Goal: Check status: Check status

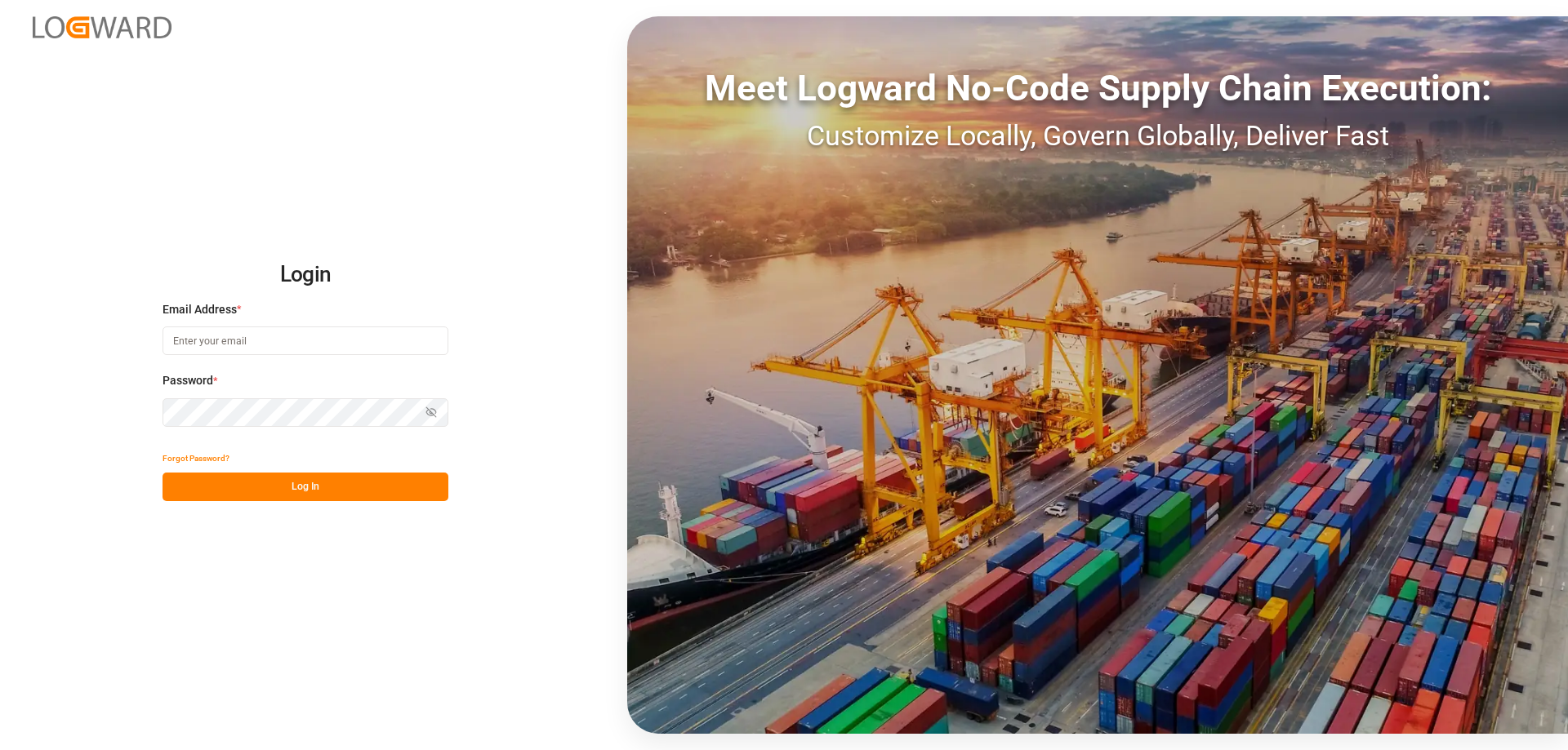
click at [199, 337] on input at bounding box center [305, 341] width 286 height 29
type input "a"
type input "[EMAIL_ADDRESS][DOMAIN_NAME]"
click at [313, 480] on button "Log In" at bounding box center [305, 487] width 286 height 29
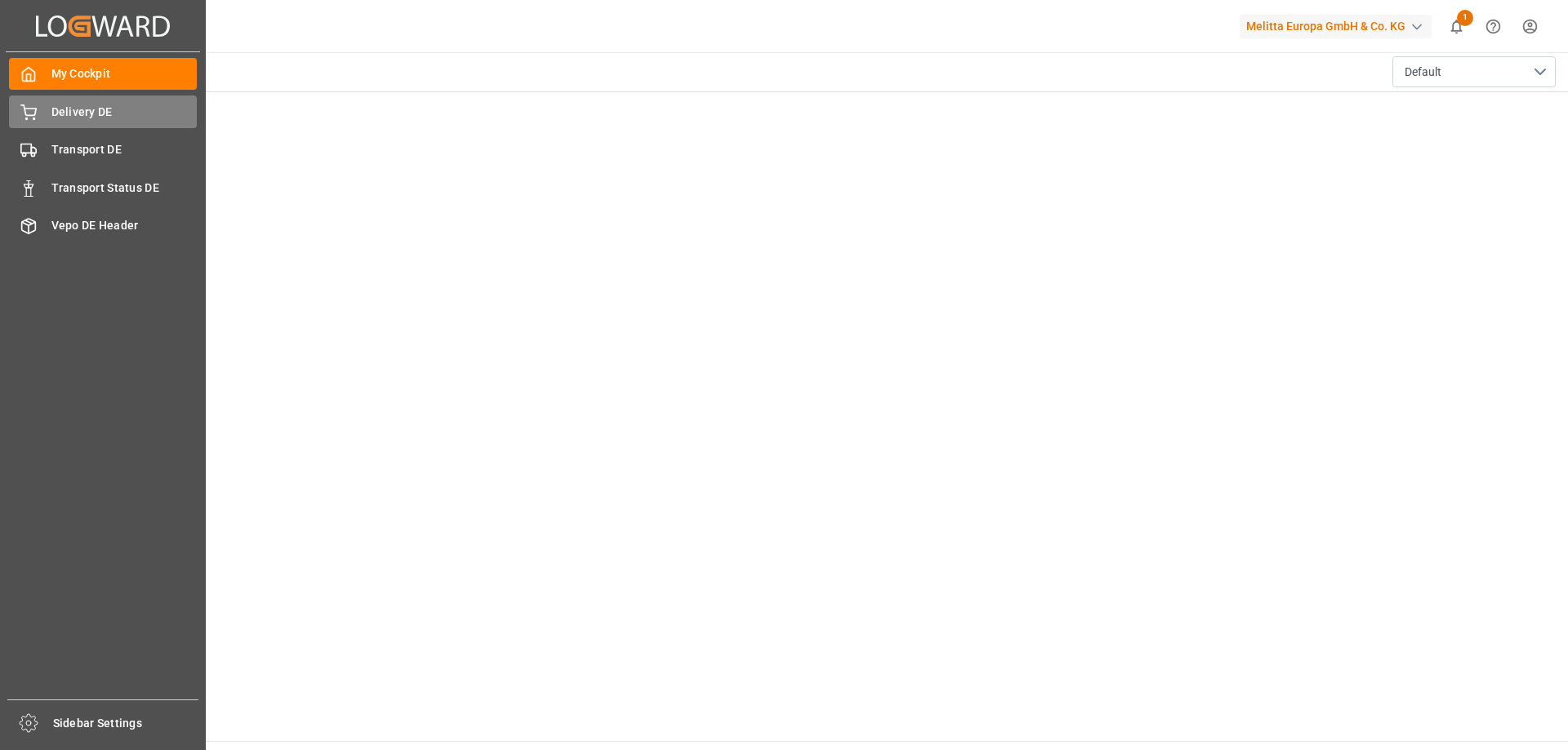
click at [37, 106] on div "Delivery DE Delivery DE" at bounding box center [103, 111] width 188 height 32
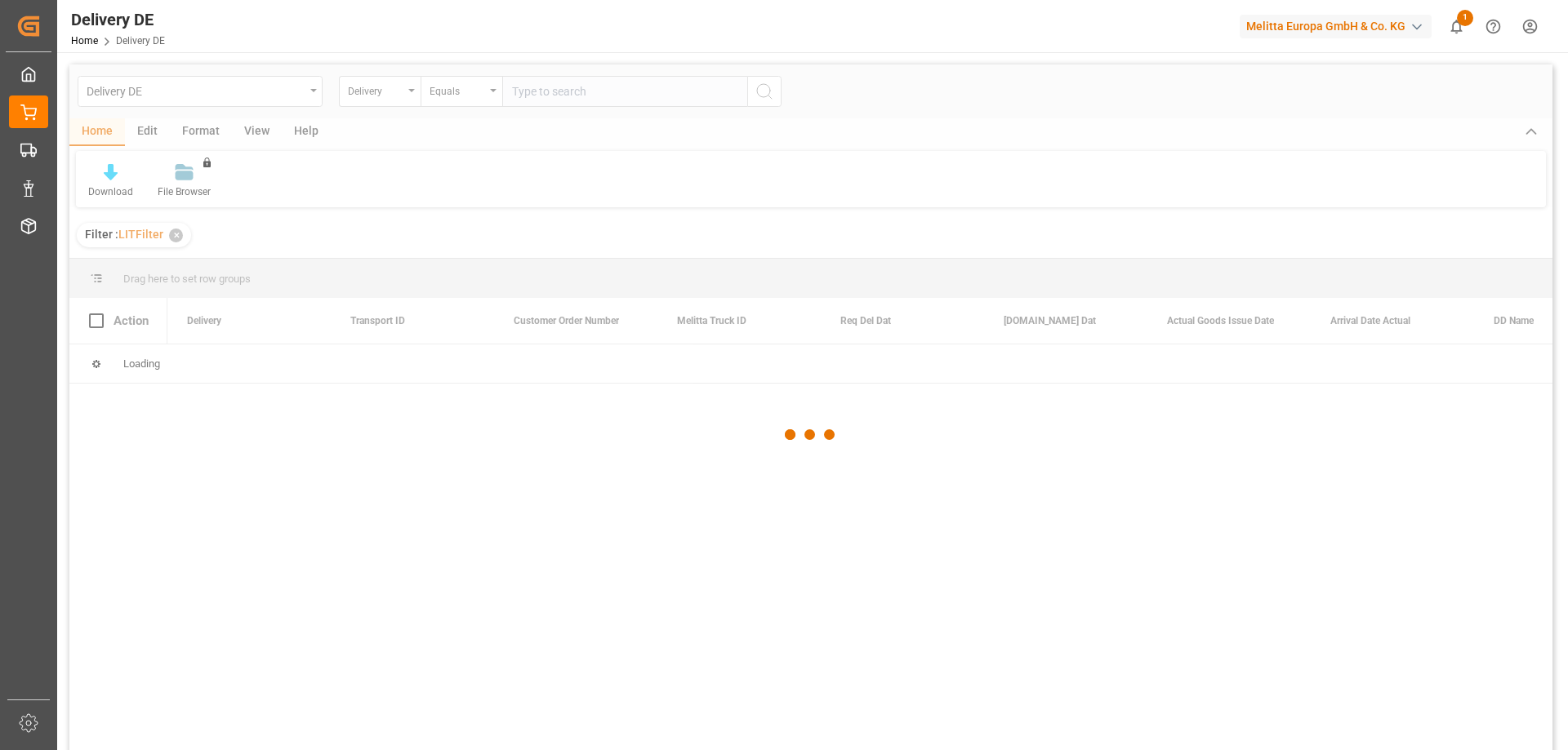
click at [553, 90] on div at bounding box center [811, 435] width 1483 height 740
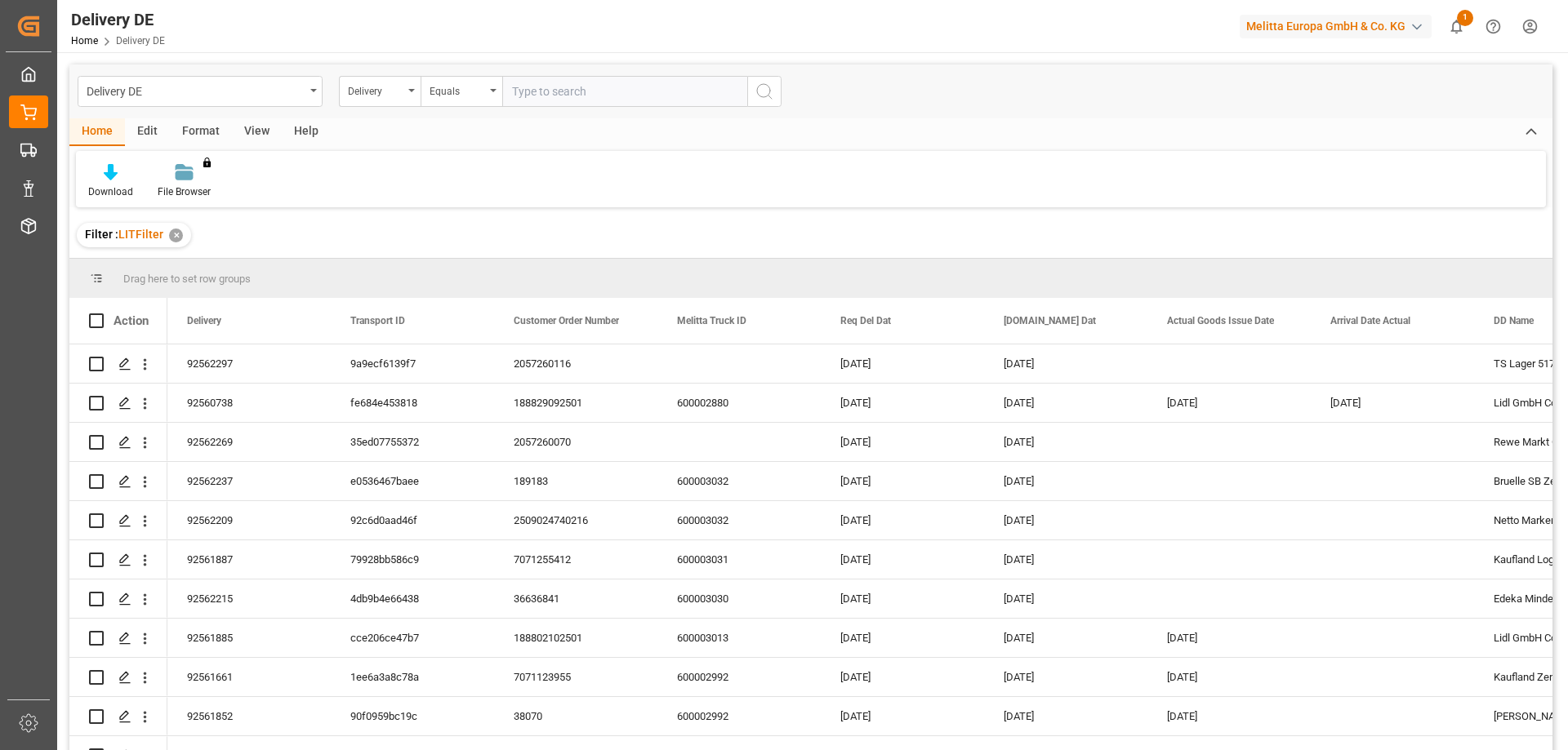
click at [593, 95] on input "text" at bounding box center [625, 91] width 245 height 31
type input "92561102"
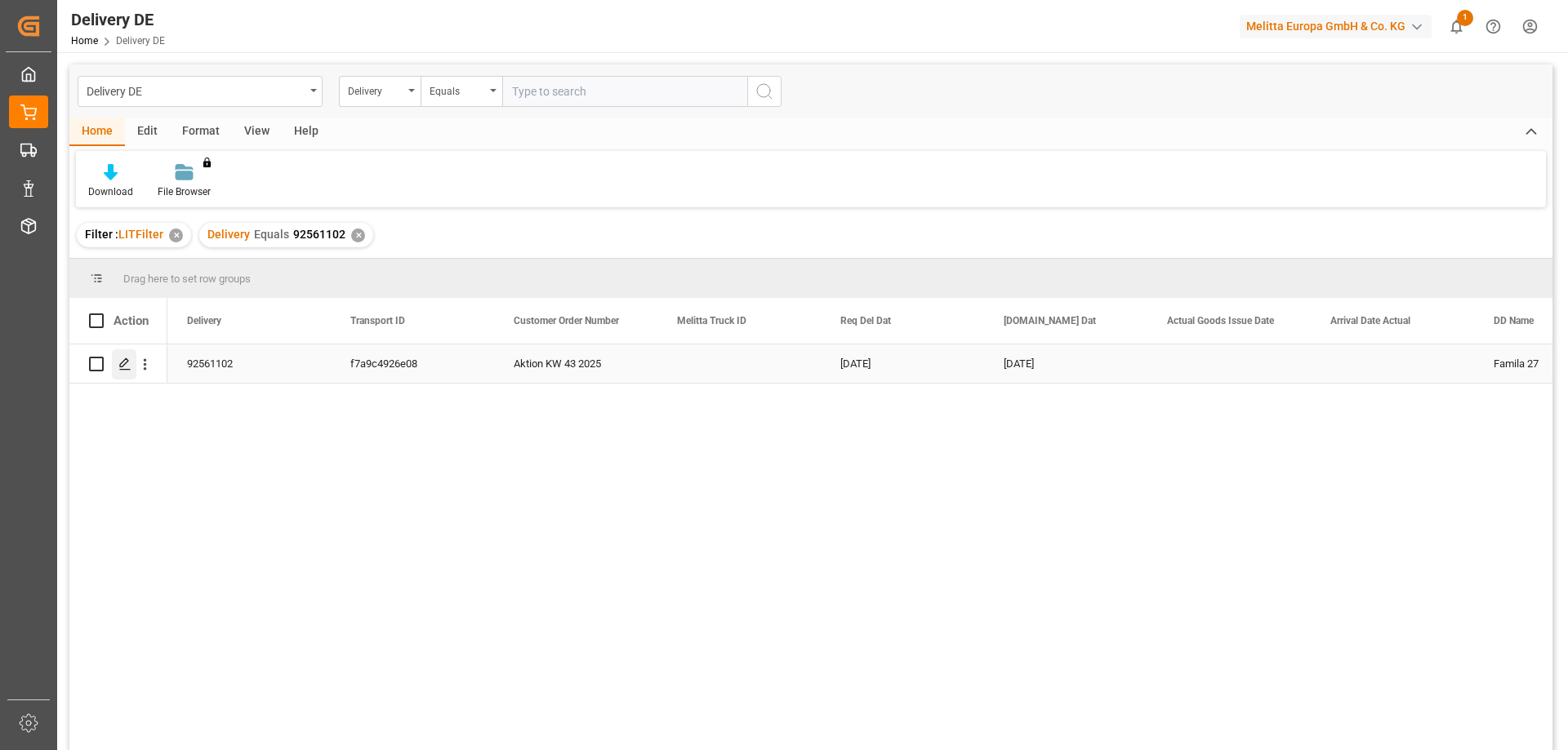
click at [122, 375] on div "Press SPACE to select this row." at bounding box center [124, 364] width 25 height 30
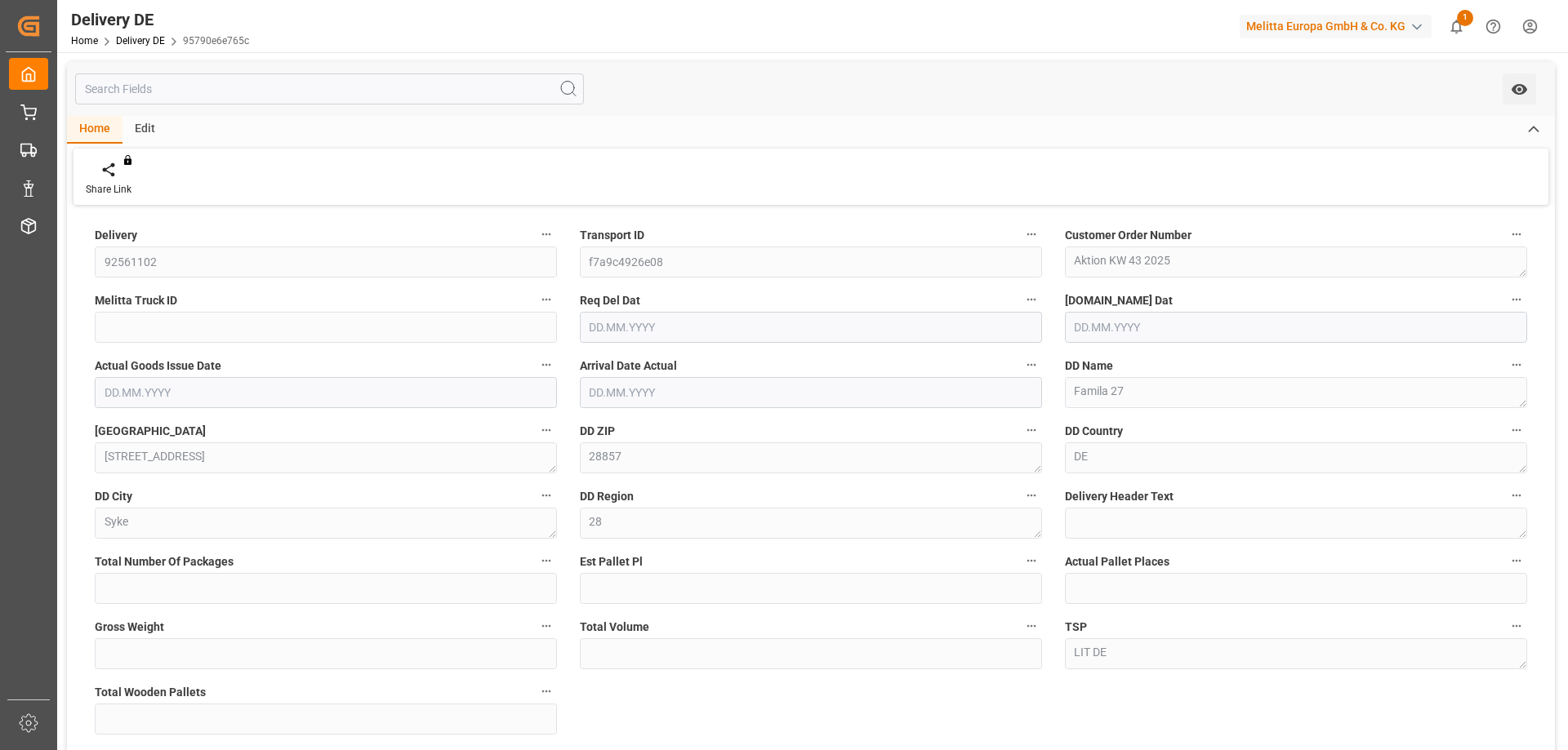
type input "0"
type input "1"
type input "48.88"
type input "522.24"
type input "1"
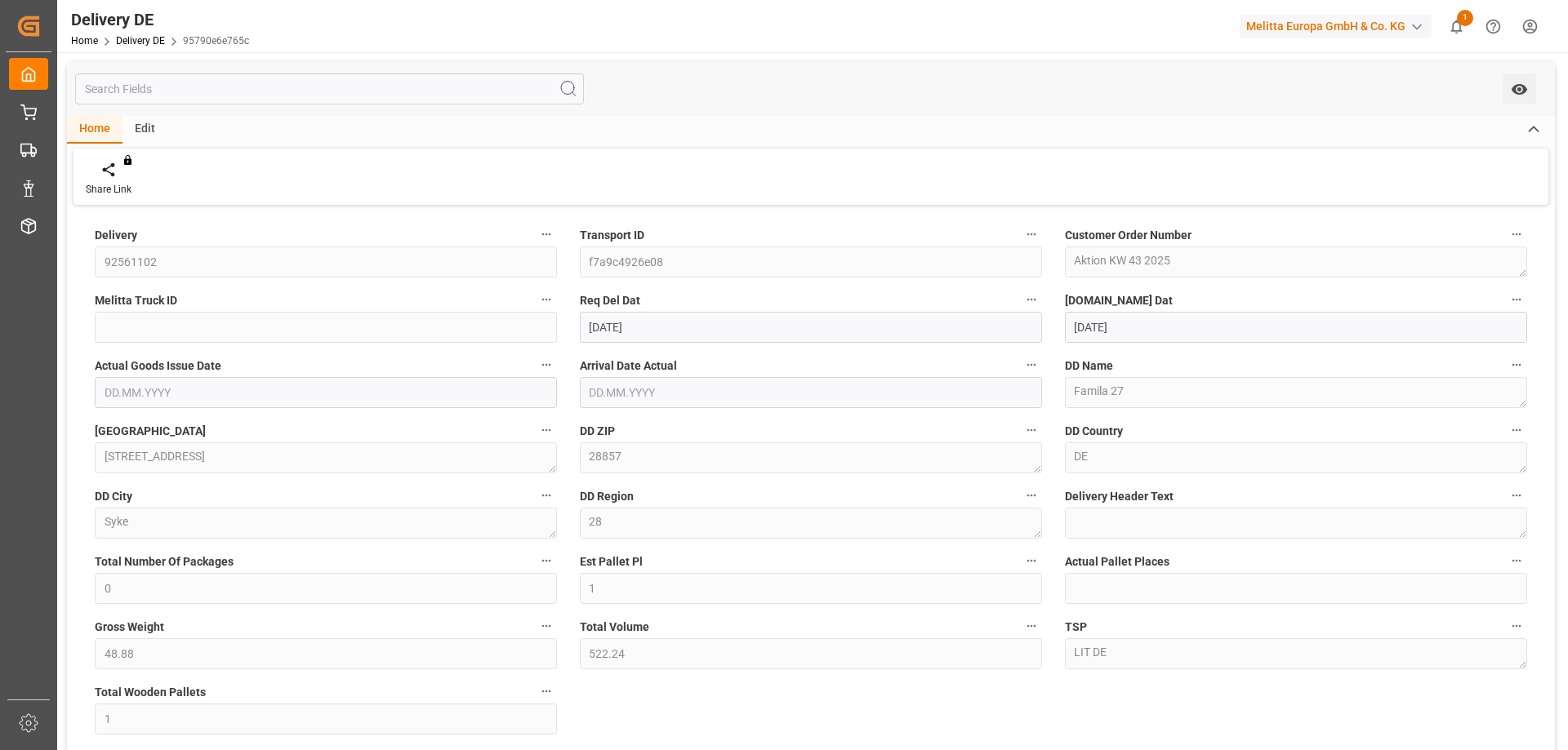
type input "[DATE]"
click at [745, 703] on div "Delivery 92561102 Transport ID f7a9c4926e08 Customer Order Number Aktion KW 43 …" at bounding box center [811, 552] width 1488 height 686
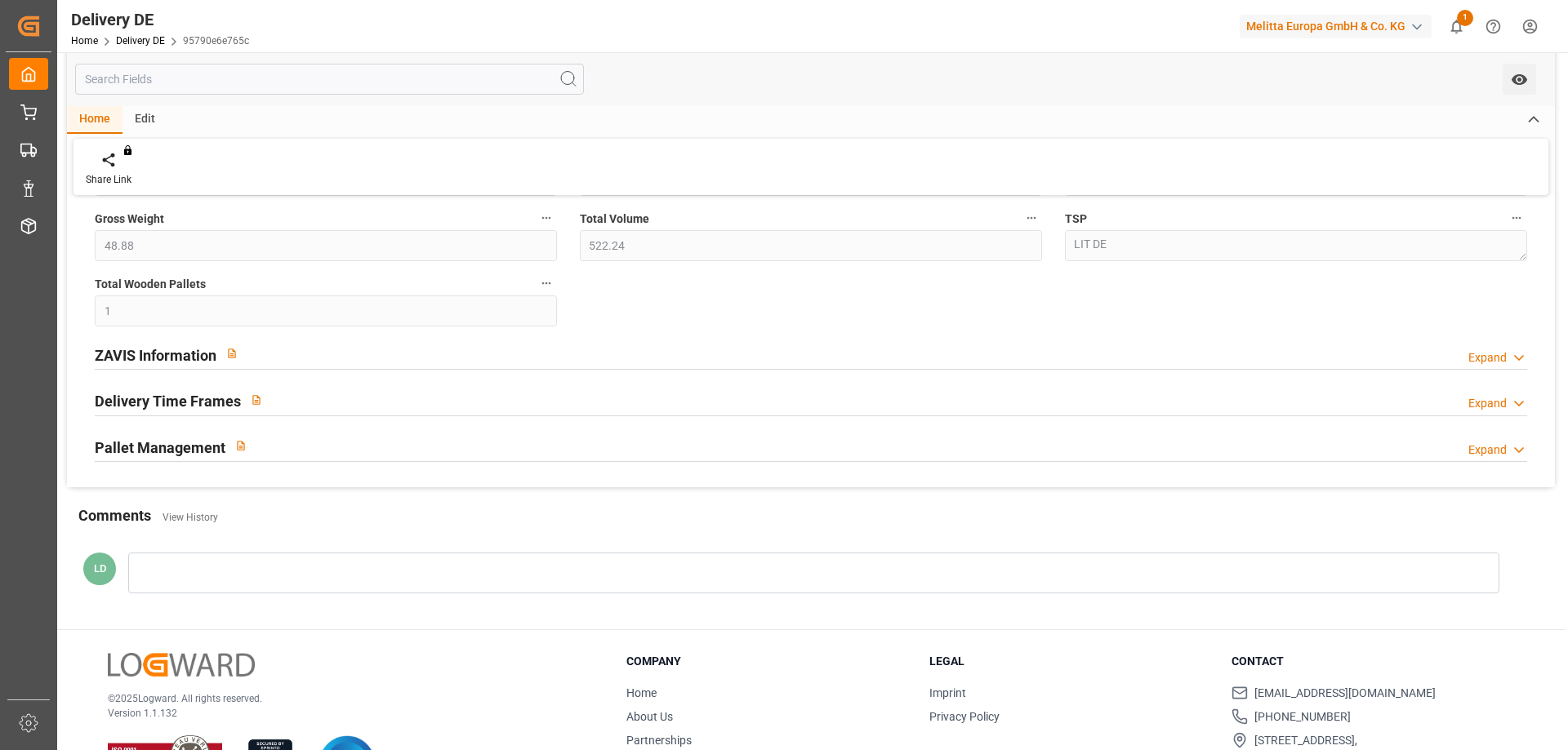
scroll to position [473, 0]
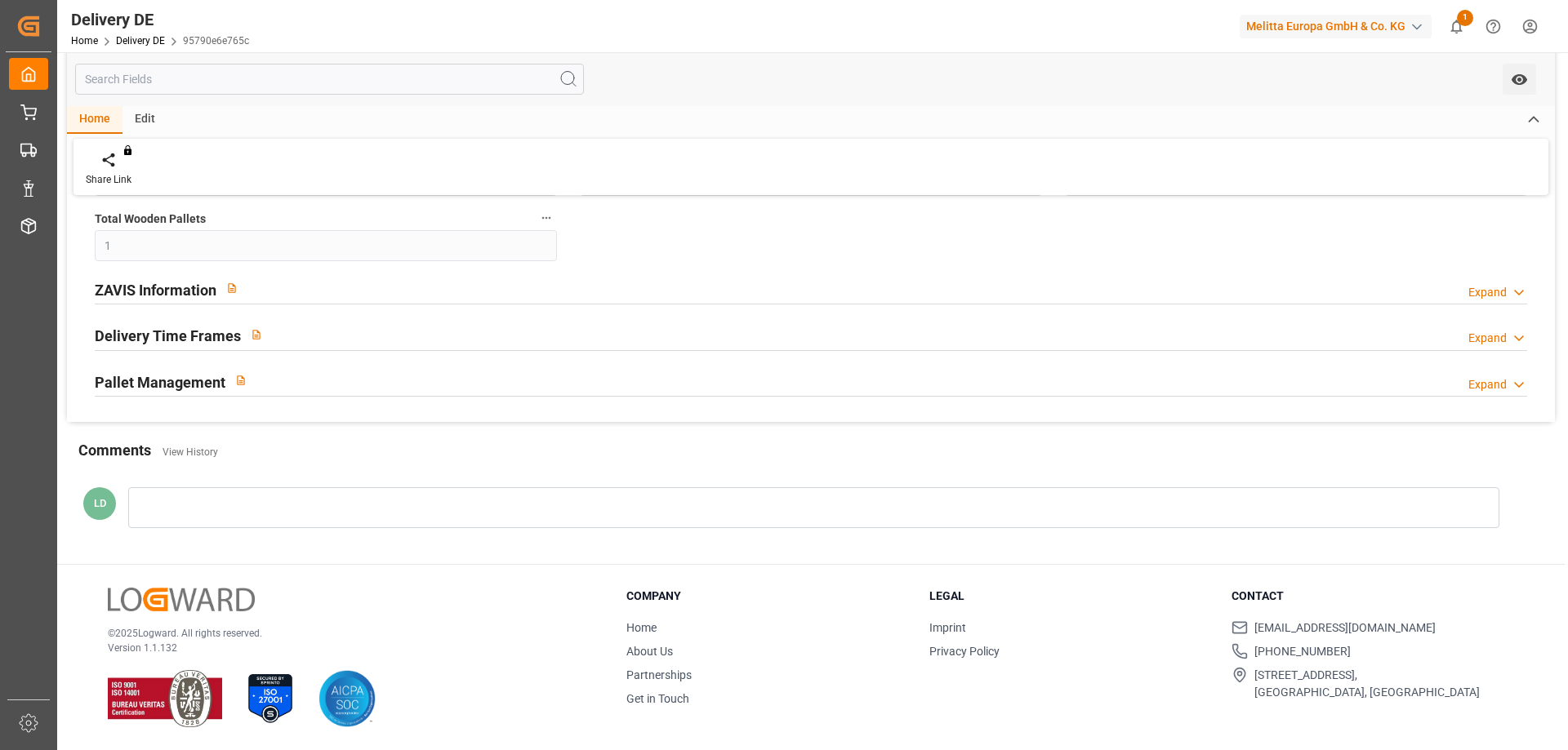
click at [171, 282] on h2 "ZAVIS Information" at bounding box center [155, 290] width 122 height 22
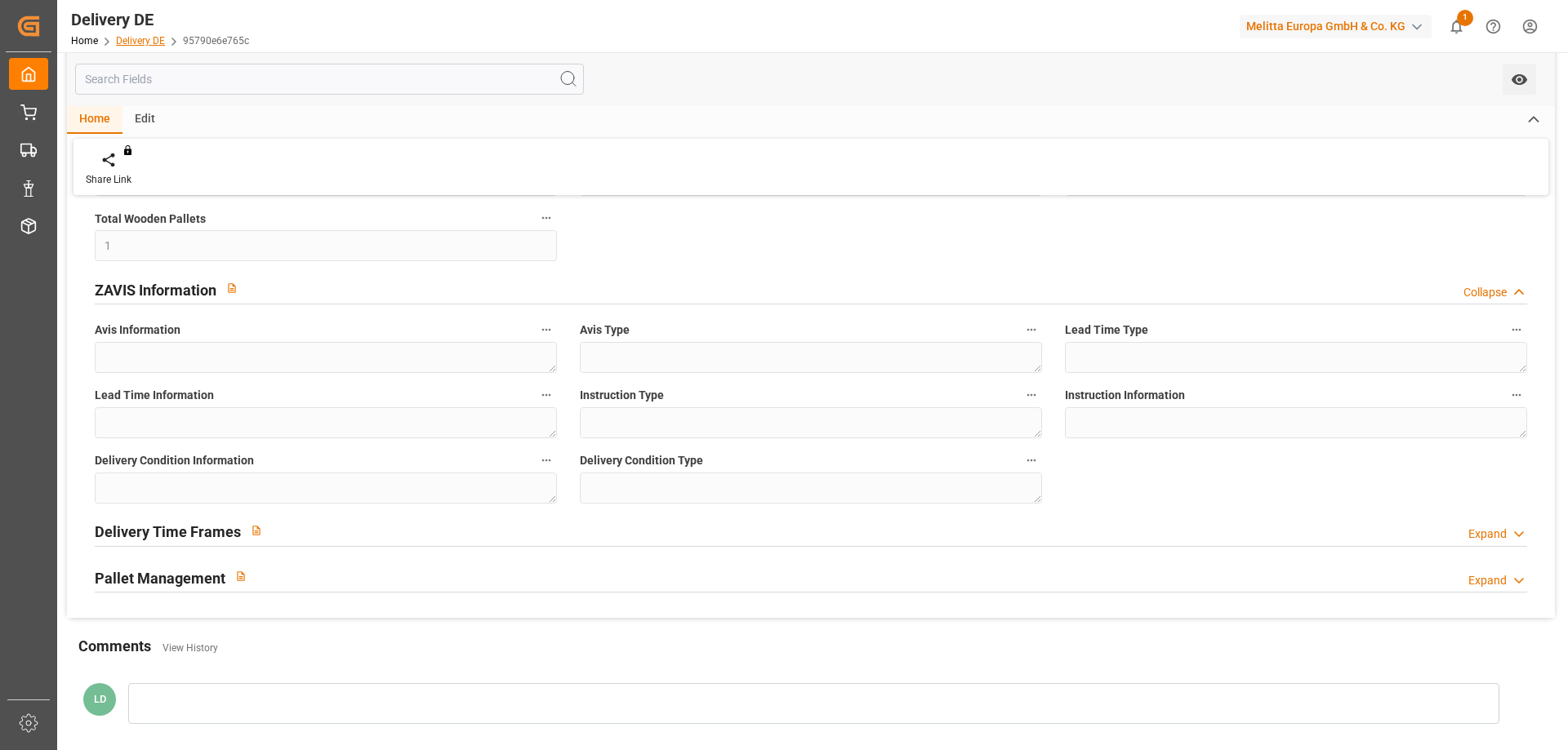
click at [147, 39] on link "Delivery DE" at bounding box center [140, 40] width 49 height 11
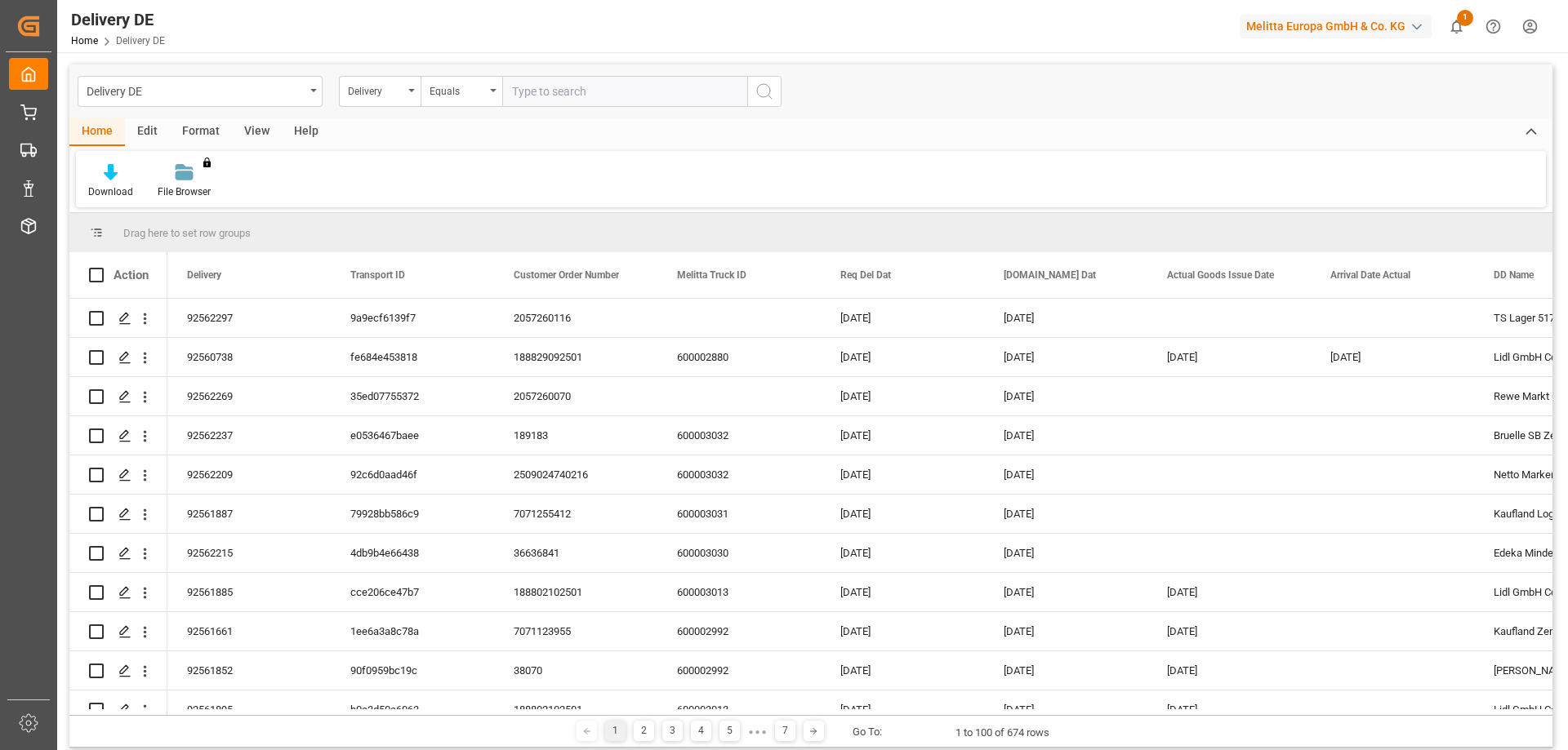
click at [576, 93] on input "text" at bounding box center [625, 91] width 245 height 31
type input "92561111"
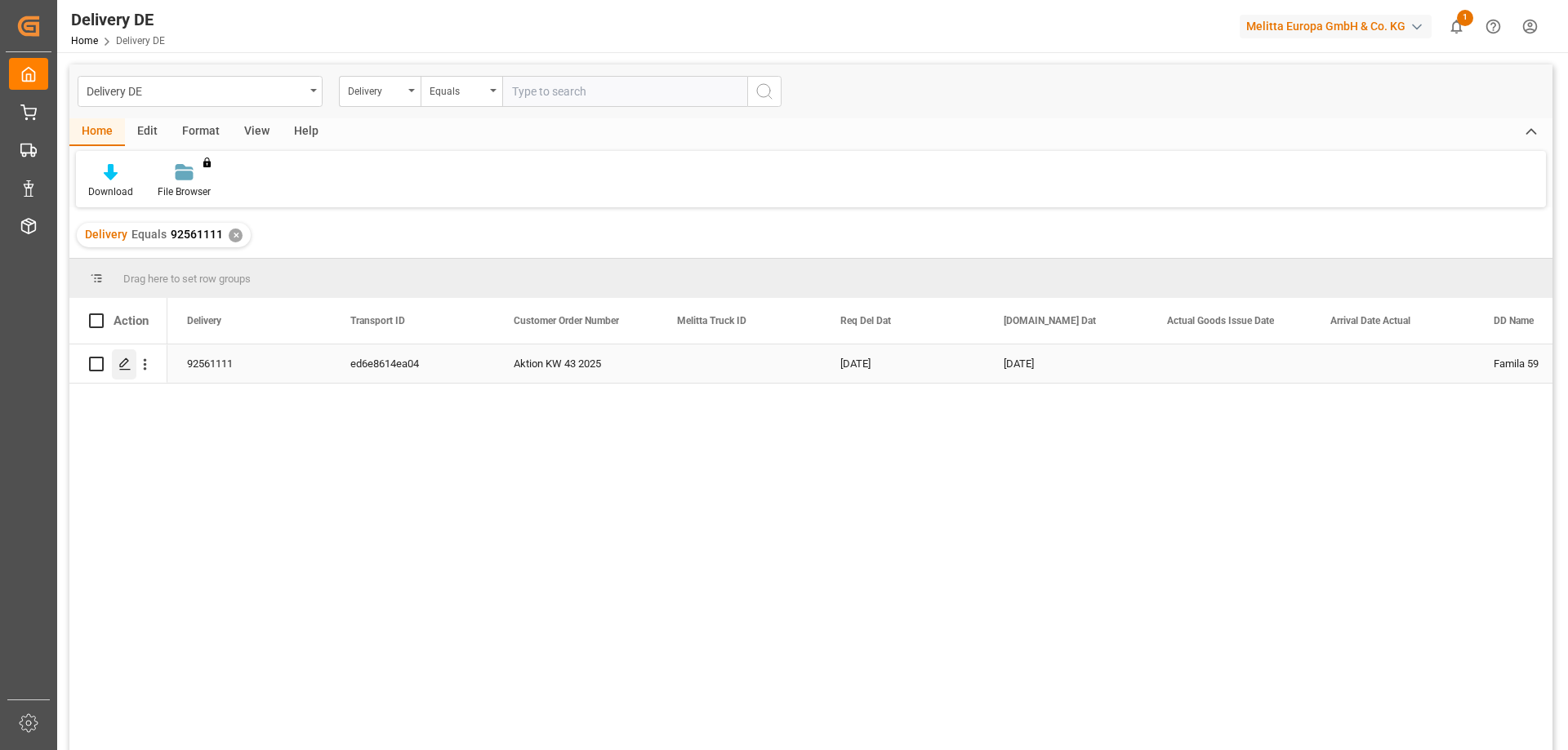
click at [121, 365] on icon "Press SPACE to select this row." at bounding box center [124, 364] width 13 height 13
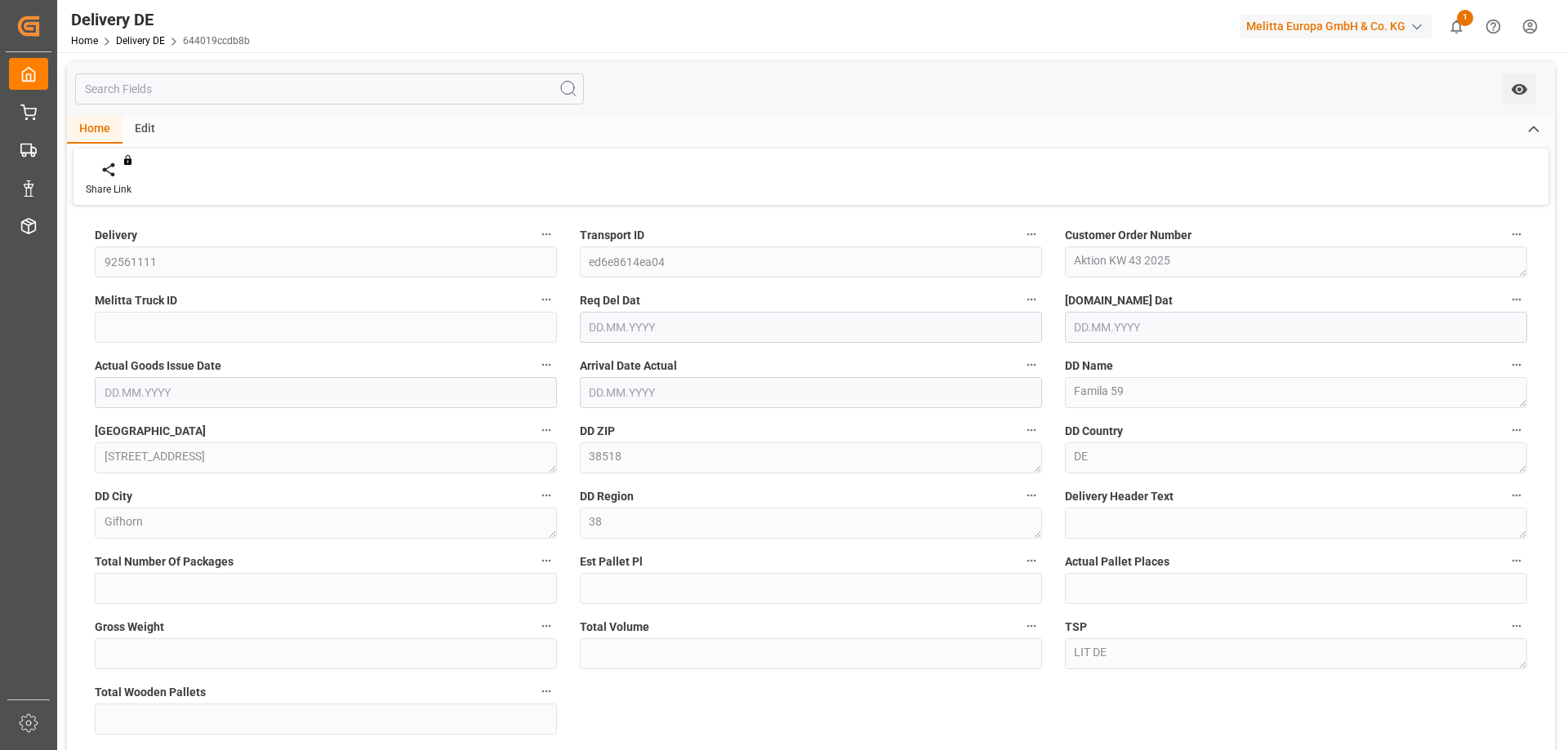
type input "0"
type input "1"
type input "48.88"
type input "522.24"
type input "1"
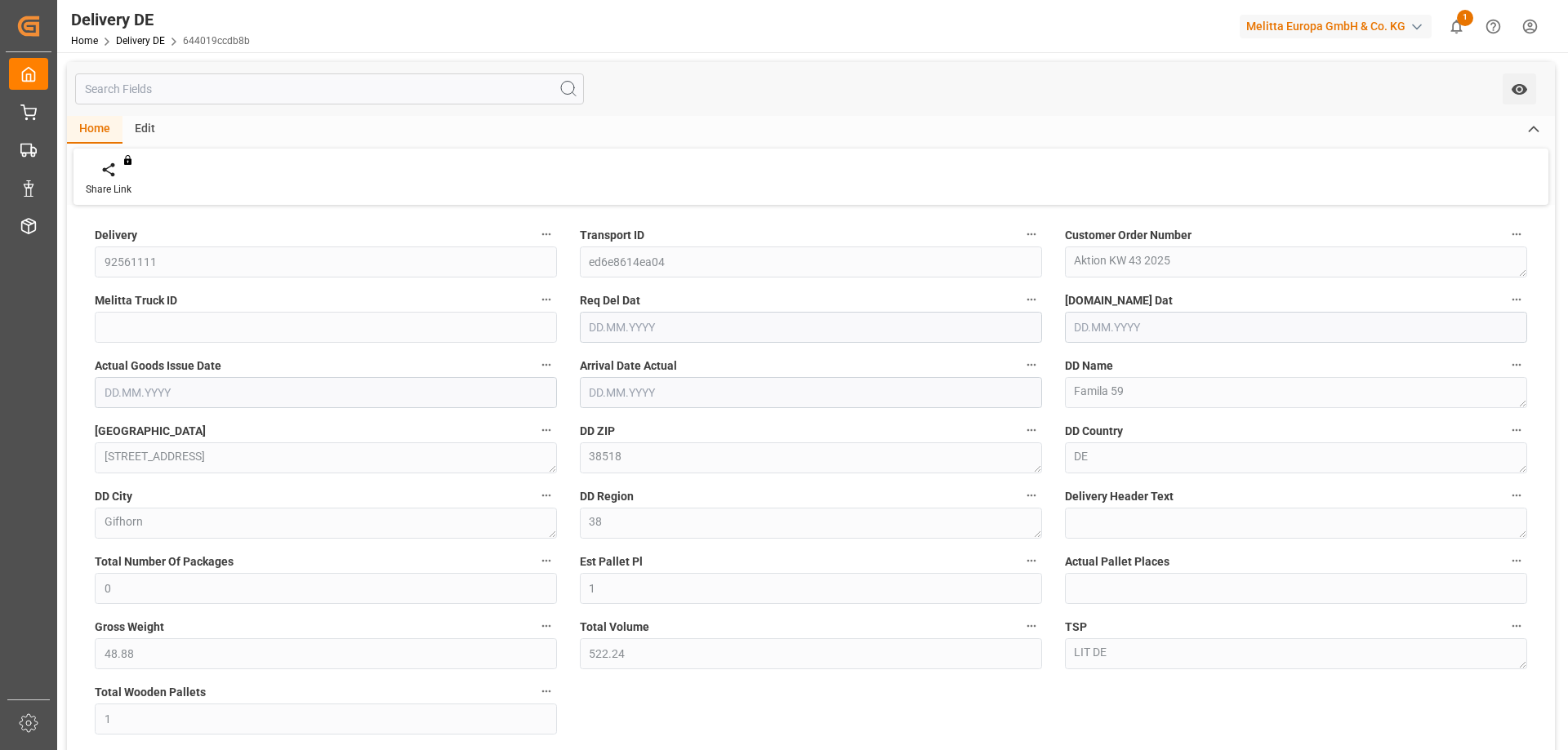
type input "[DATE]"
click at [678, 677] on div "Delivery 92561111 Transport ID ed6e8614ea04 Customer Order Number Aktion KW 43 …" at bounding box center [811, 552] width 1488 height 686
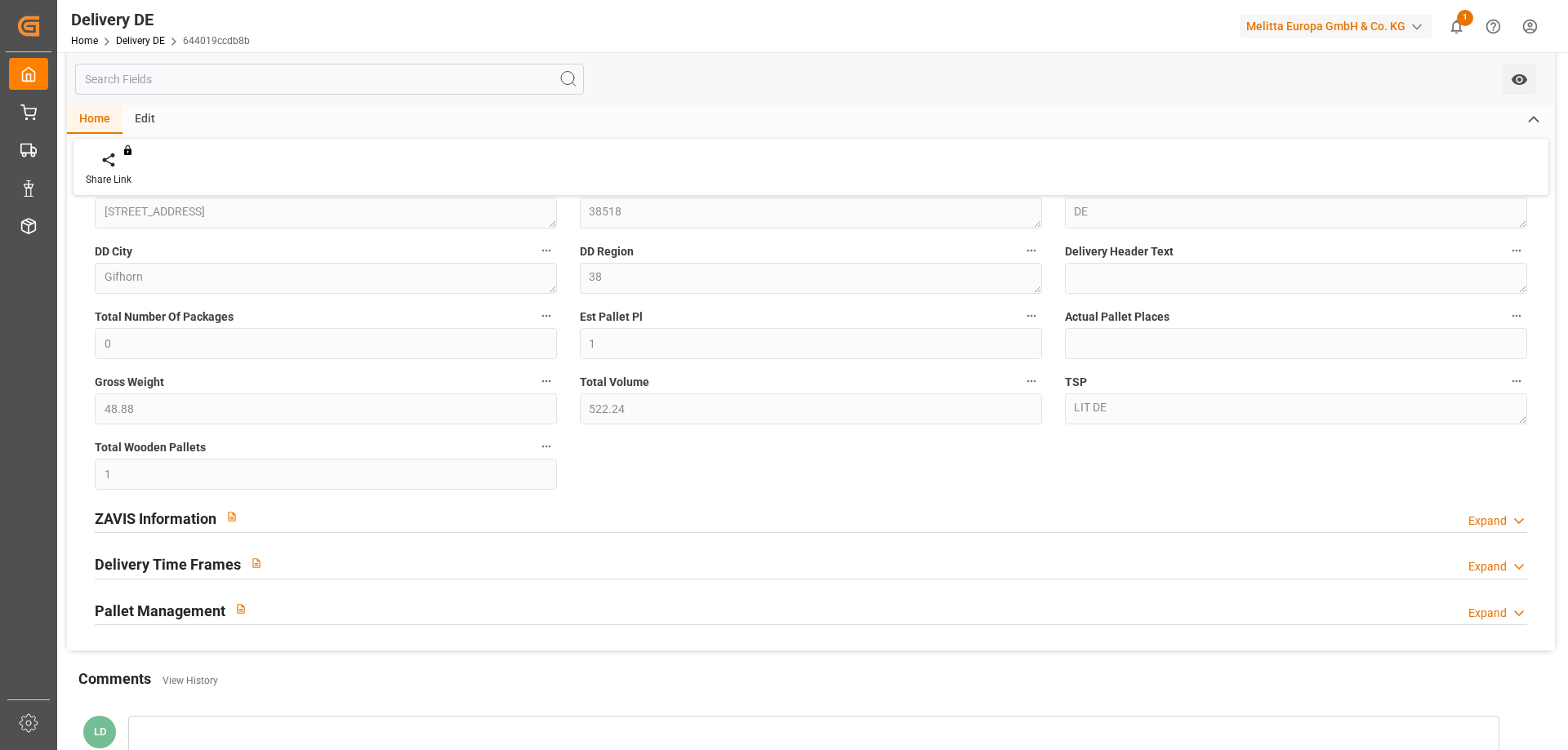
scroll to position [327, 0]
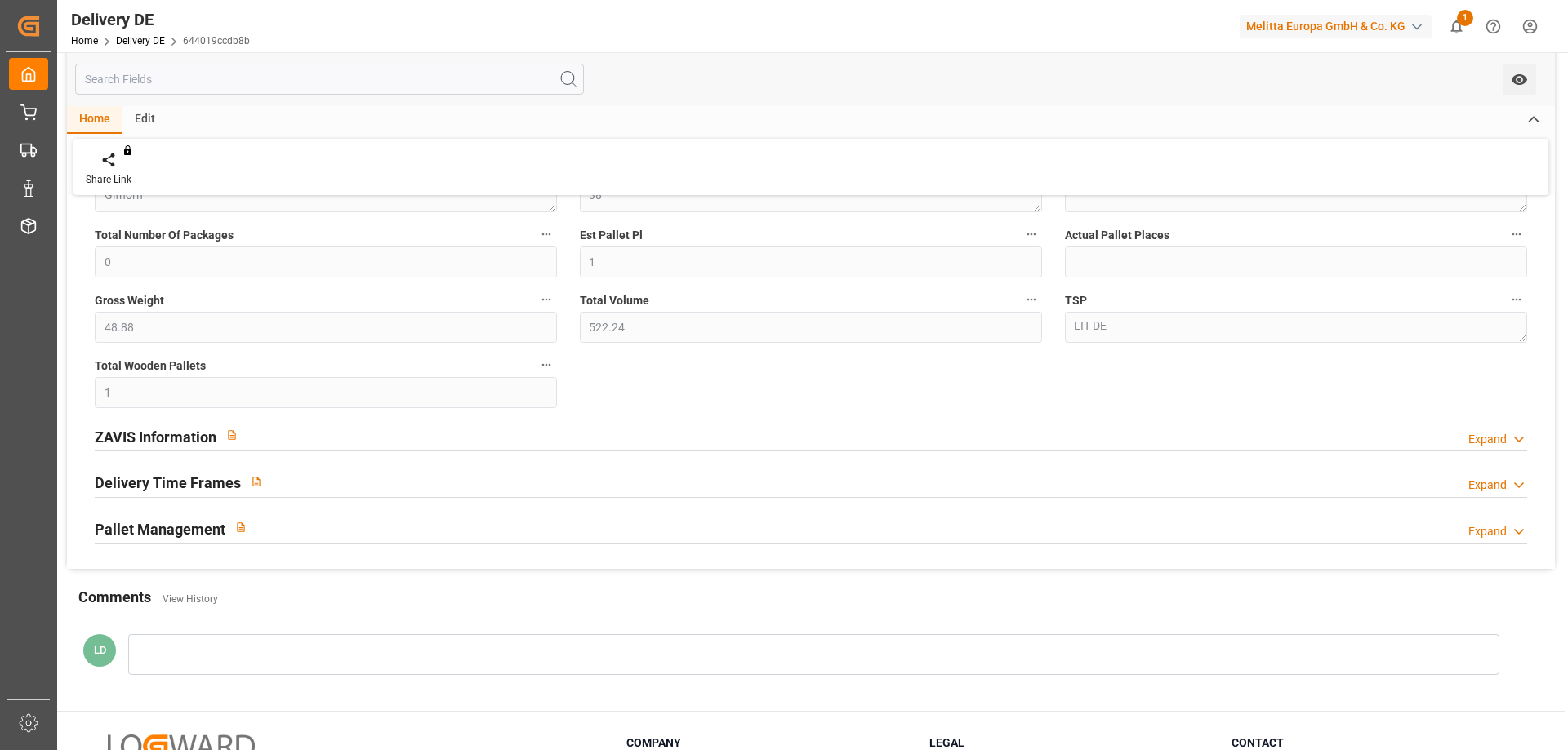
click at [138, 439] on h2 "ZAVIS Information" at bounding box center [155, 436] width 122 height 22
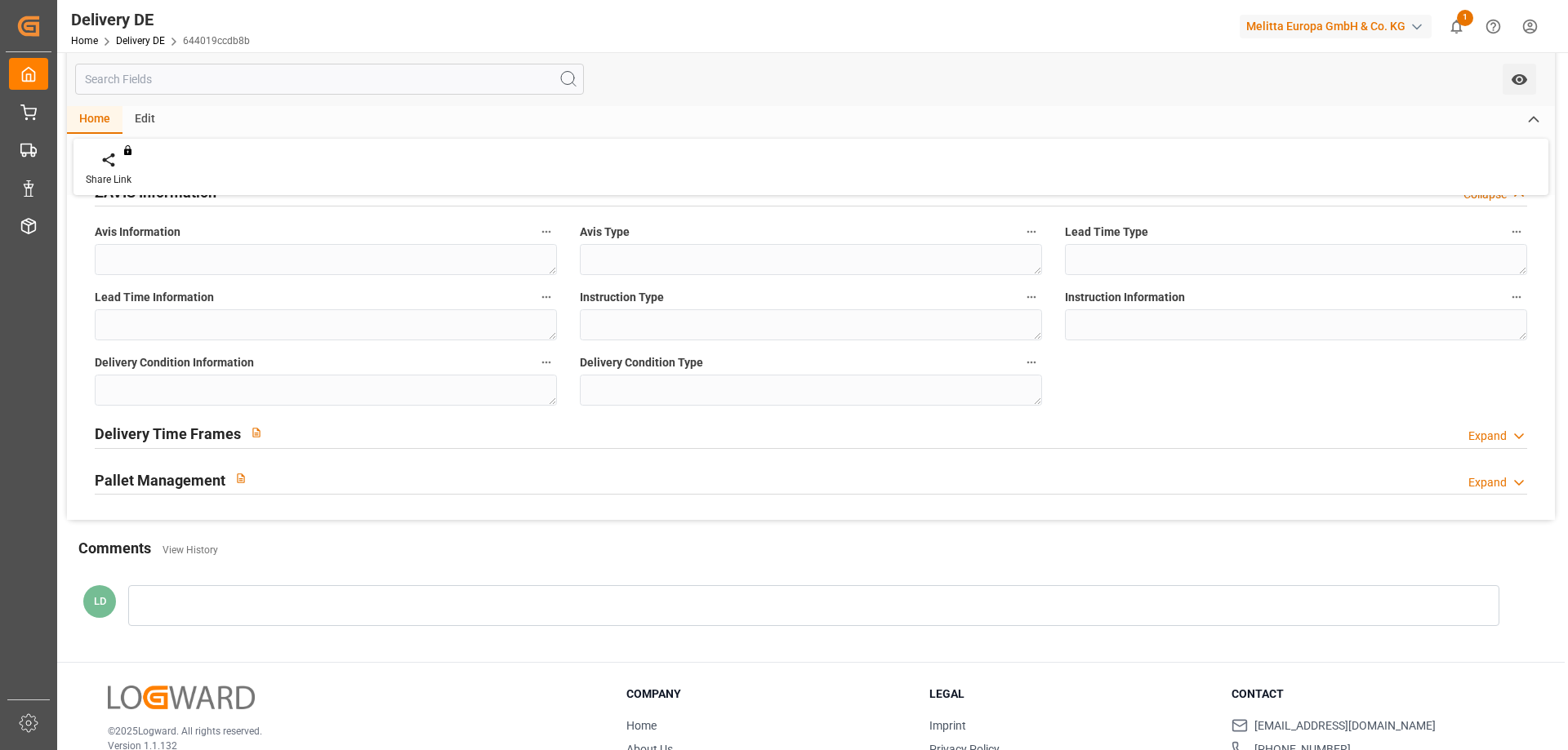
scroll to position [245, 0]
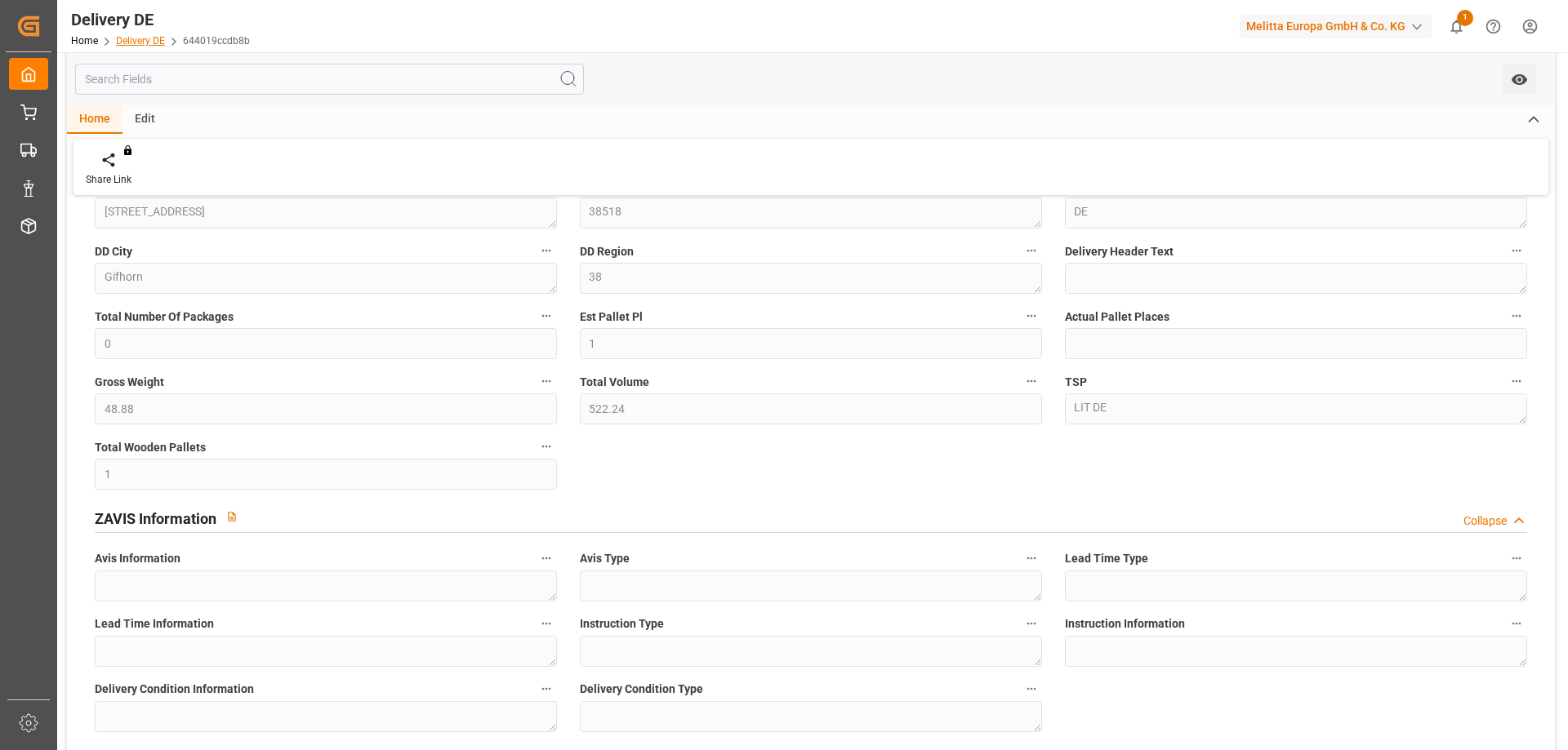
click at [144, 39] on link "Delivery DE" at bounding box center [140, 40] width 49 height 11
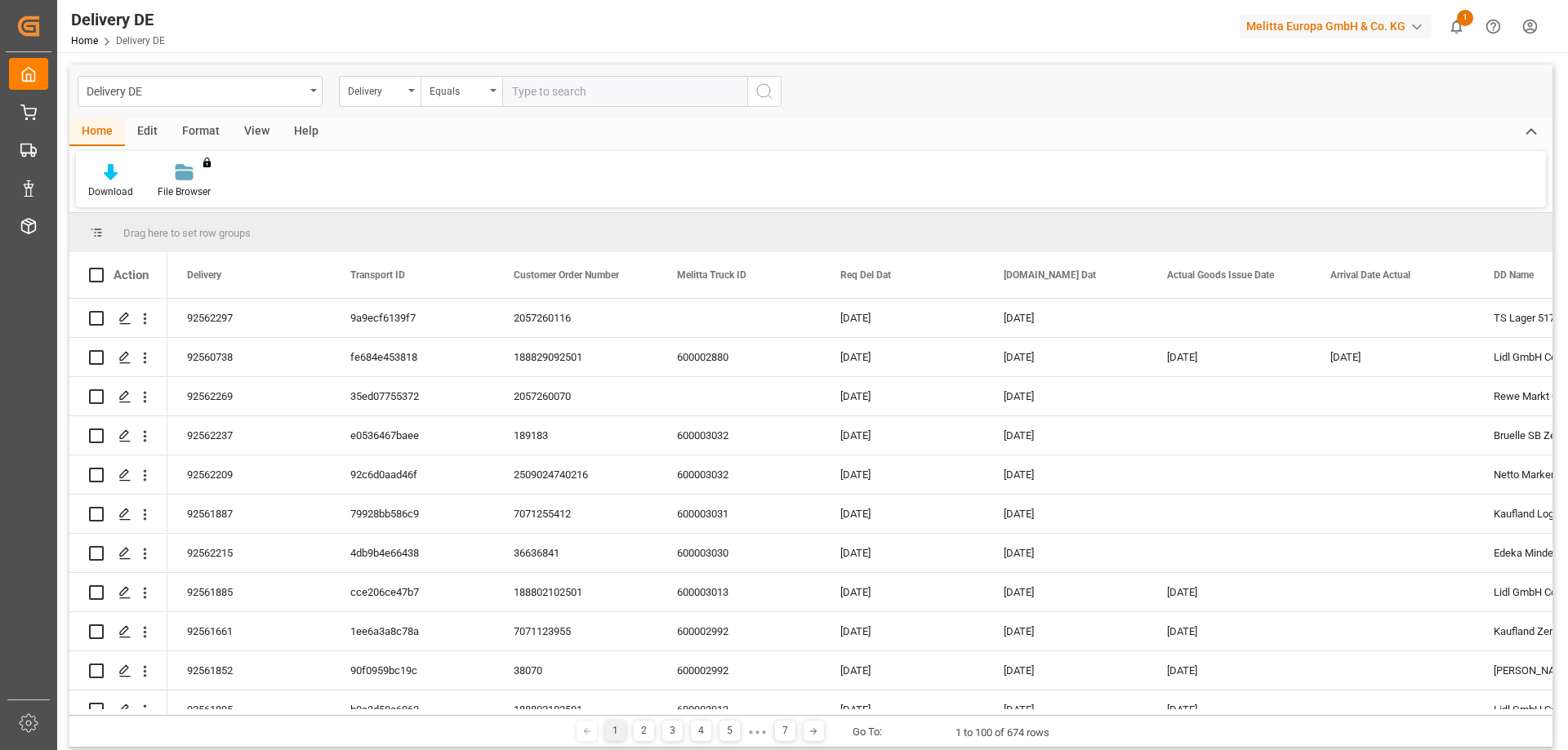
click at [541, 90] on input "text" at bounding box center [625, 91] width 245 height 31
type input "92561160"
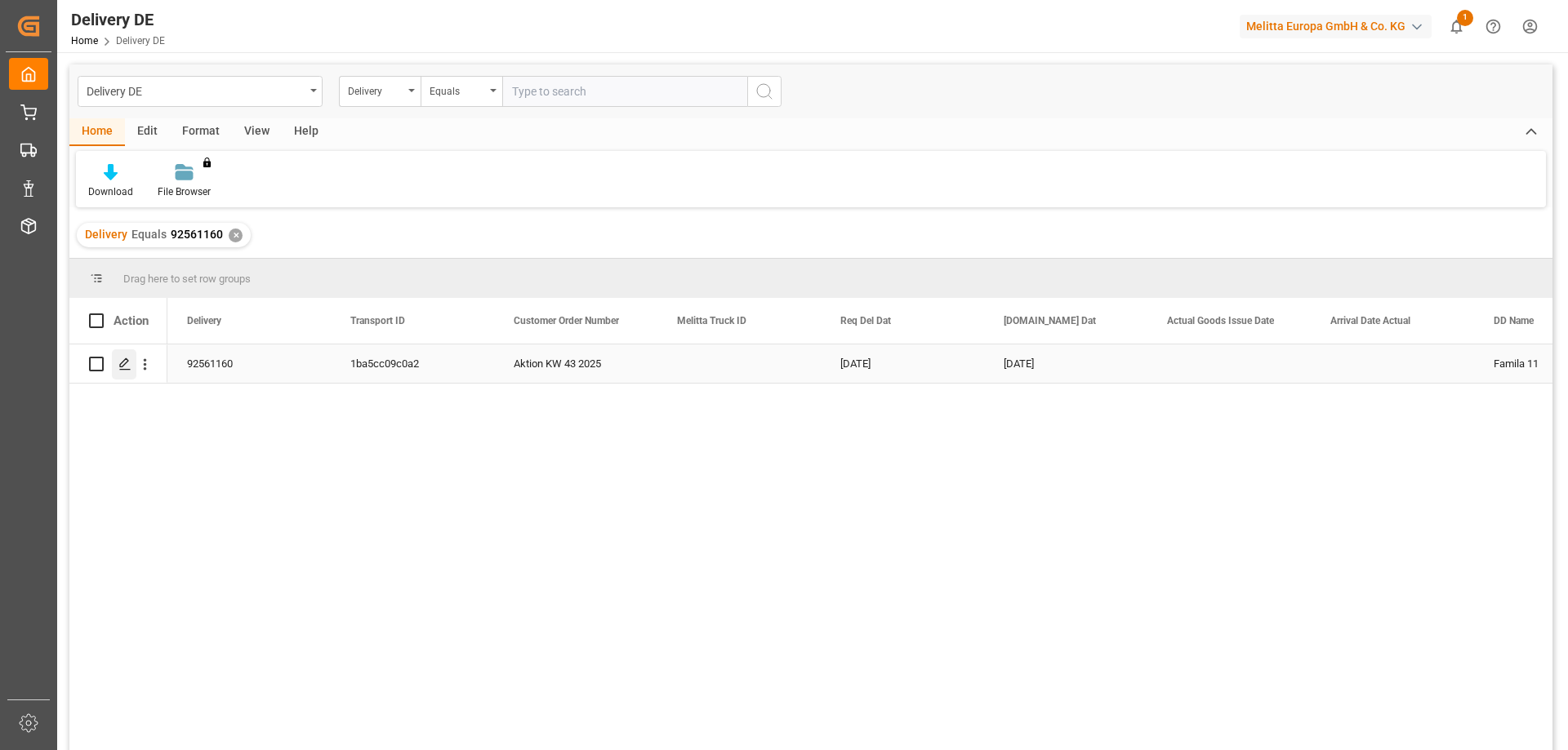
click at [124, 369] on icon "Press SPACE to select this row." at bounding box center [124, 364] width 13 height 13
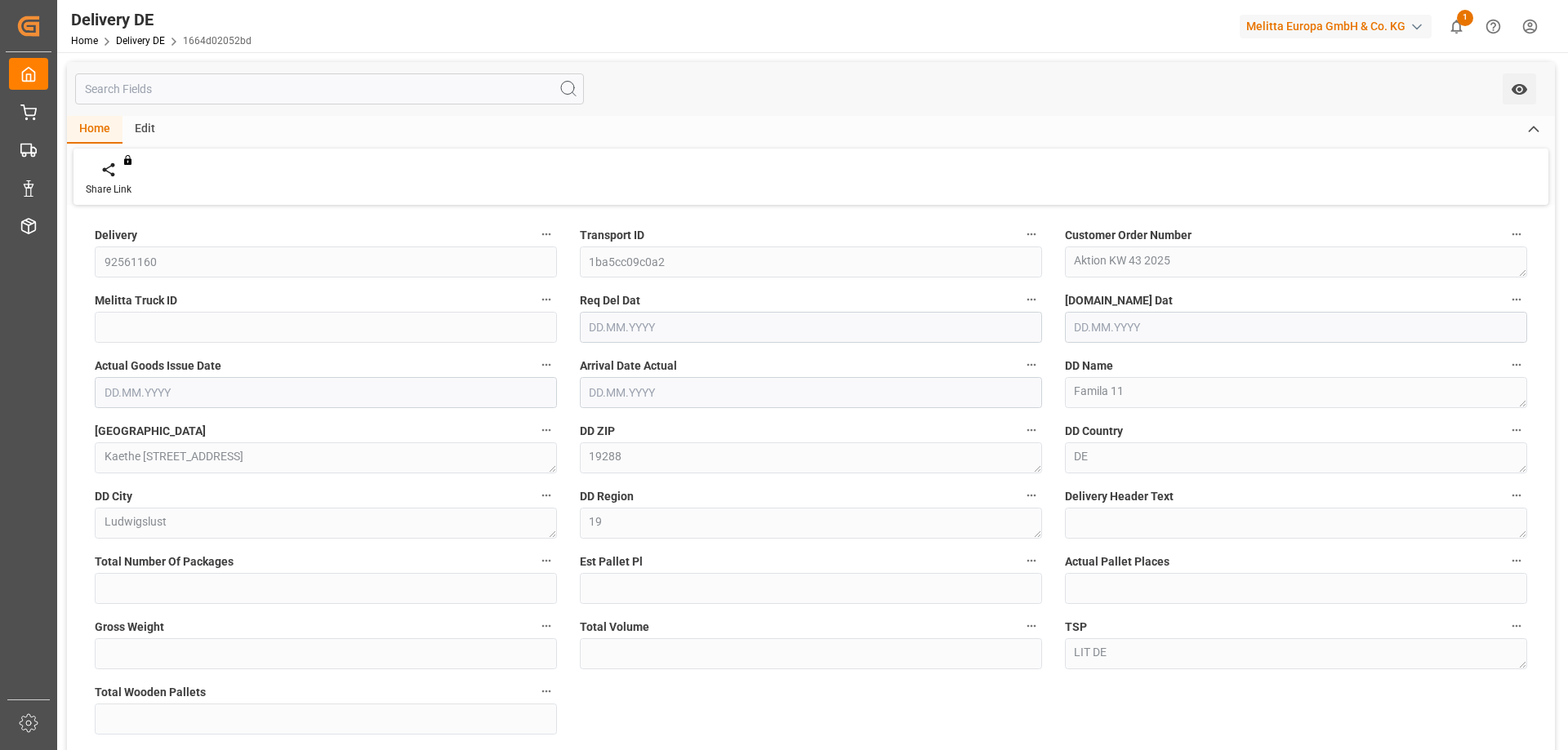
type input "0"
type input "1"
type input "48.88"
type input "522.24"
type input "1"
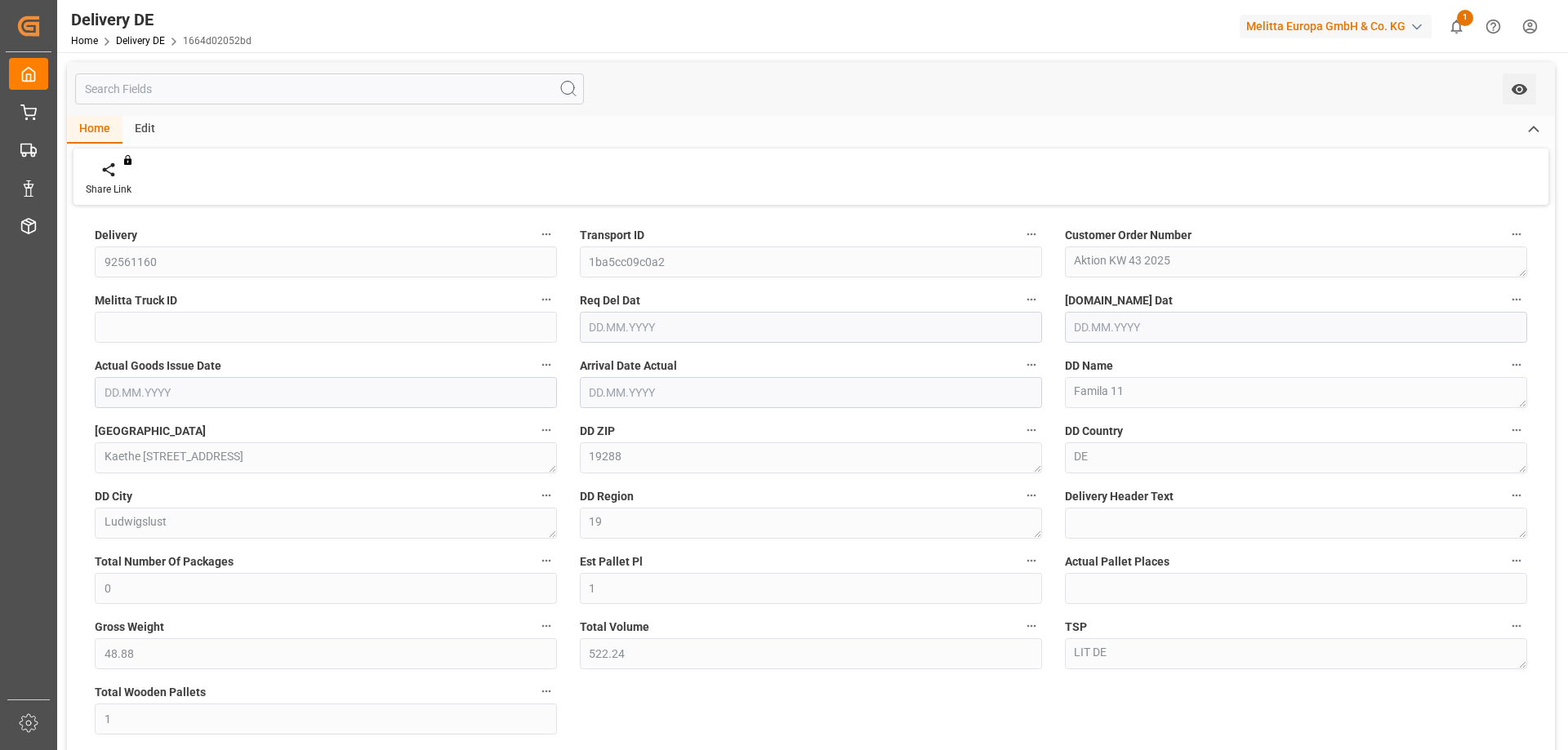
type input "[DATE]"
click at [913, 700] on div "Delivery 92561160 Transport ID 1ba5cc09c0a2 Customer Order Number Aktion KW 43 …" at bounding box center [811, 552] width 1488 height 686
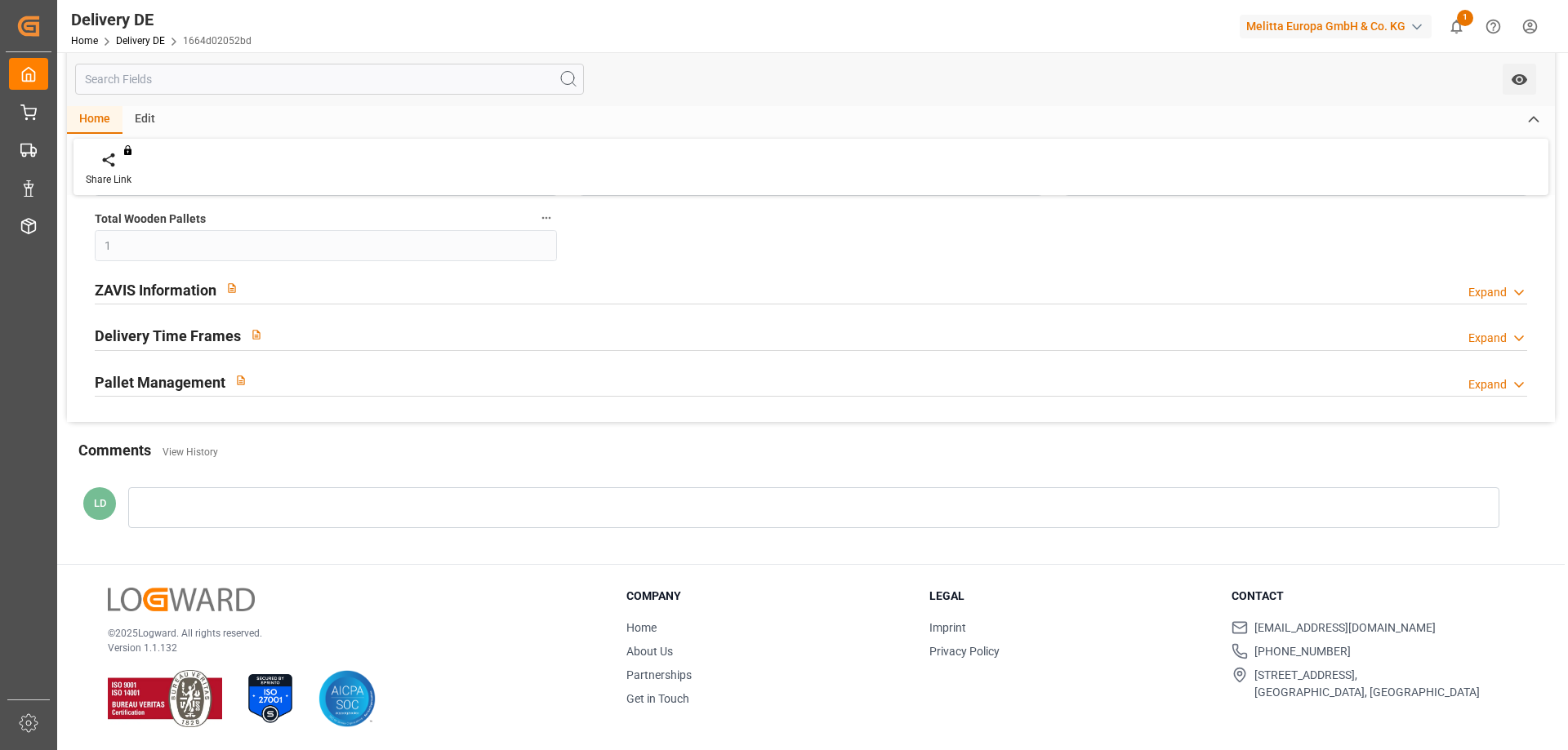
click at [183, 292] on h2 "ZAVIS Information" at bounding box center [155, 290] width 122 height 22
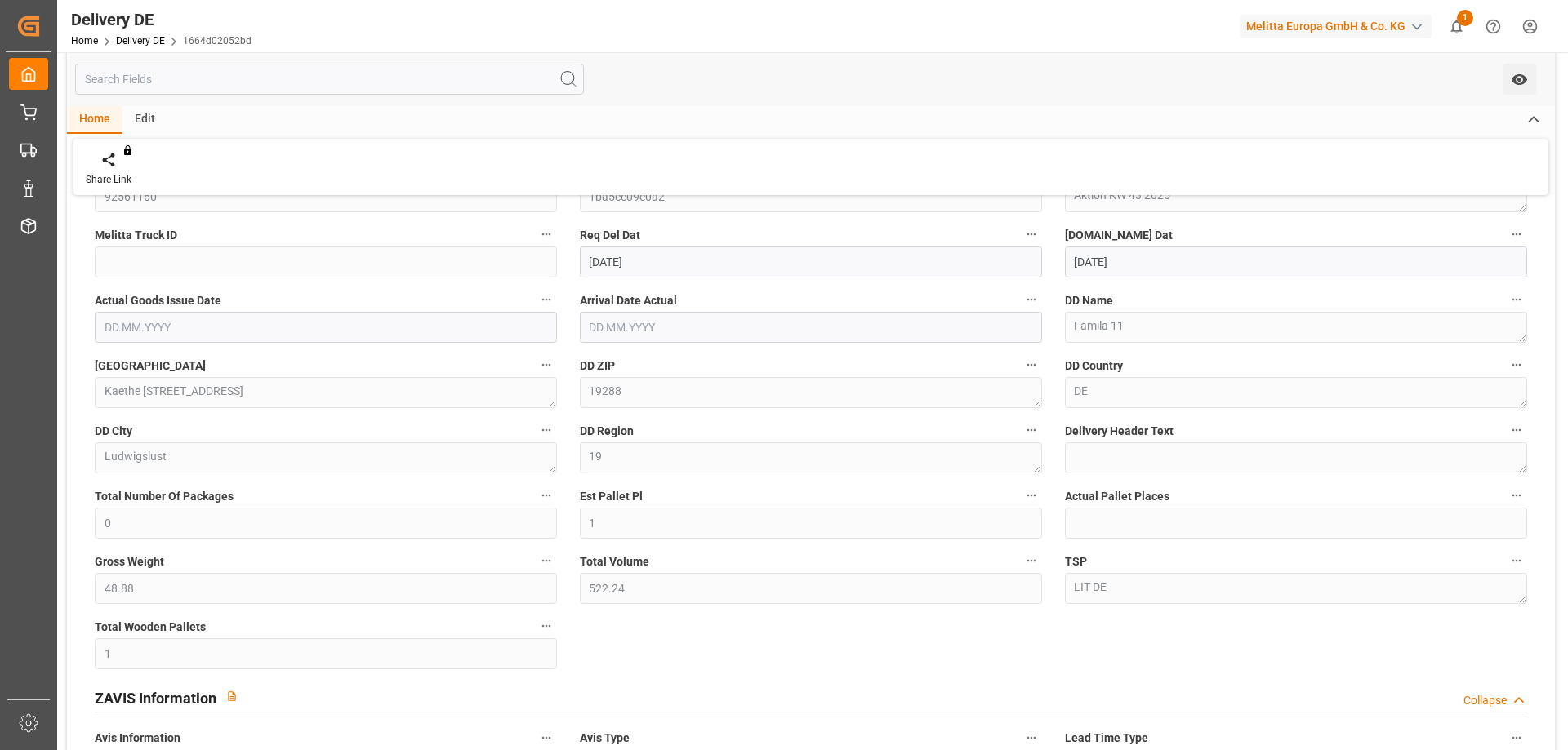
scroll to position [0, 0]
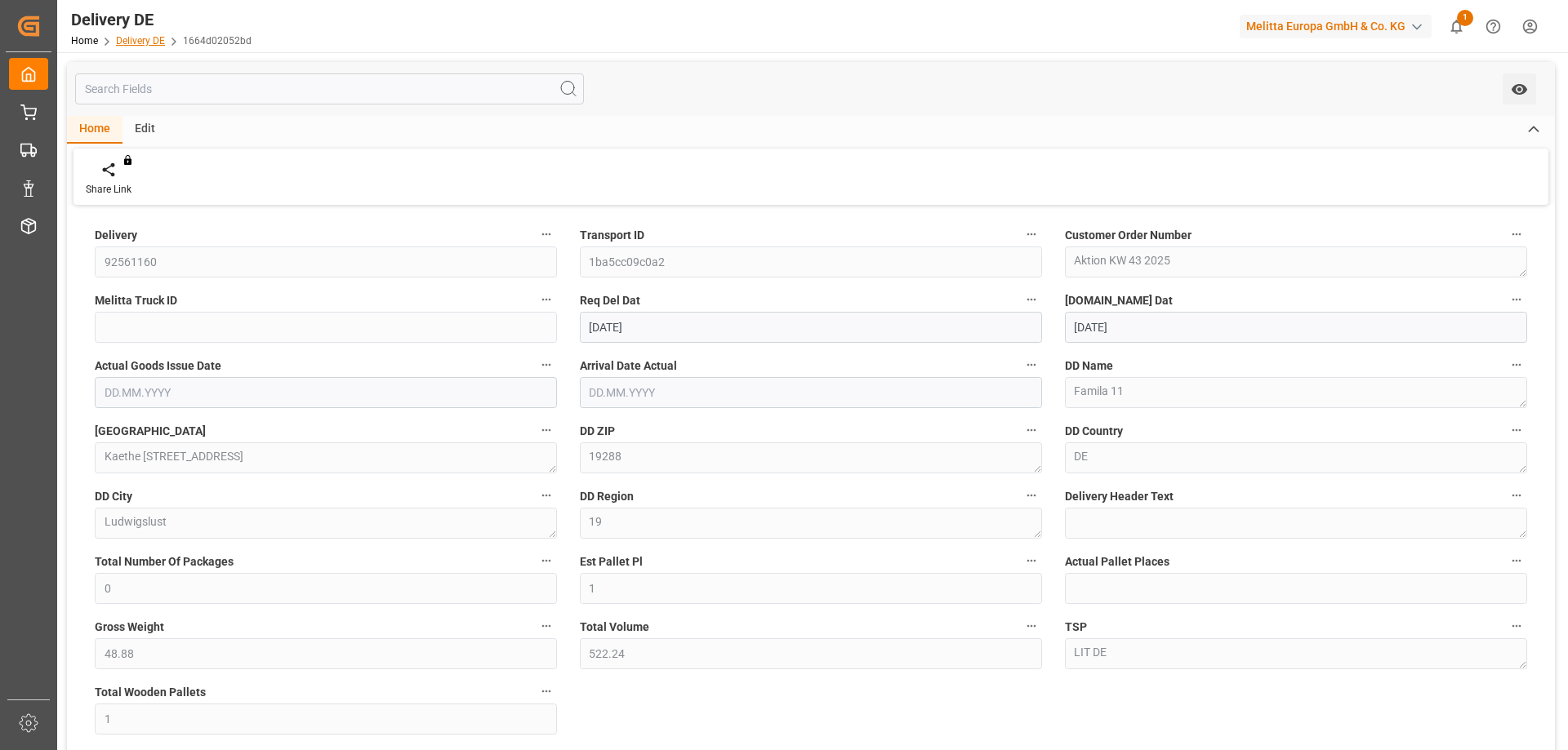
click at [138, 39] on link "Delivery DE" at bounding box center [140, 40] width 49 height 11
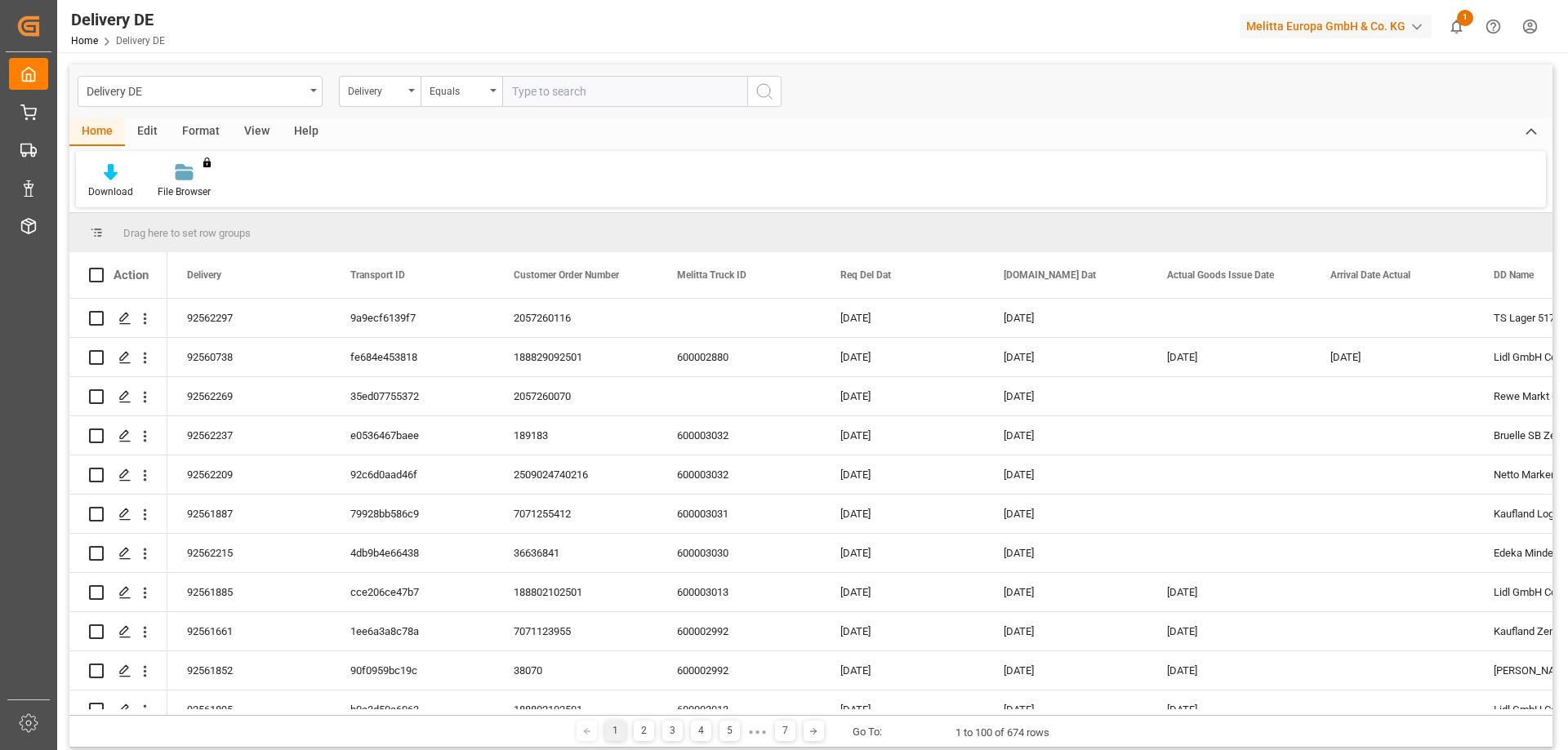
click at [603, 92] on input "text" at bounding box center [625, 91] width 245 height 31
type input "92561623"
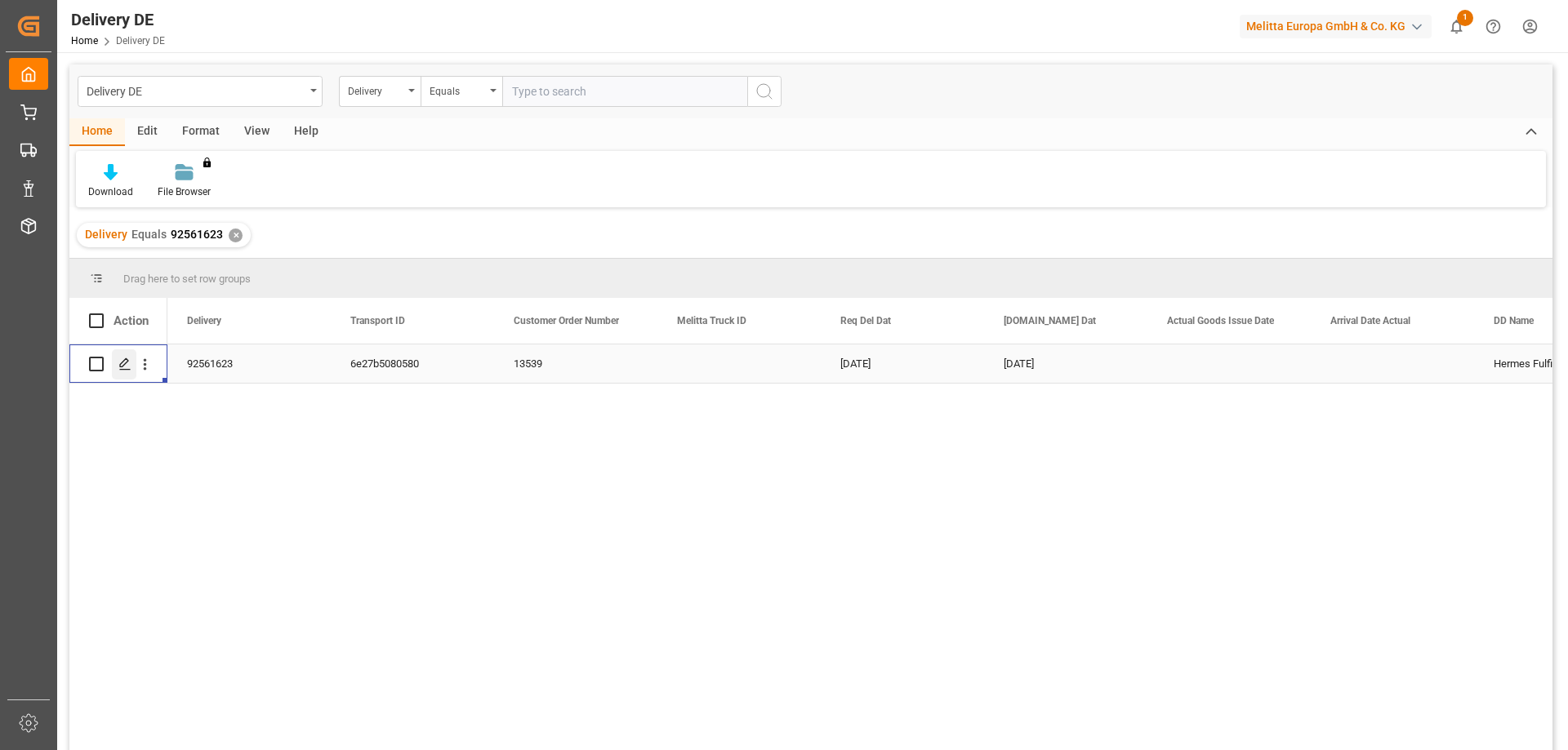
click at [123, 364] on icon "Press SPACE to select this row." at bounding box center [124, 364] width 13 height 13
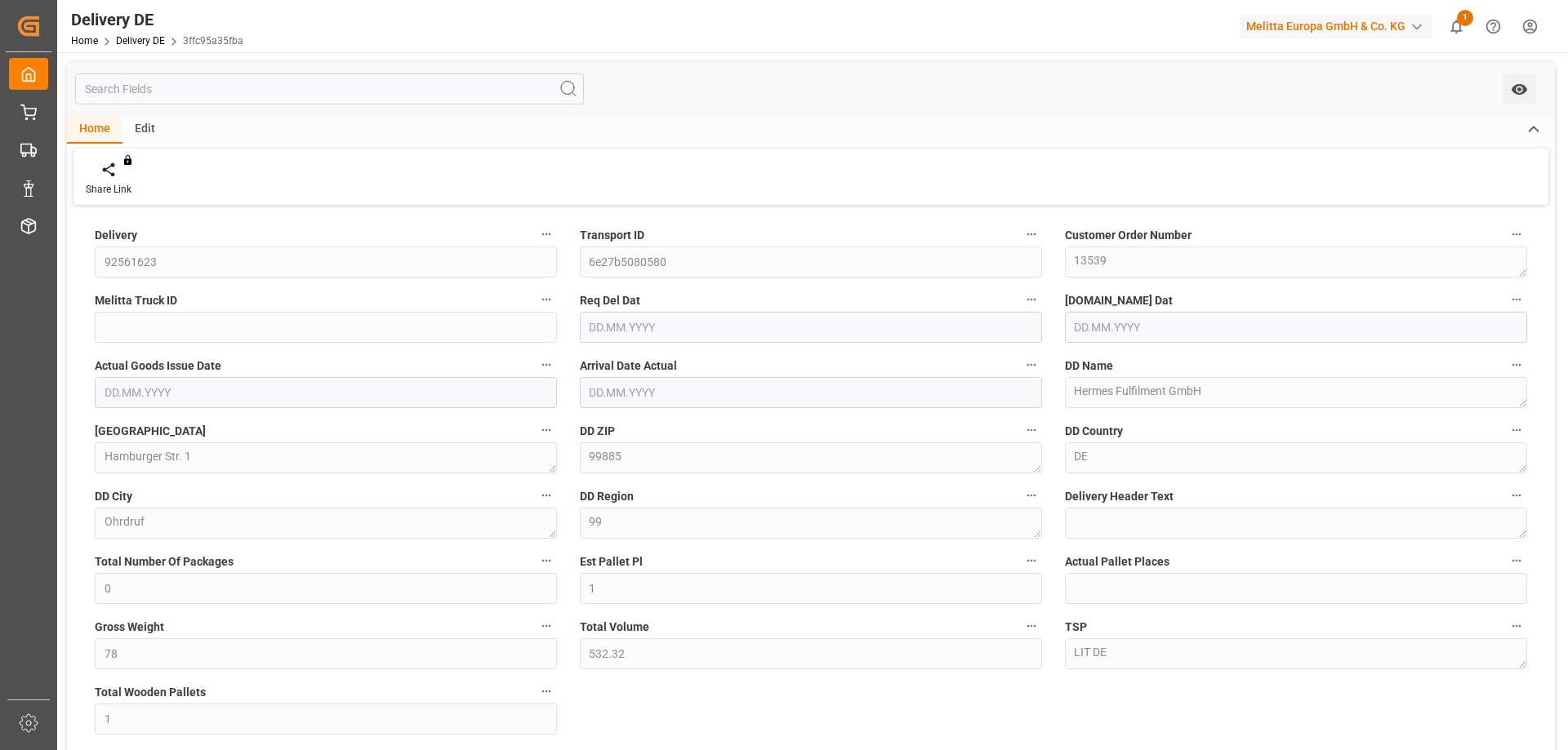
type input "0"
type input "1"
type input "78"
type input "532.32"
type input "1"
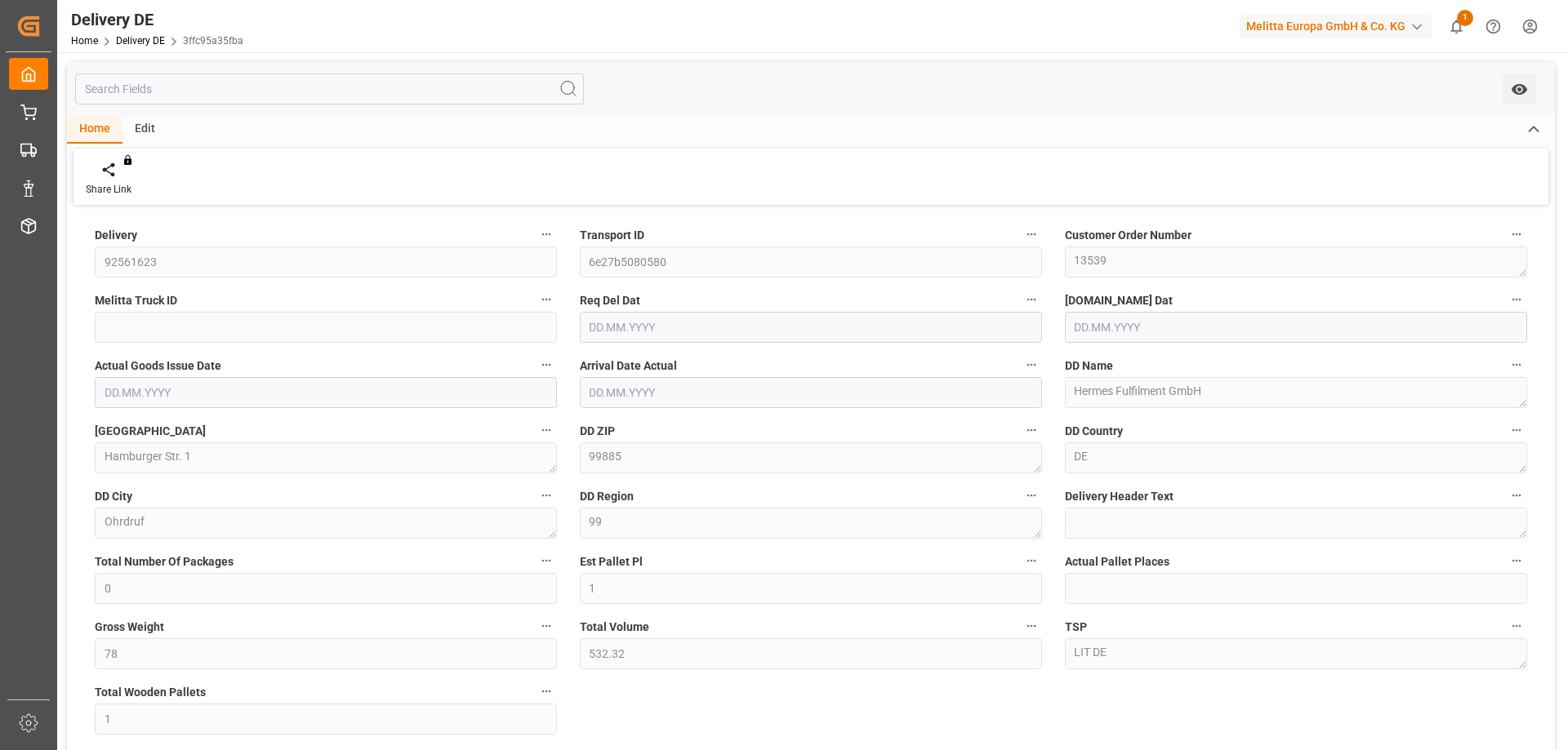
type input "[DATE]"
drag, startPoint x: 1148, startPoint y: 689, endPoint x: 1137, endPoint y: 683, distance: 12.5
click at [1148, 689] on div "Delivery 92561623 Transport ID 6e27b5080580 Customer Order Number 13539 Melitta…" at bounding box center [811, 552] width 1488 height 686
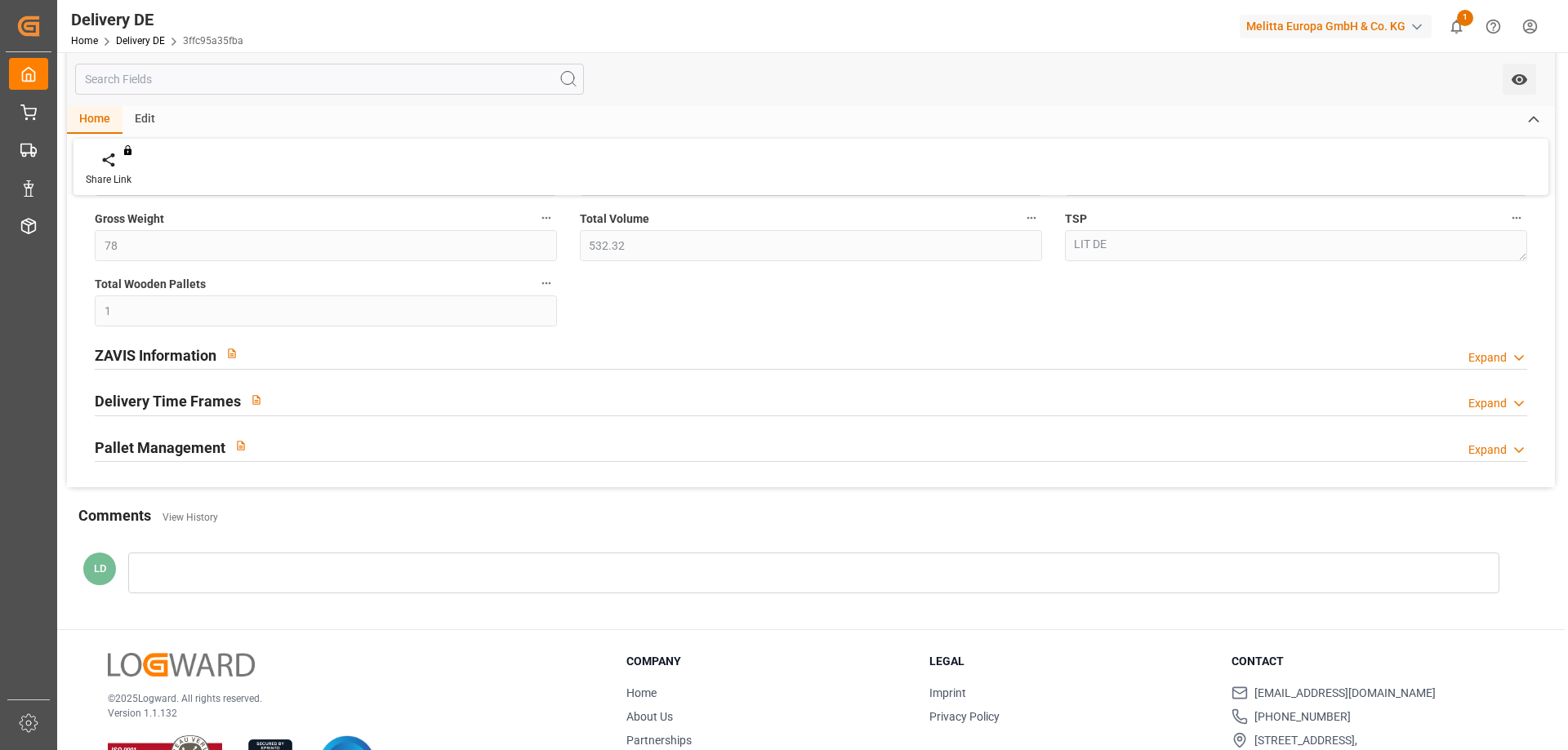
scroll to position [473, 0]
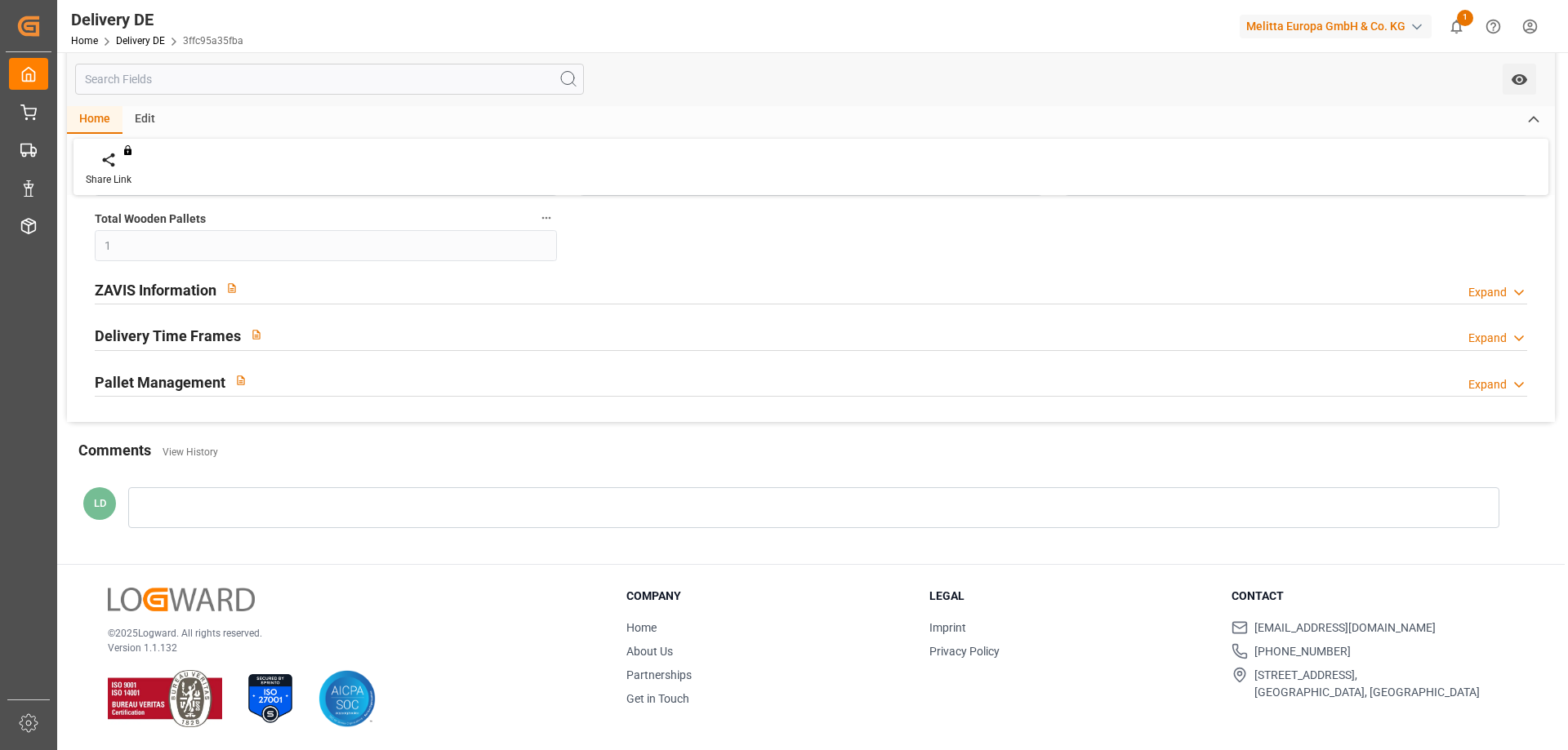
click at [166, 281] on h2 "ZAVIS Information" at bounding box center [155, 290] width 122 height 22
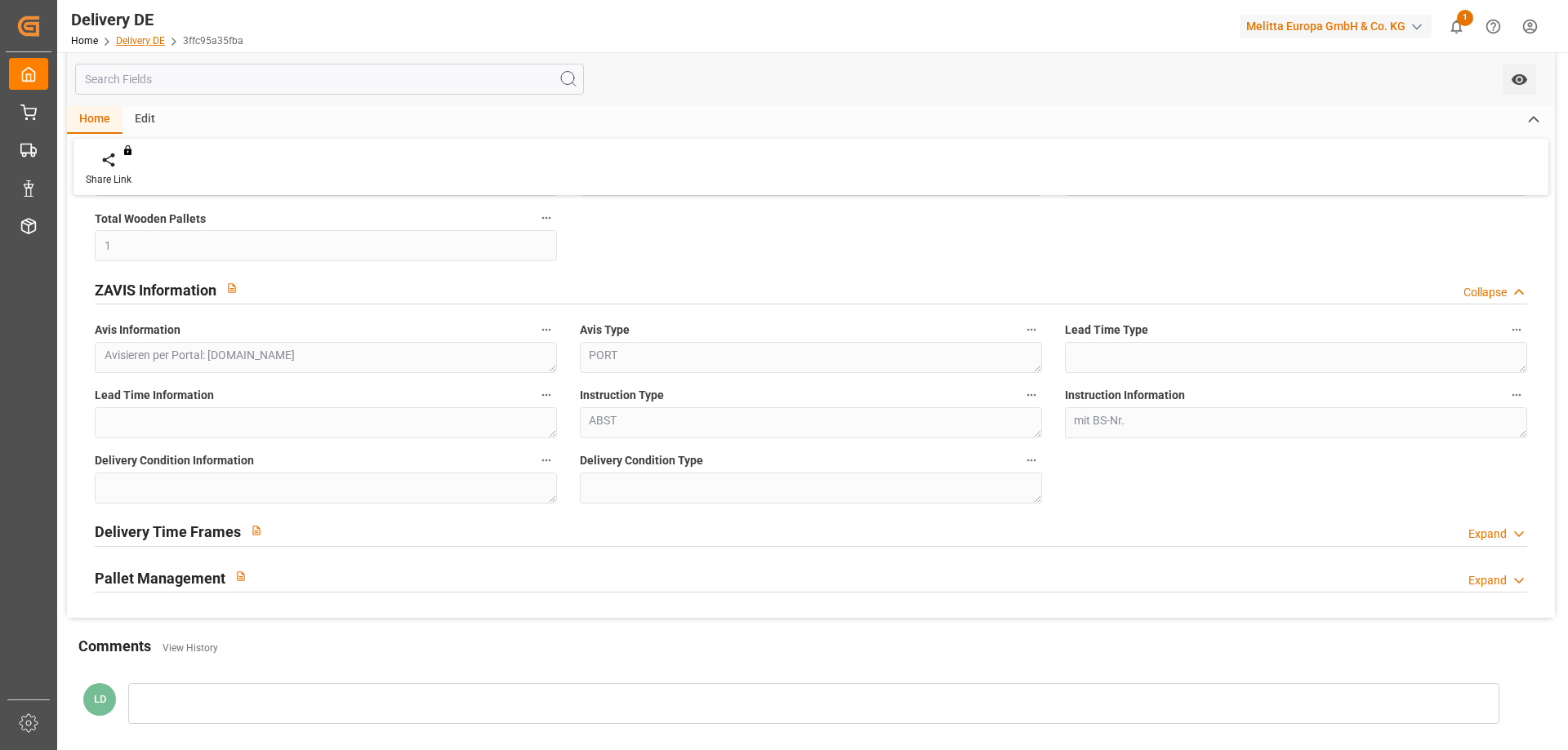
click at [150, 42] on link "Delivery DE" at bounding box center [140, 40] width 49 height 11
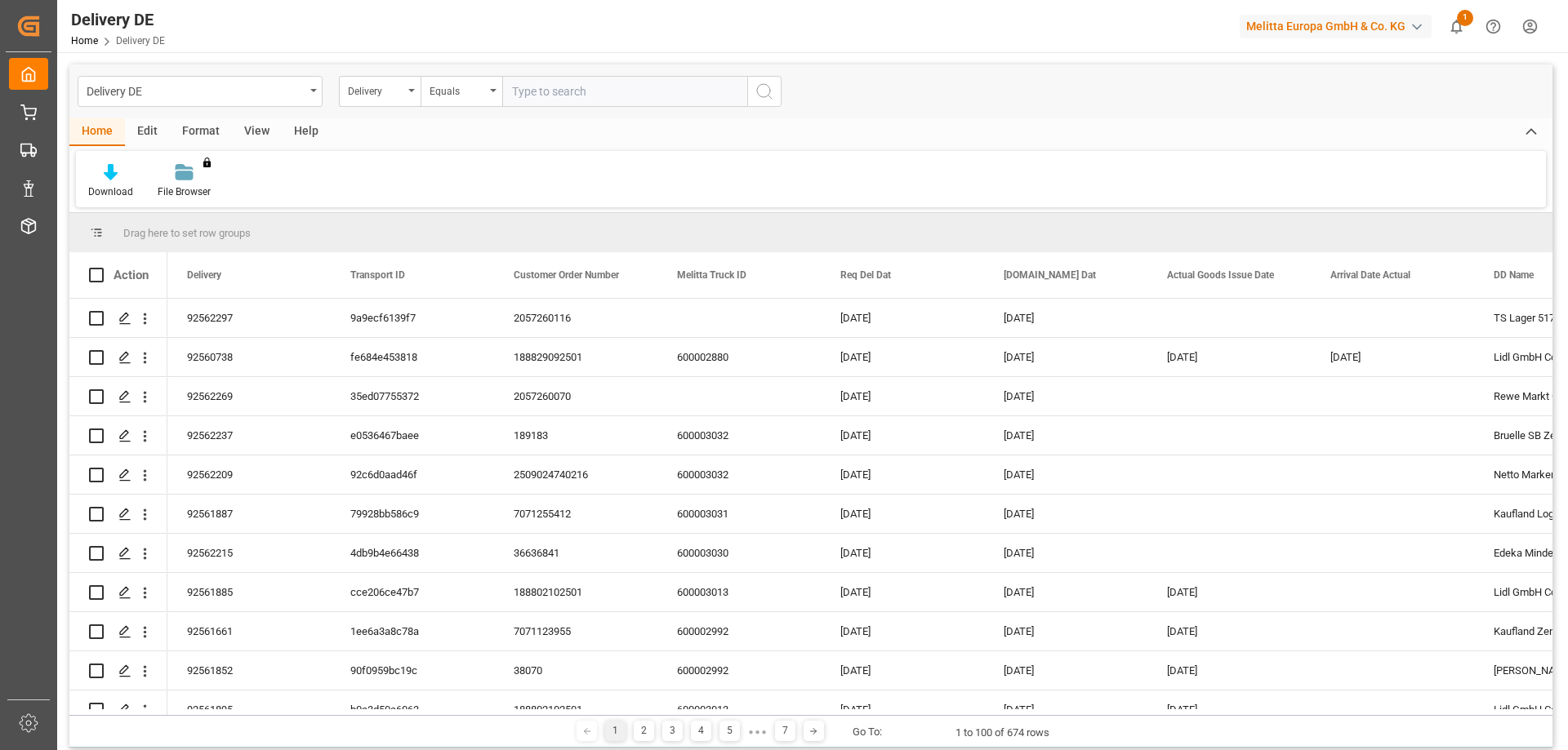
click at [557, 92] on input "text" at bounding box center [625, 91] width 245 height 31
type input "92562209"
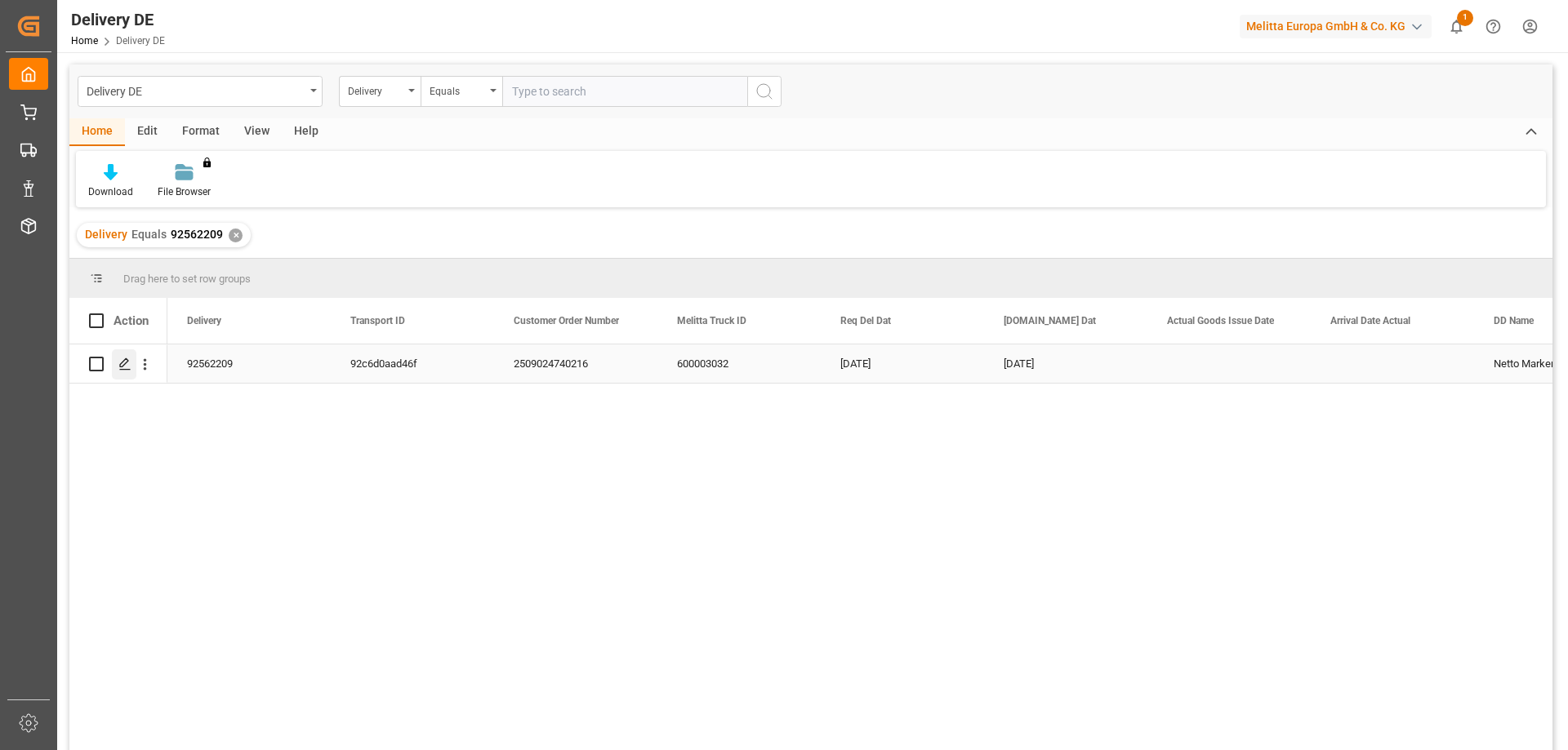
click at [122, 366] on polygon "Press SPACE to select this row." at bounding box center [124, 363] width 8 height 8
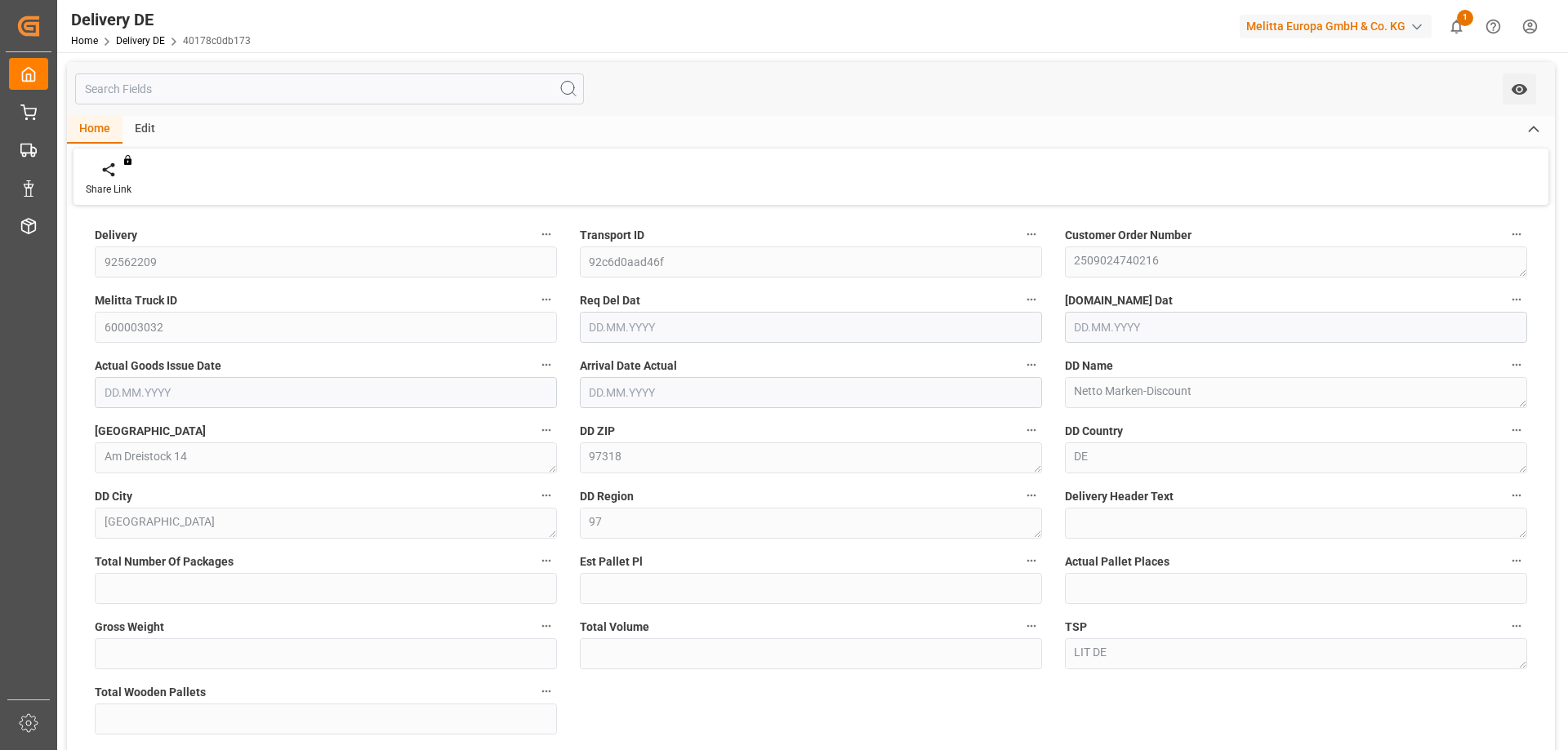
type input "0"
type input "1"
type input "130"
type input "823.68"
type input "1"
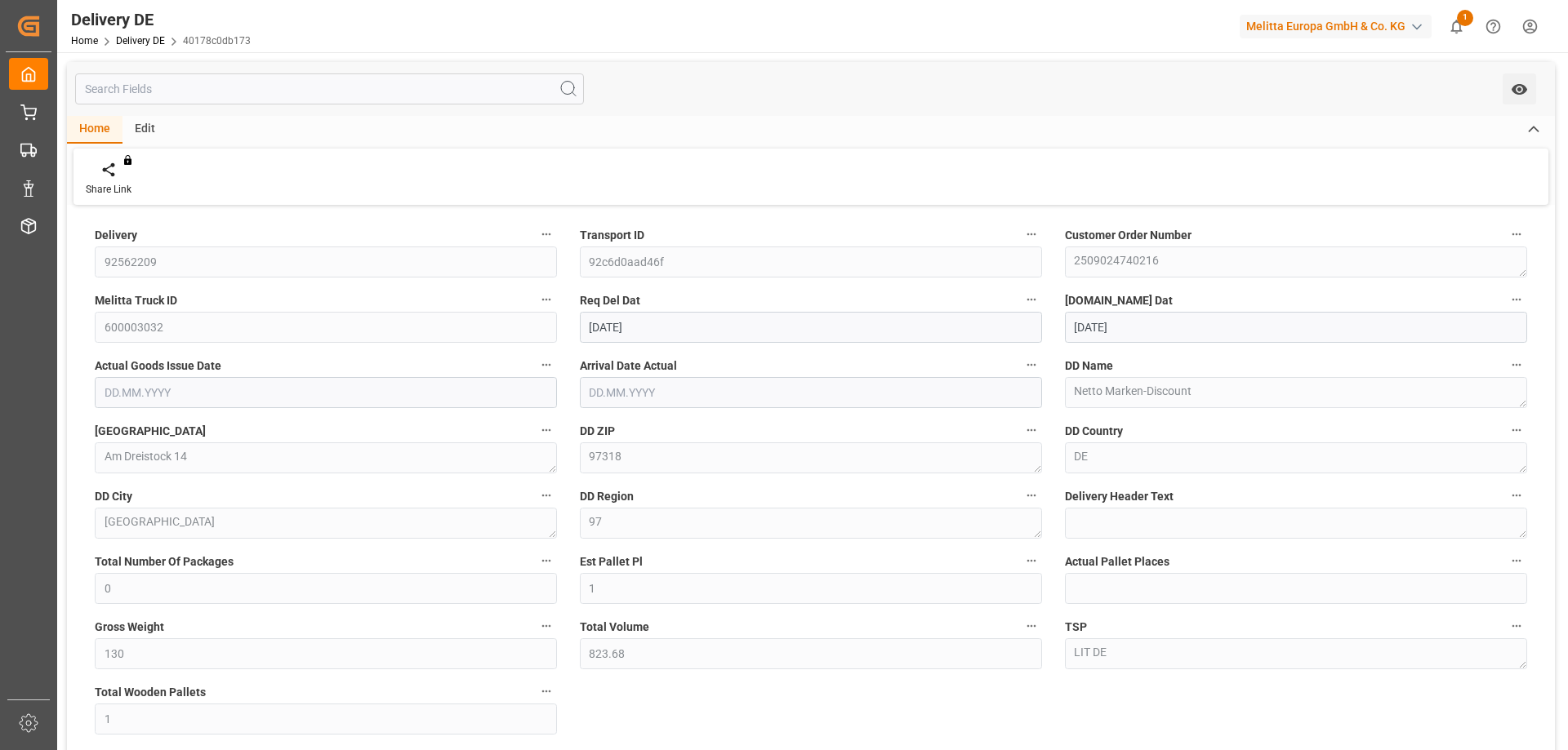
type input "[DATE]"
drag, startPoint x: 863, startPoint y: 703, endPoint x: 853, endPoint y: 701, distance: 10.2
click at [861, 702] on div "Delivery 92562209 Transport ID 92c6d0aad46f Customer Order Number 2509024740216…" at bounding box center [811, 552] width 1488 height 686
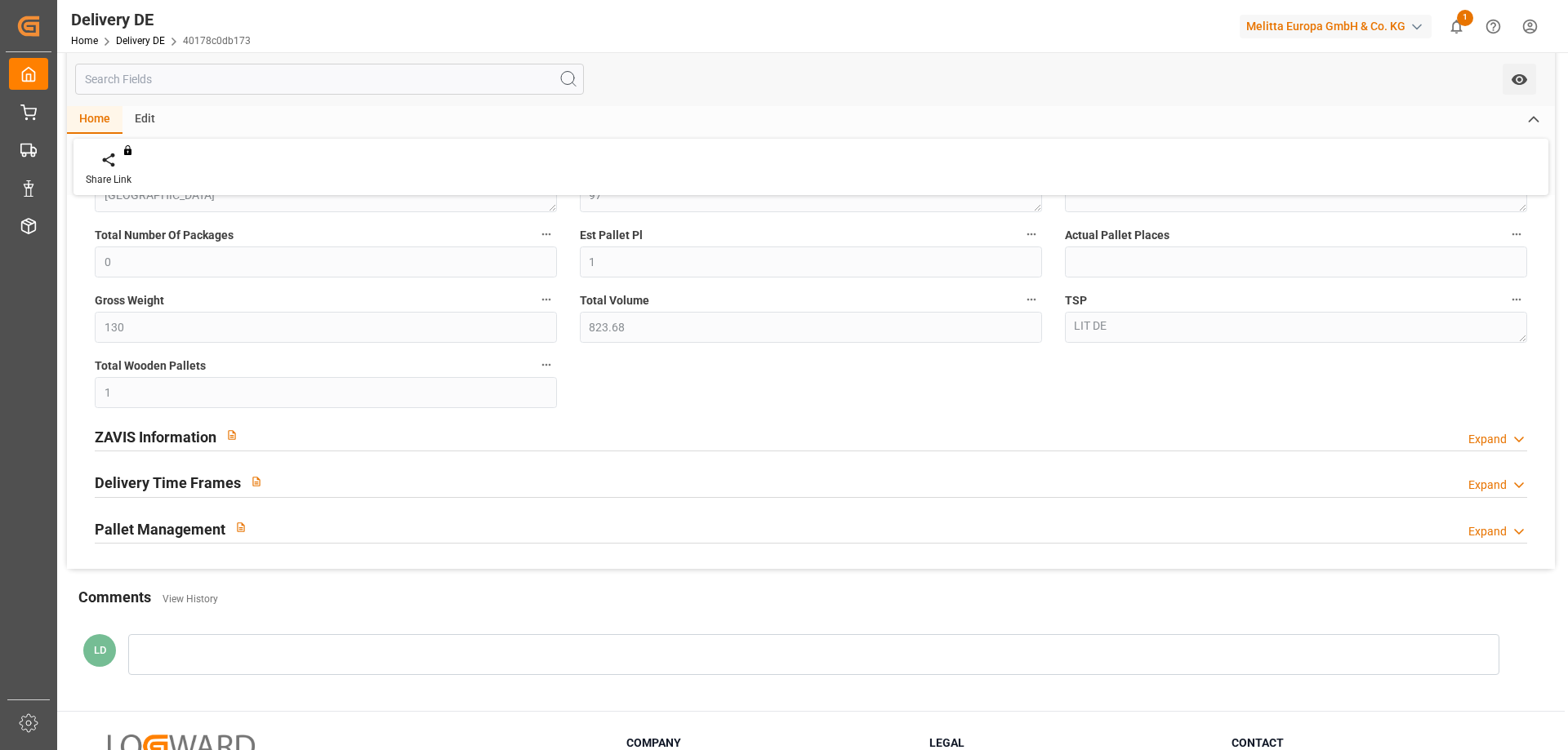
scroll to position [408, 0]
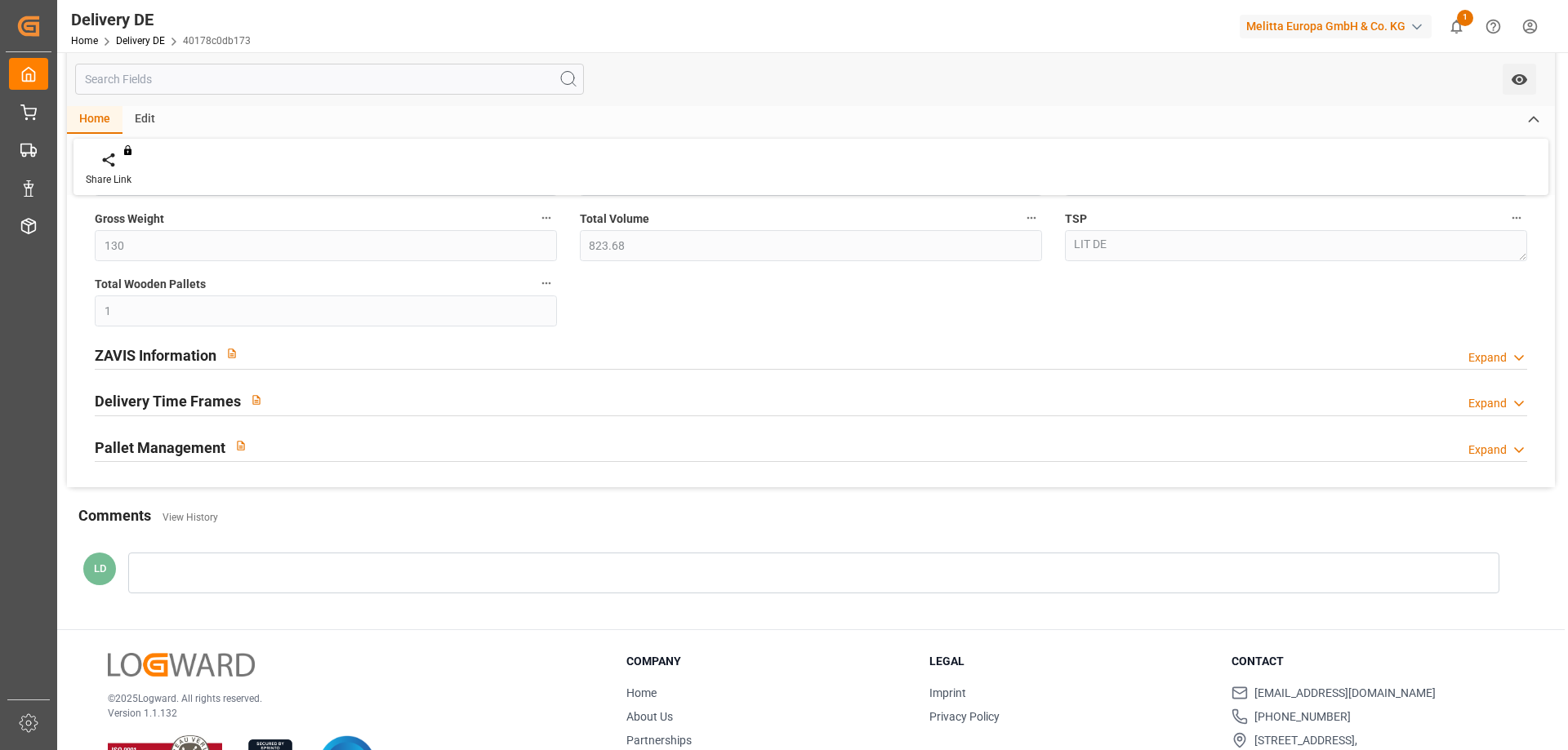
click at [133, 343] on div "ZAVIS Information" at bounding box center [171, 353] width 153 height 31
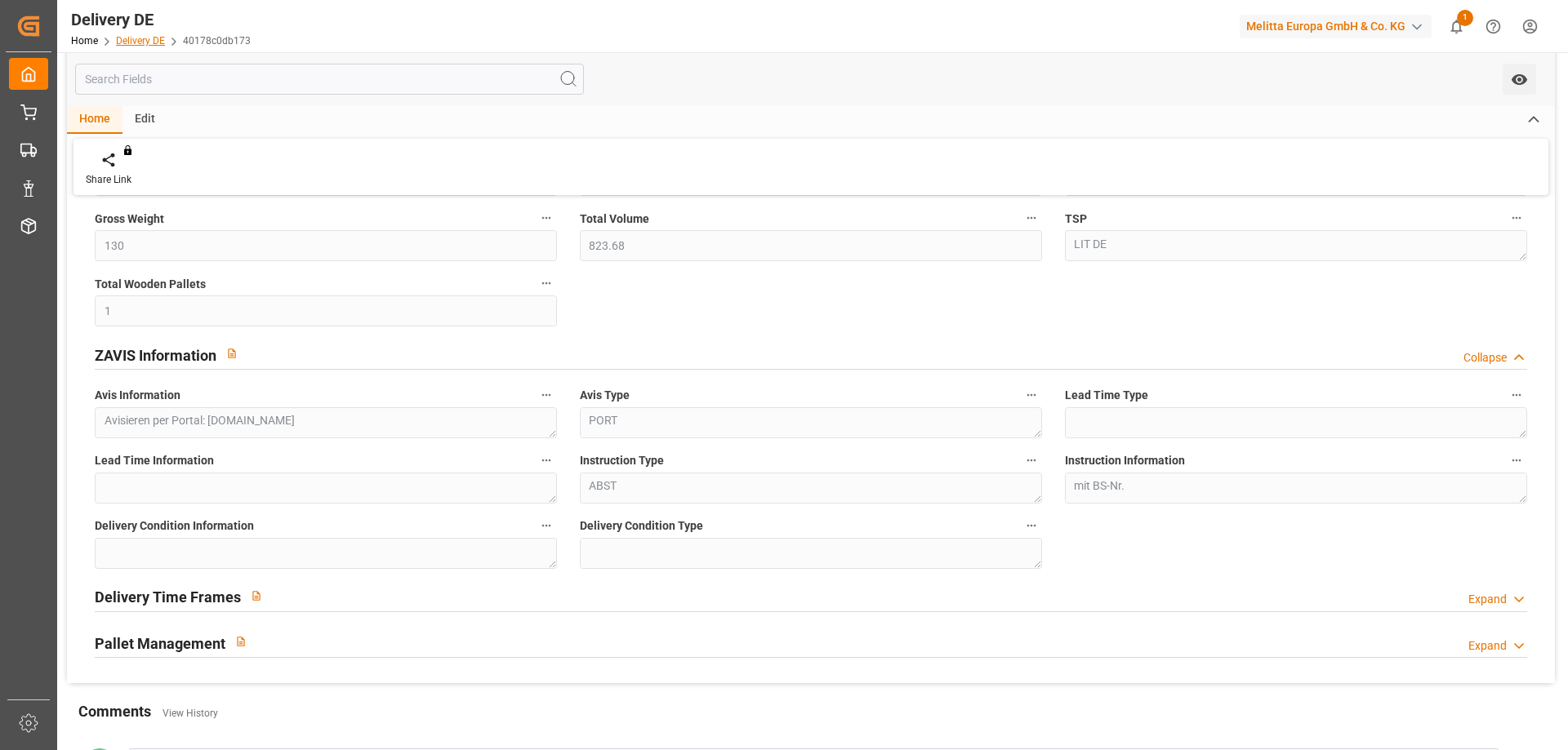
click at [142, 39] on link "Delivery DE" at bounding box center [140, 40] width 49 height 11
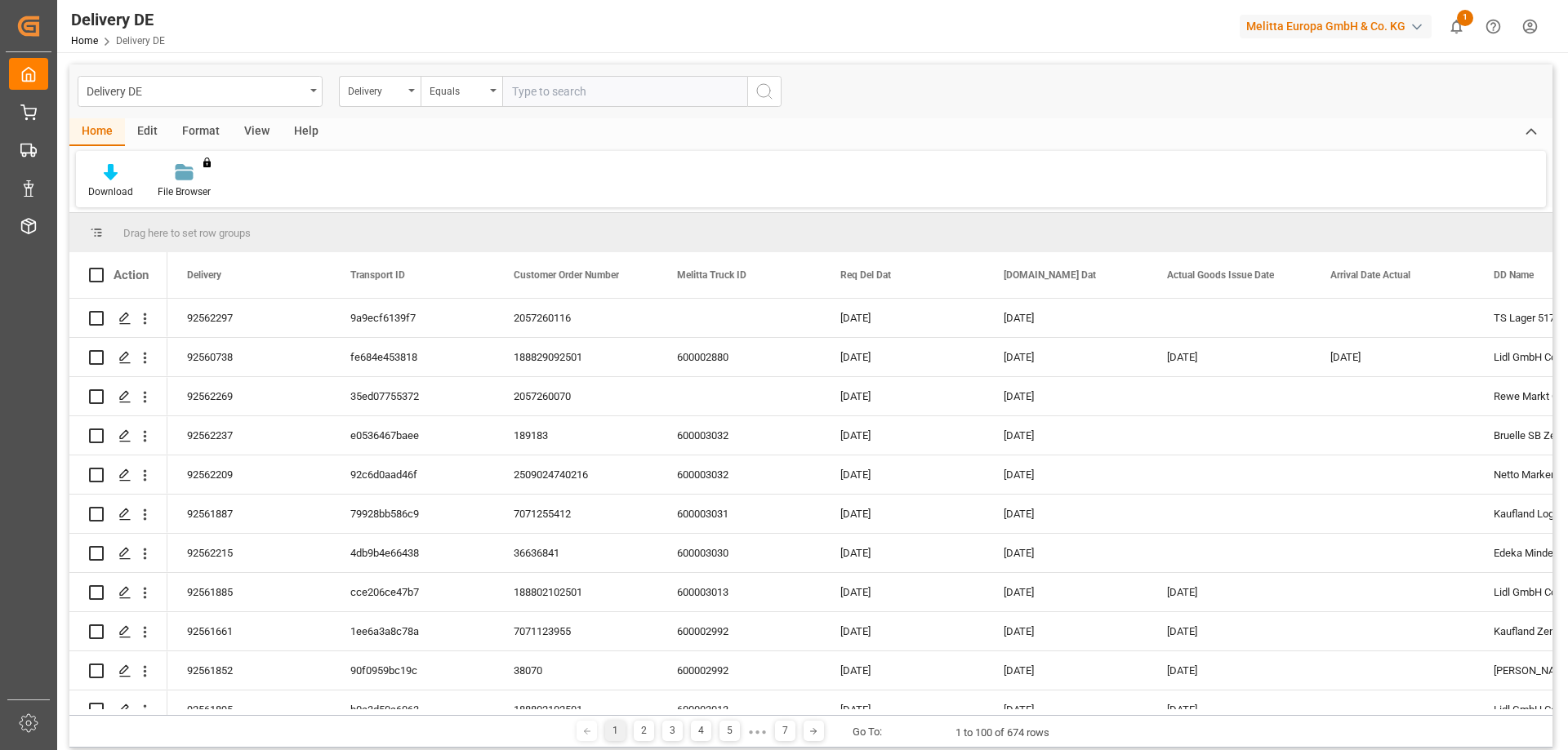
click at [547, 96] on input "text" at bounding box center [625, 91] width 245 height 31
click at [558, 85] on input "9256" at bounding box center [625, 91] width 245 height 31
type input "92562237"
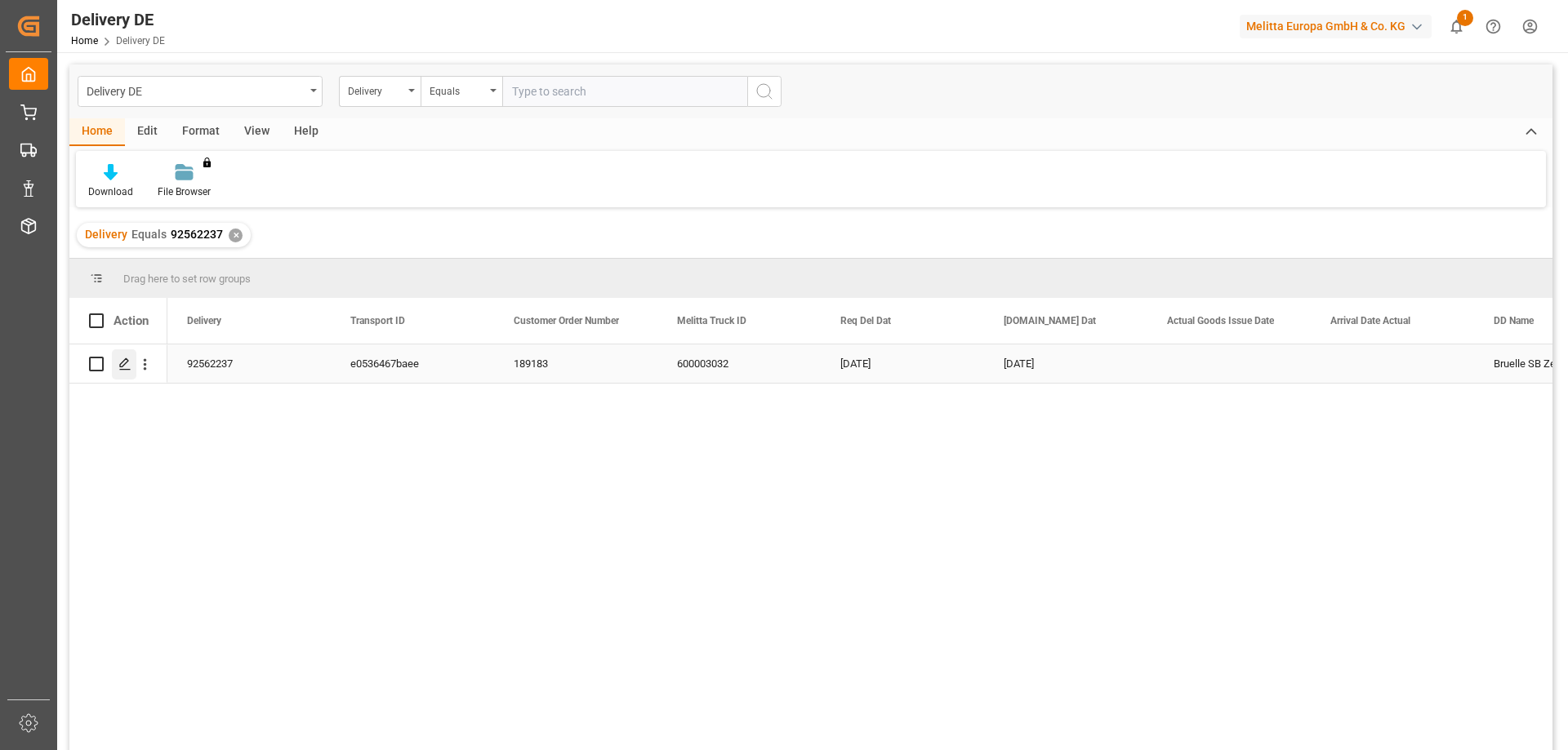
click at [132, 364] on div "Press SPACE to select this row." at bounding box center [124, 364] width 25 height 30
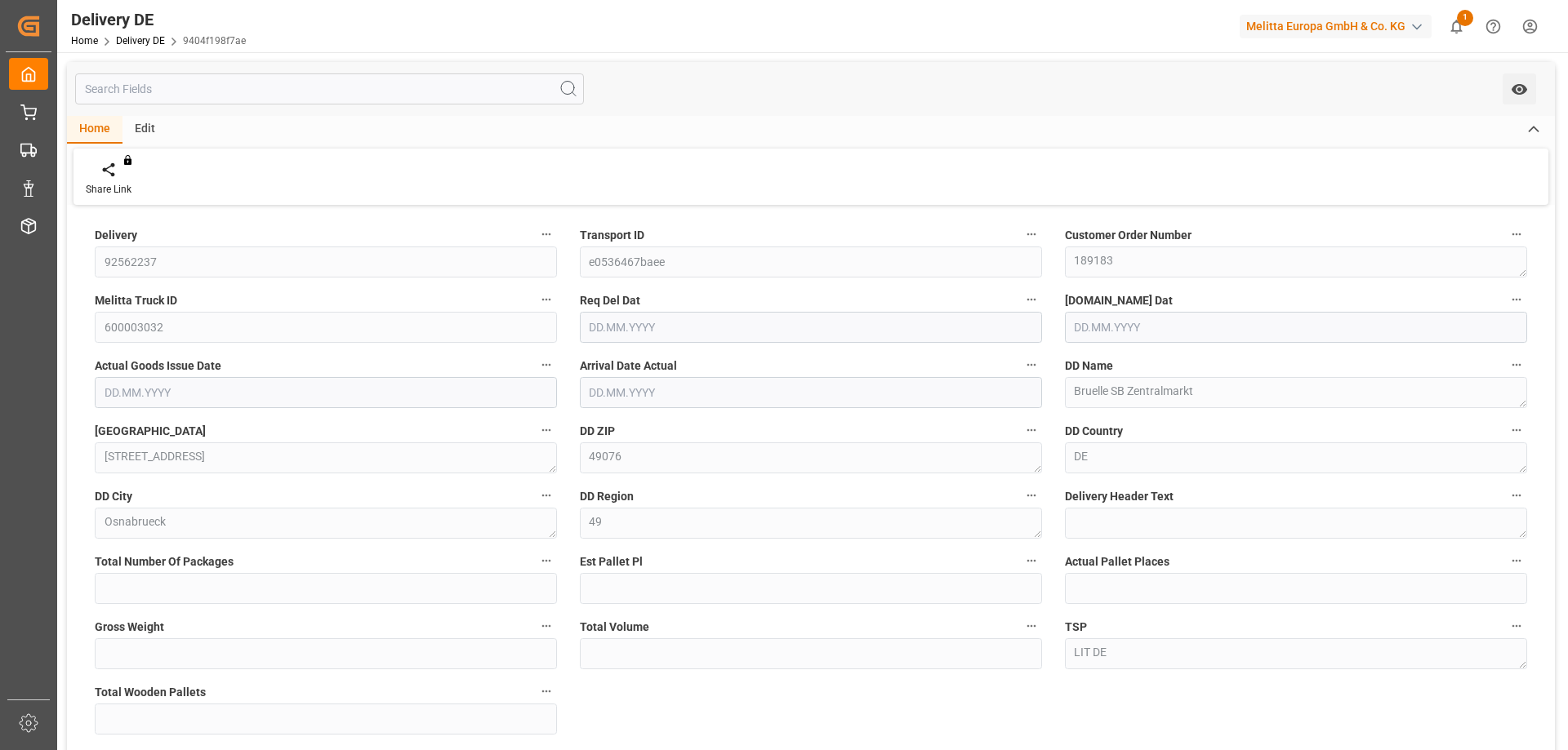
type input "0"
type input "1"
type input "182"
type input "818.602"
type input "1"
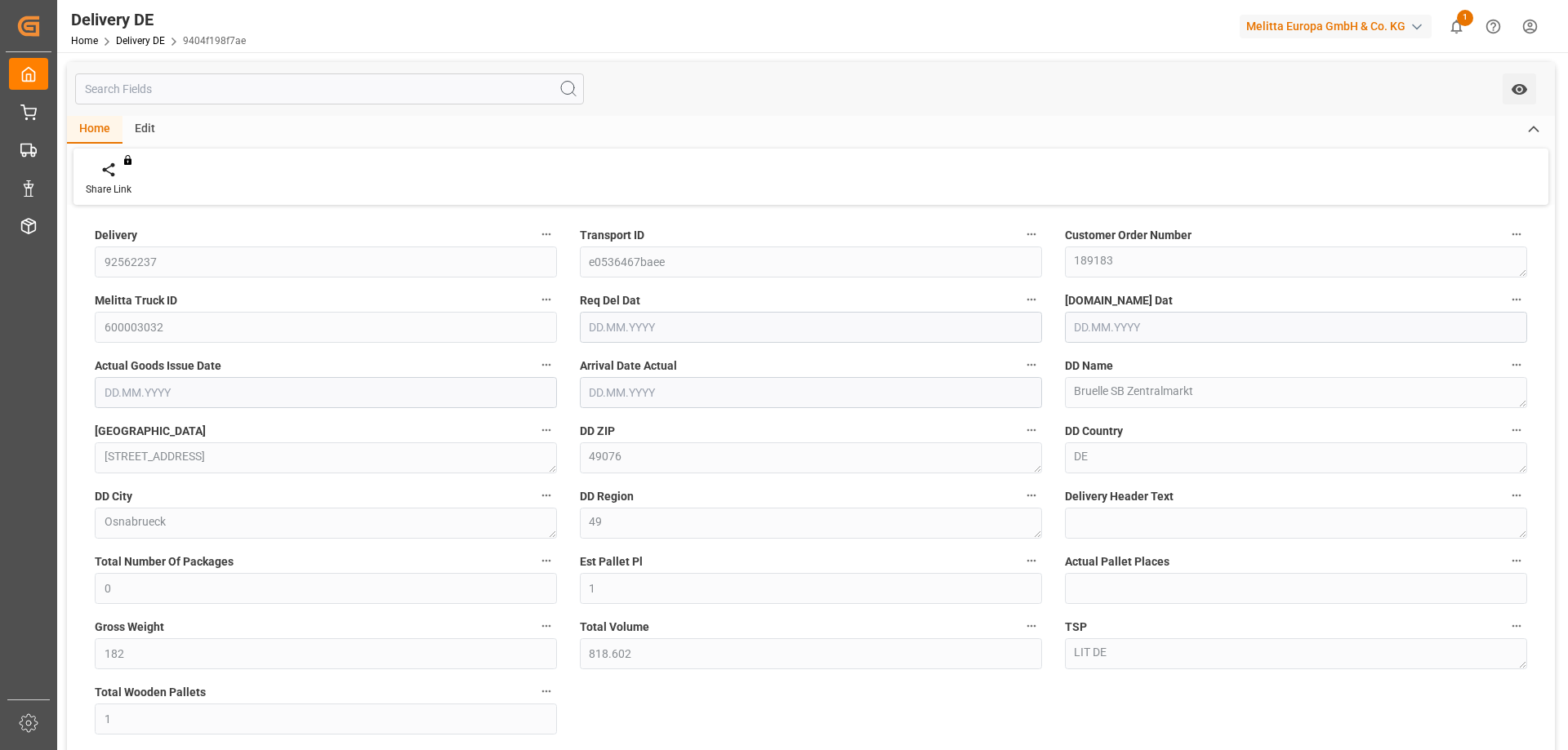
type input "[DATE]"
drag, startPoint x: 787, startPoint y: 682, endPoint x: 785, endPoint y: 671, distance: 11.2
click at [787, 682] on div "Delivery 92562237 Transport ID e0536467baee Customer Order Number 189183 Melitt…" at bounding box center [811, 552] width 1488 height 686
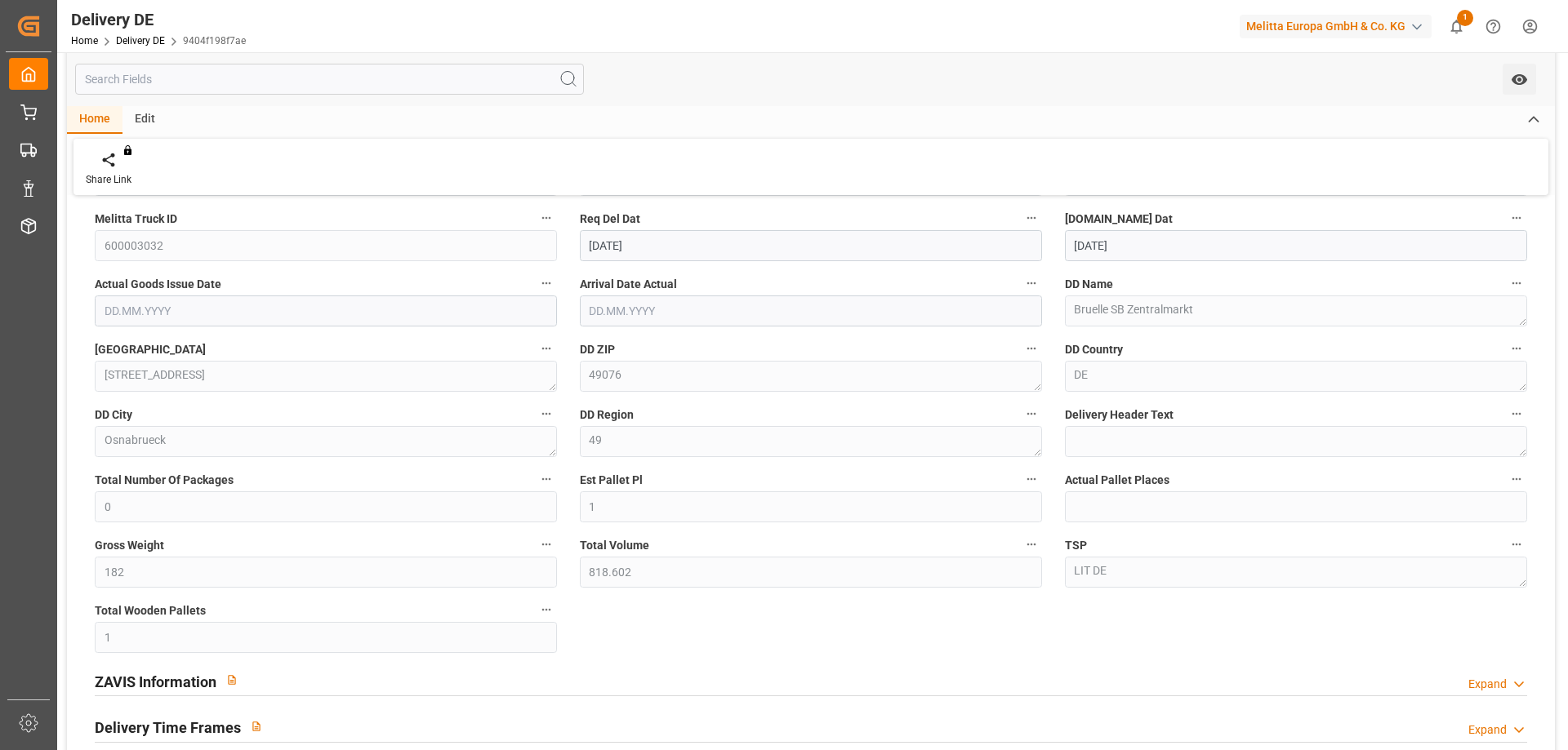
scroll to position [327, 0]
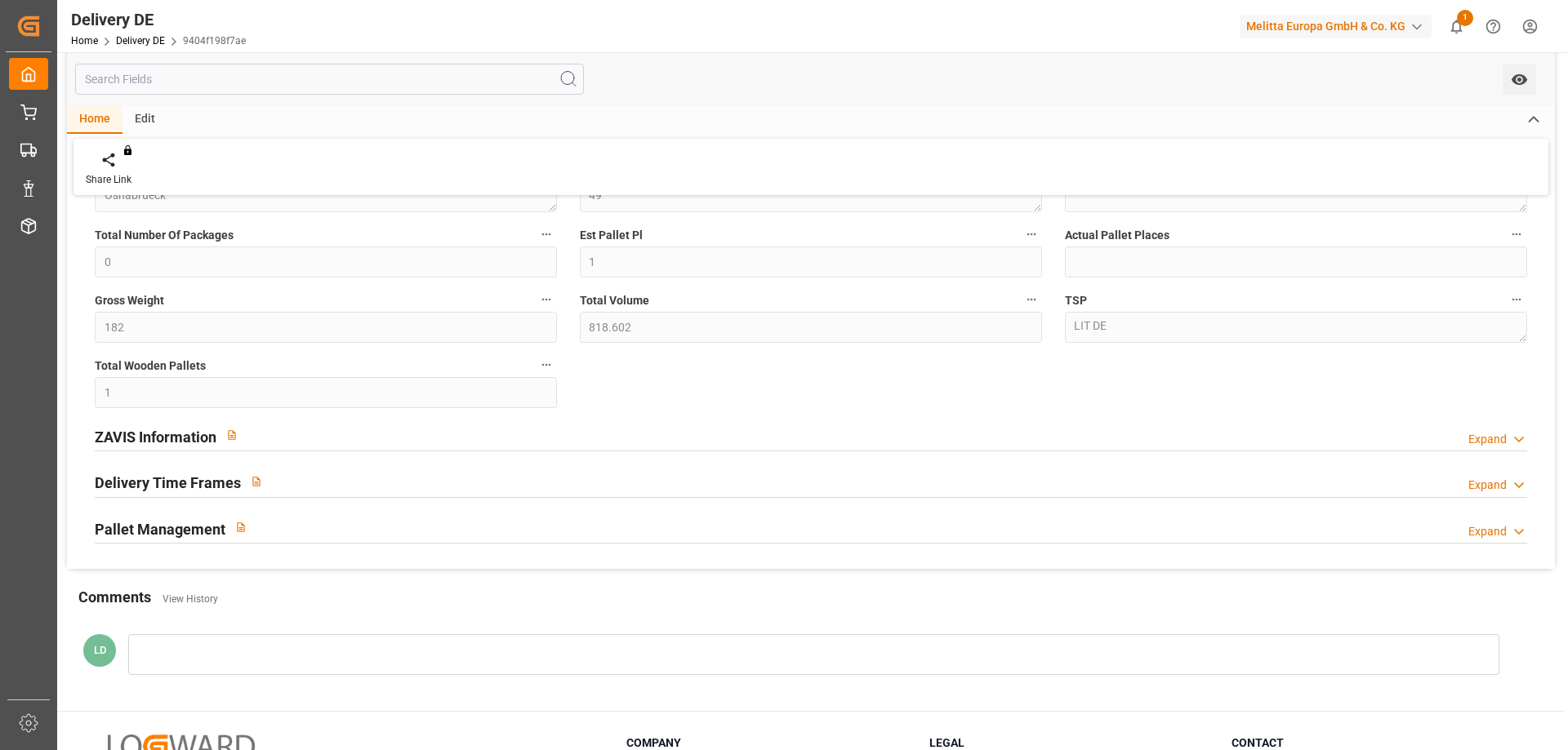
click at [182, 447] on h2 "ZAVIS Information" at bounding box center [155, 436] width 122 height 22
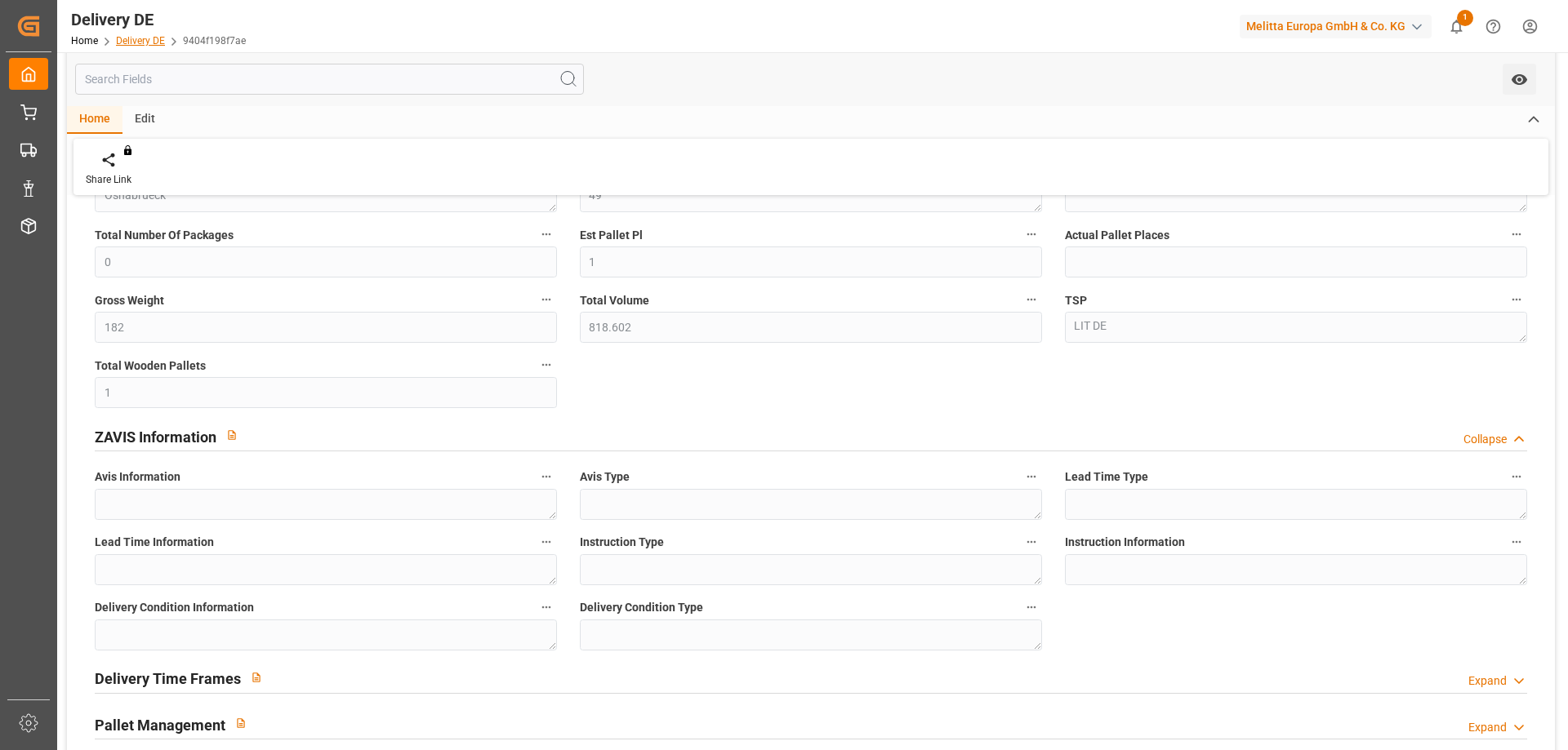
click at [135, 40] on link "Delivery DE" at bounding box center [140, 40] width 49 height 11
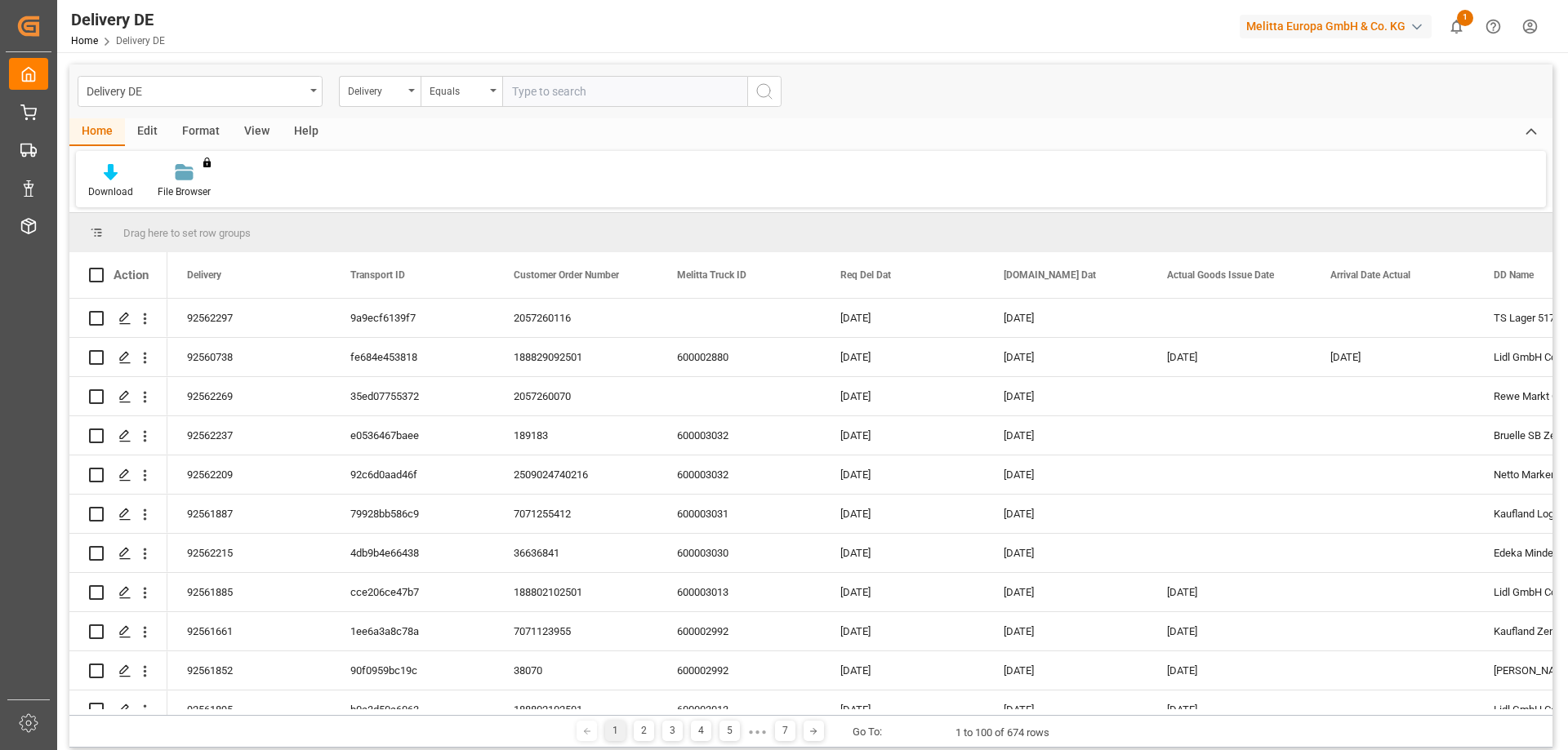
click at [598, 98] on input "text" at bounding box center [625, 91] width 245 height 31
click at [614, 98] on input "925" at bounding box center [625, 91] width 245 height 31
type input "92562256"
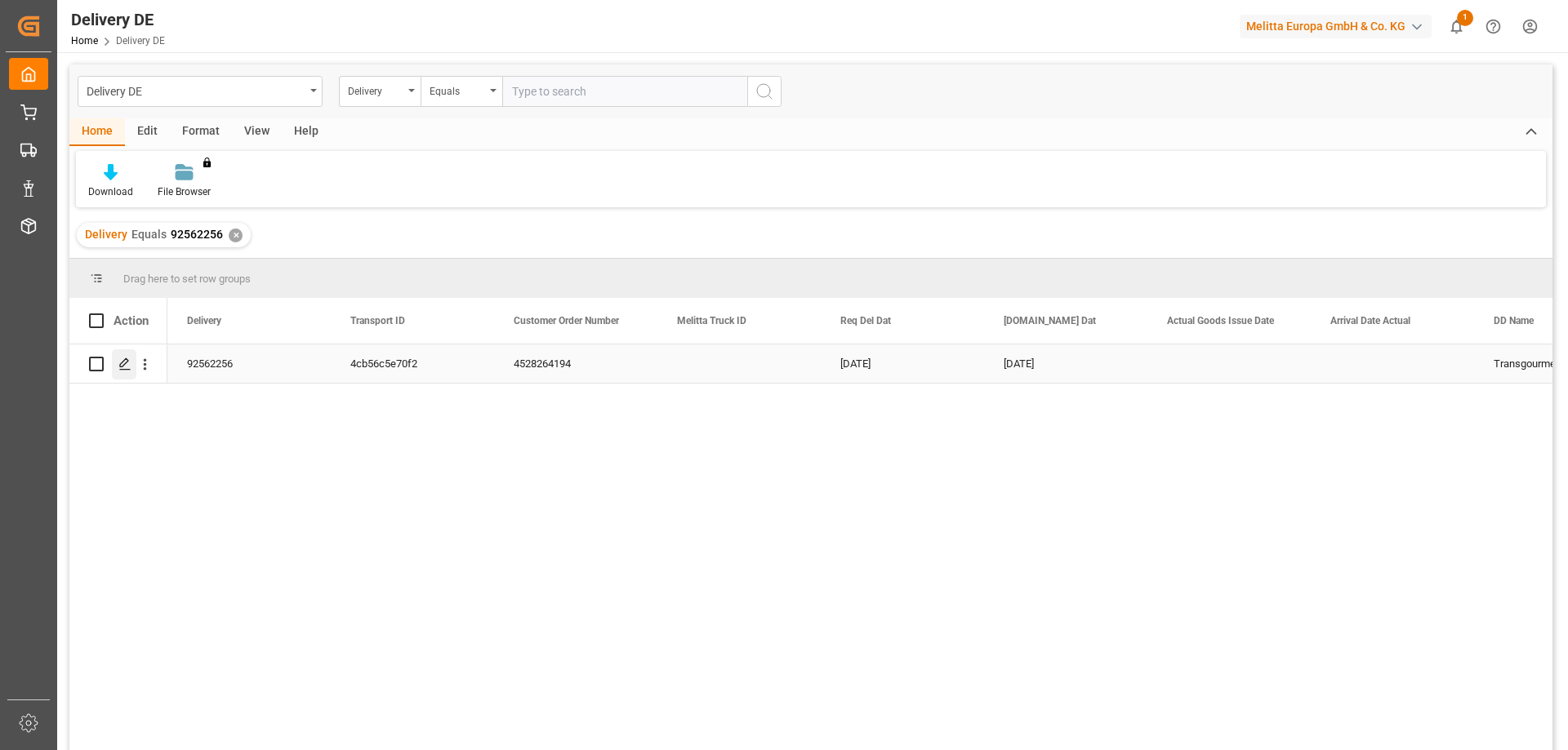
click at [124, 366] on polygon "Press SPACE to select this row." at bounding box center [124, 363] width 8 height 8
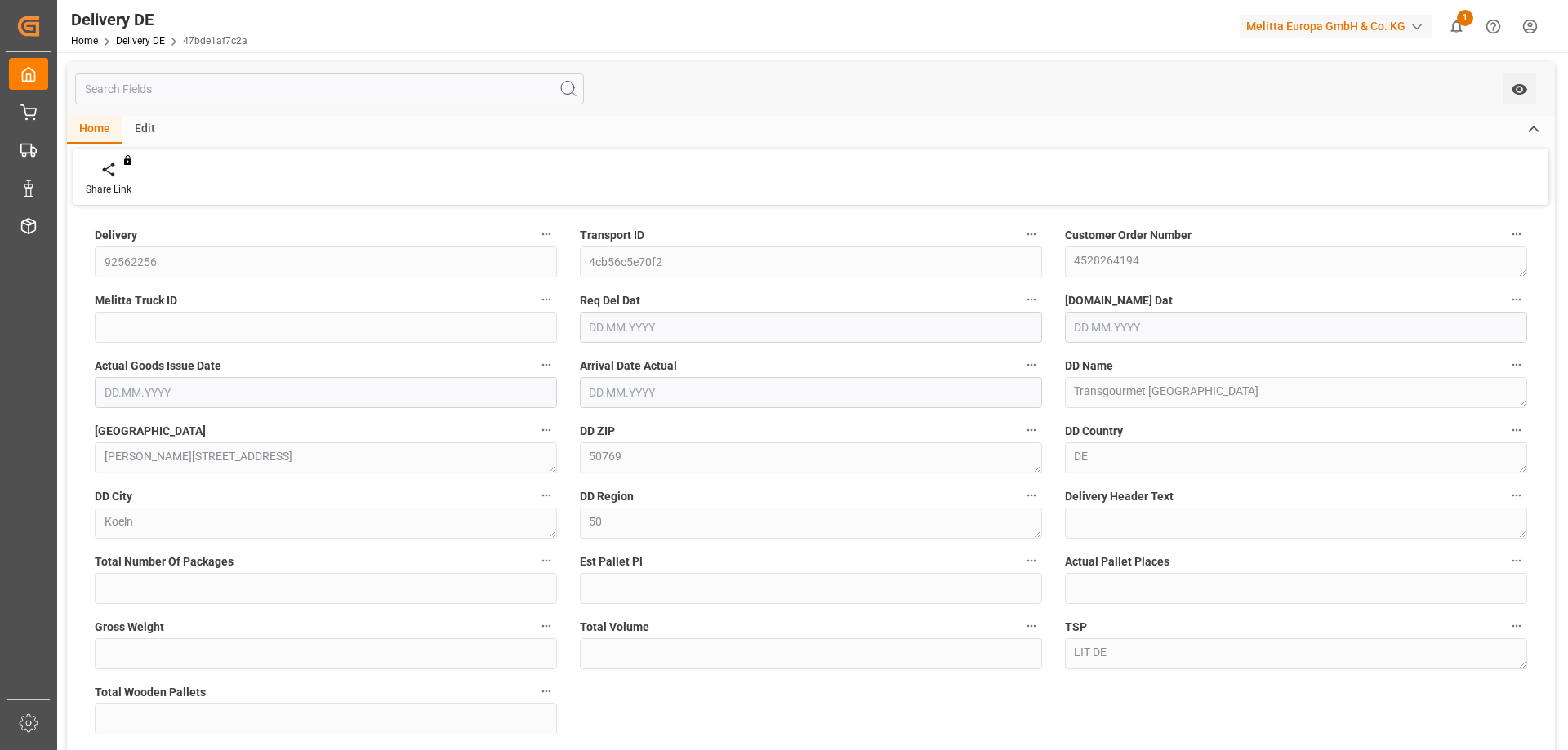
type input "0"
type input "1"
type input "125.282"
type input "787.064"
type input "2"
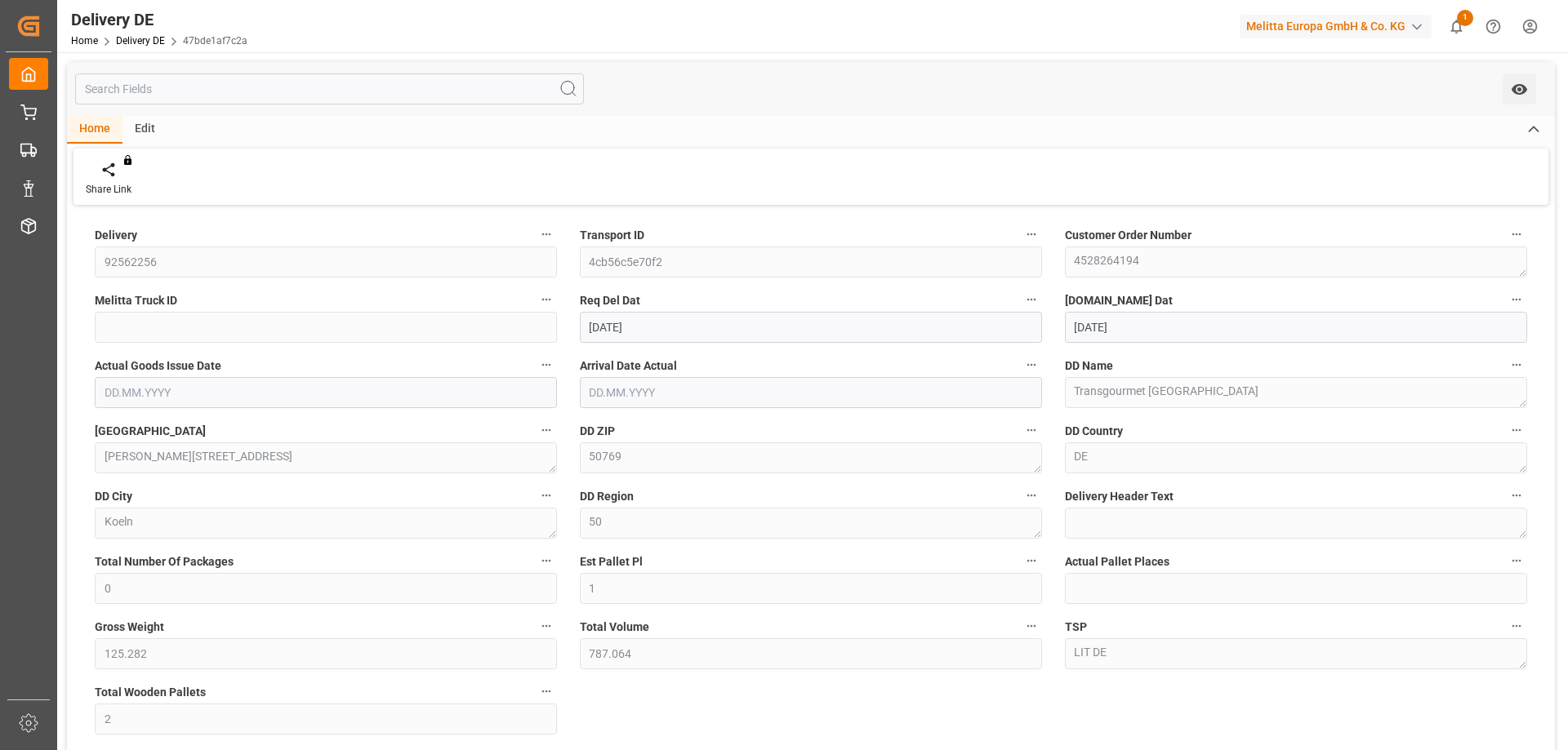
type input "[DATE]"
click at [678, 692] on div "Delivery 92562256 Transport ID 4cb56c5e70f2 Customer Order Number 4528264194 Me…" at bounding box center [811, 552] width 1488 height 686
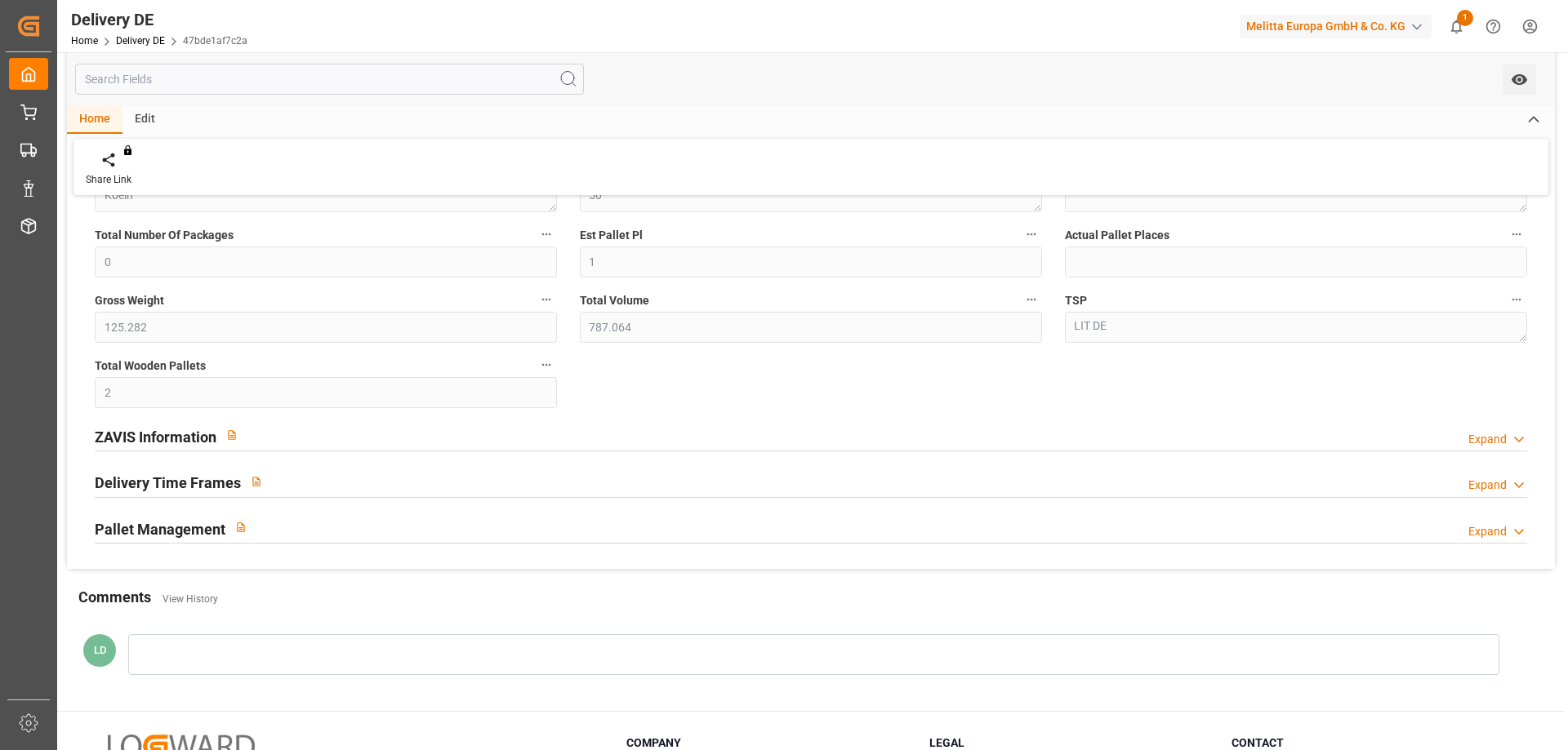
scroll to position [408, 0]
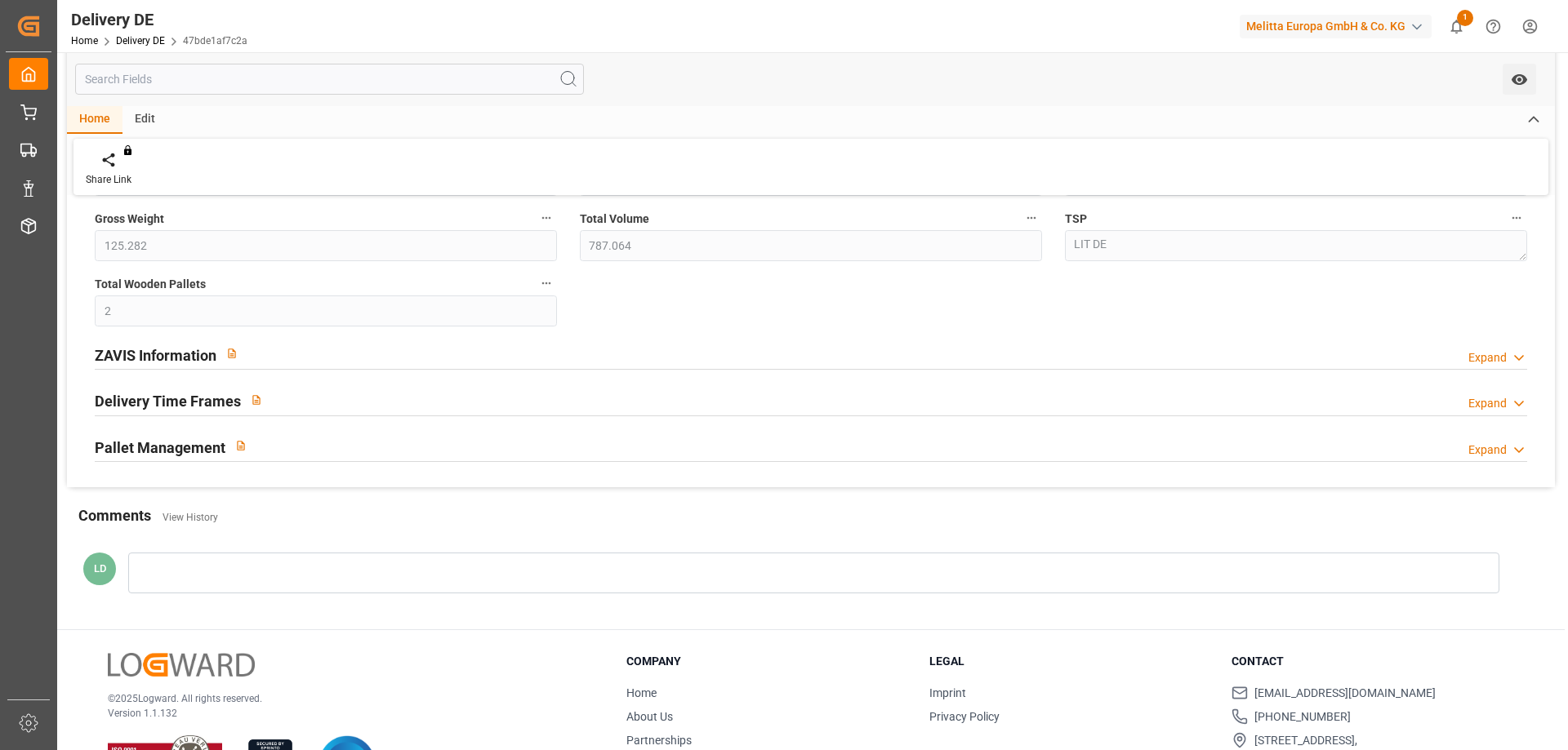
click at [182, 352] on h2 "ZAVIS Information" at bounding box center [155, 355] width 122 height 22
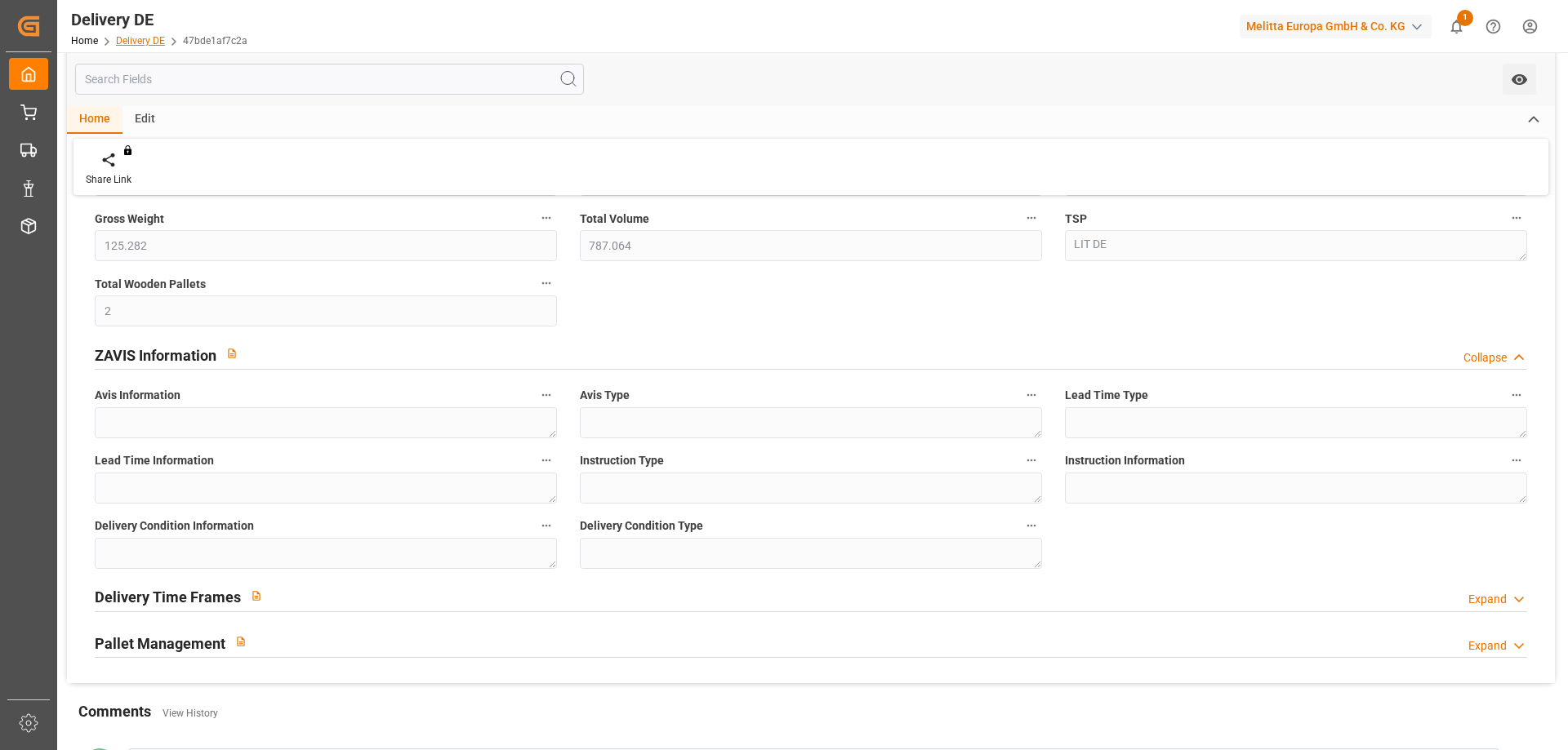
click at [152, 42] on link "Delivery DE" at bounding box center [140, 40] width 49 height 11
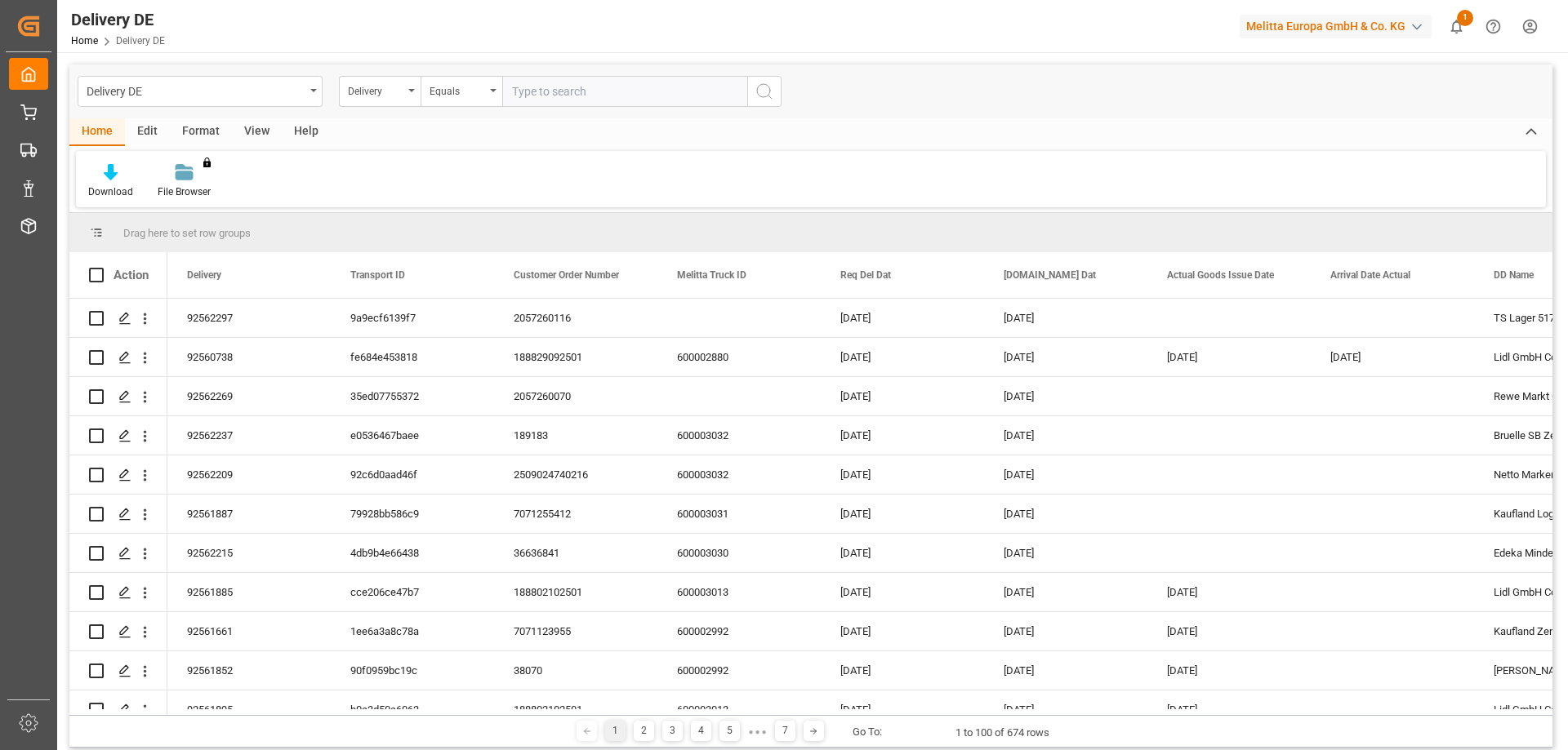
click at [588, 91] on input "text" at bounding box center [625, 91] width 245 height 31
type input "92562292"
drag, startPoint x: 575, startPoint y: 96, endPoint x: 586, endPoint y: 93, distance: 11.4
click at [575, 96] on input "92562292" at bounding box center [625, 91] width 245 height 31
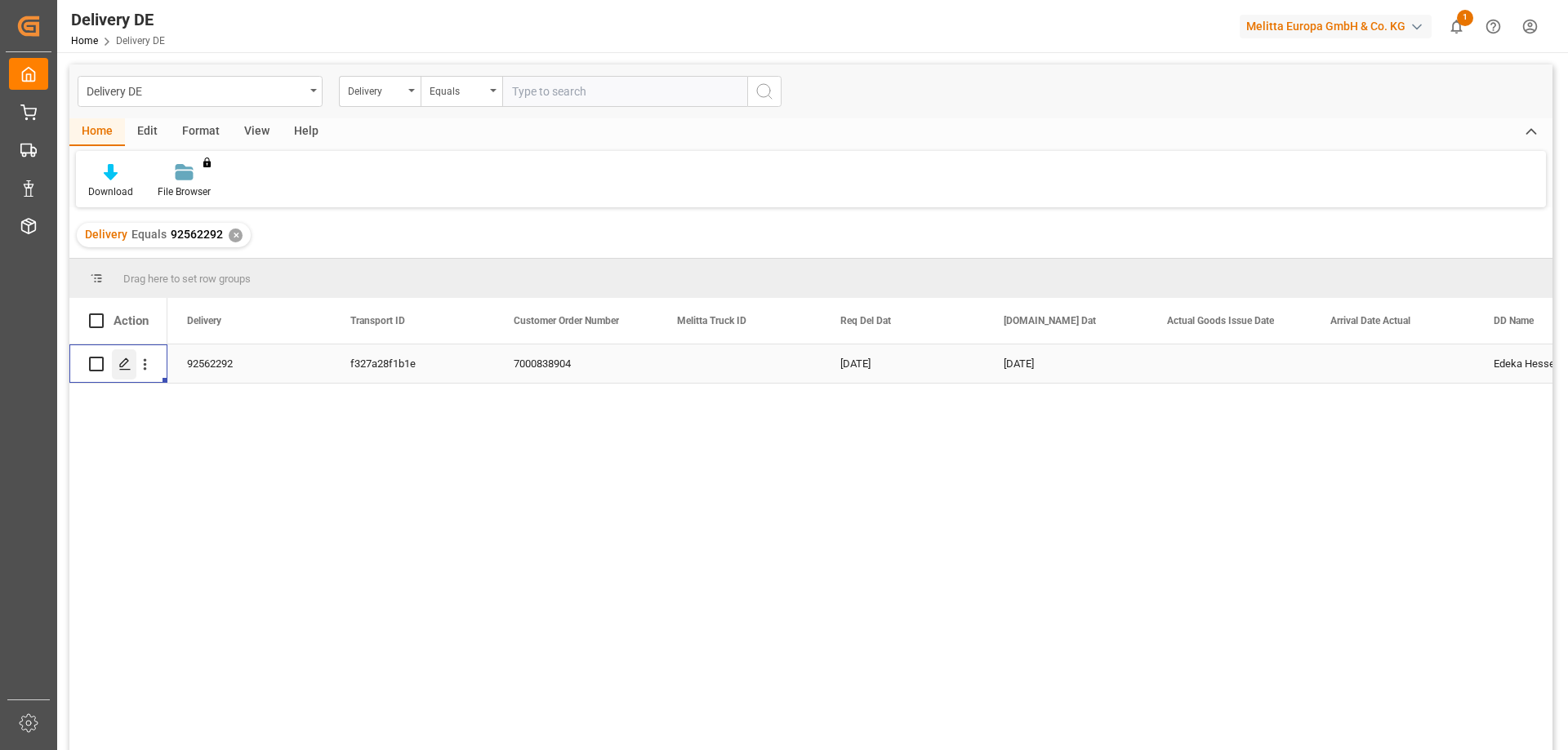
click at [124, 366] on icon "Press SPACE to select this row." at bounding box center [124, 364] width 13 height 13
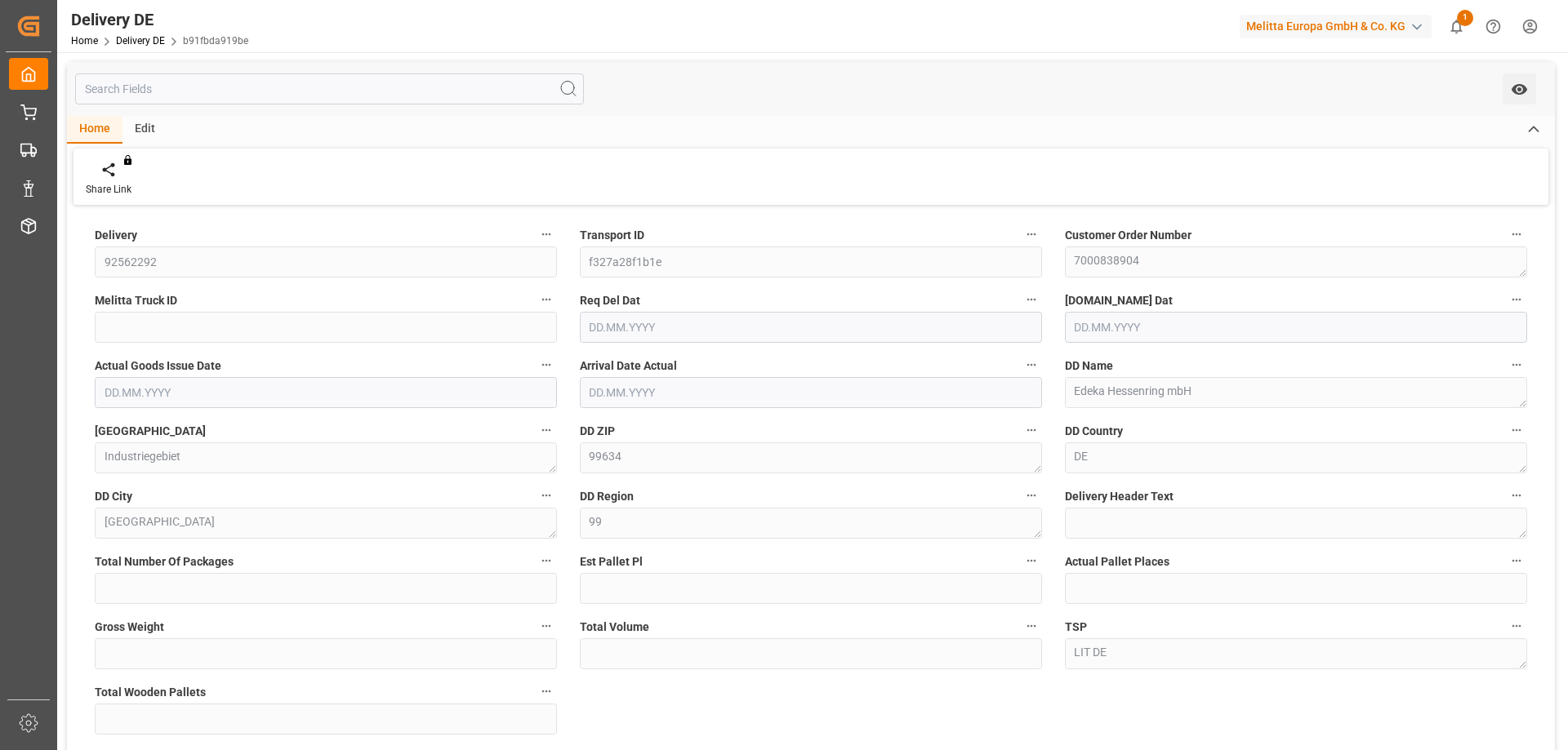
type input "0"
type input "6"
type input "384"
type input "5214.24"
type input "6"
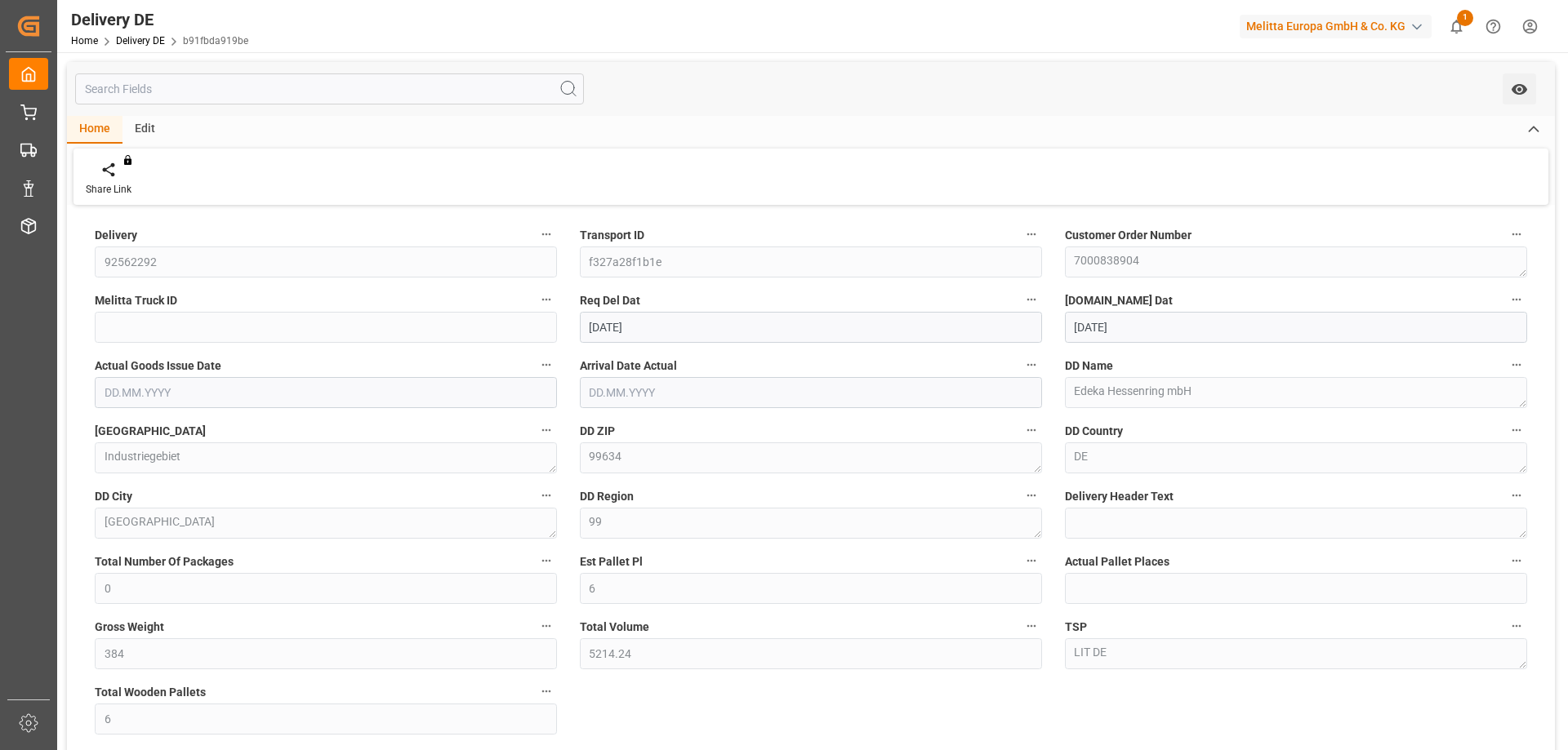
type input "[DATE]"
click at [611, 707] on div "Delivery 92562292 Transport ID f327a28f1b1e Customer Order Number 7000838904 Me…" at bounding box center [811, 552] width 1488 height 686
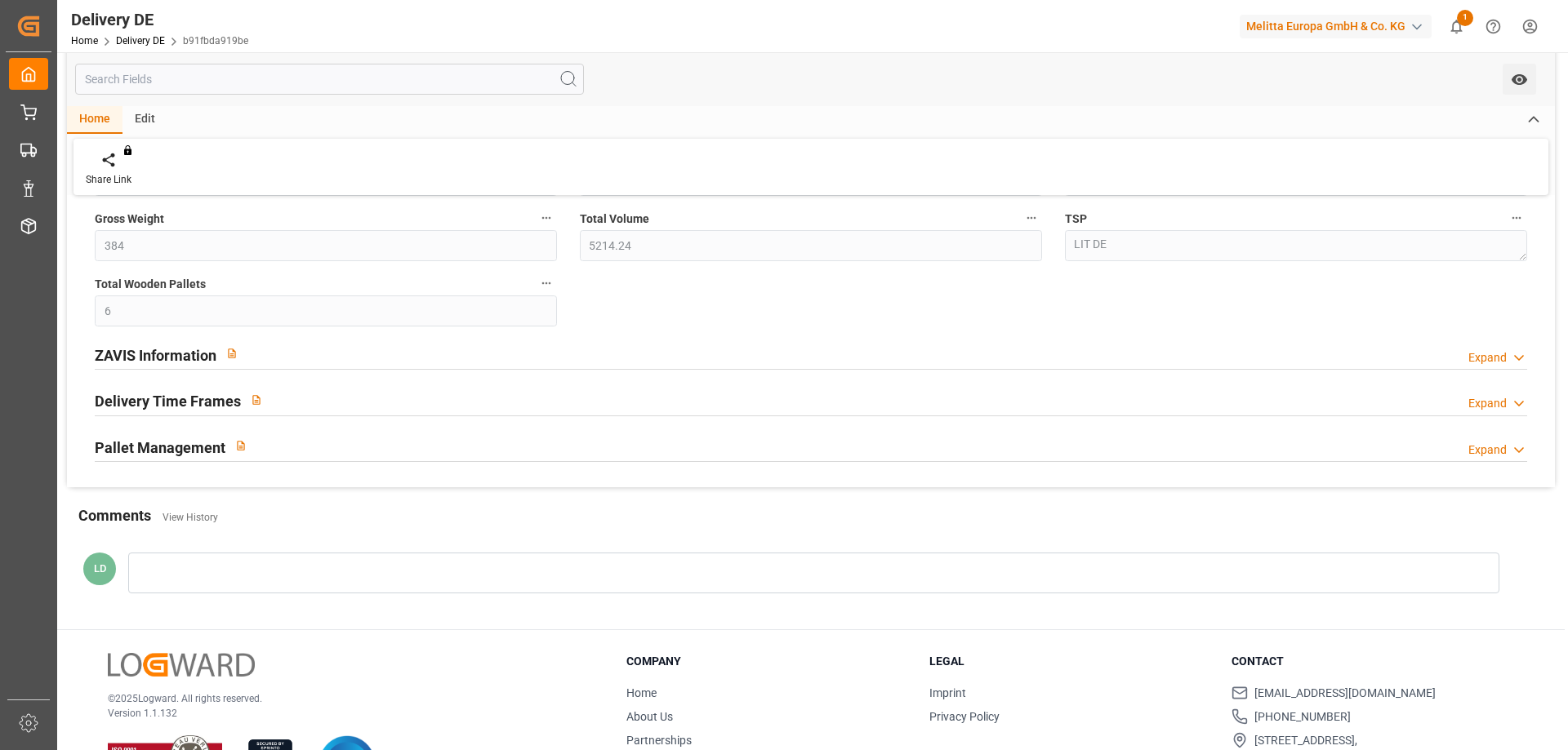
scroll to position [473, 0]
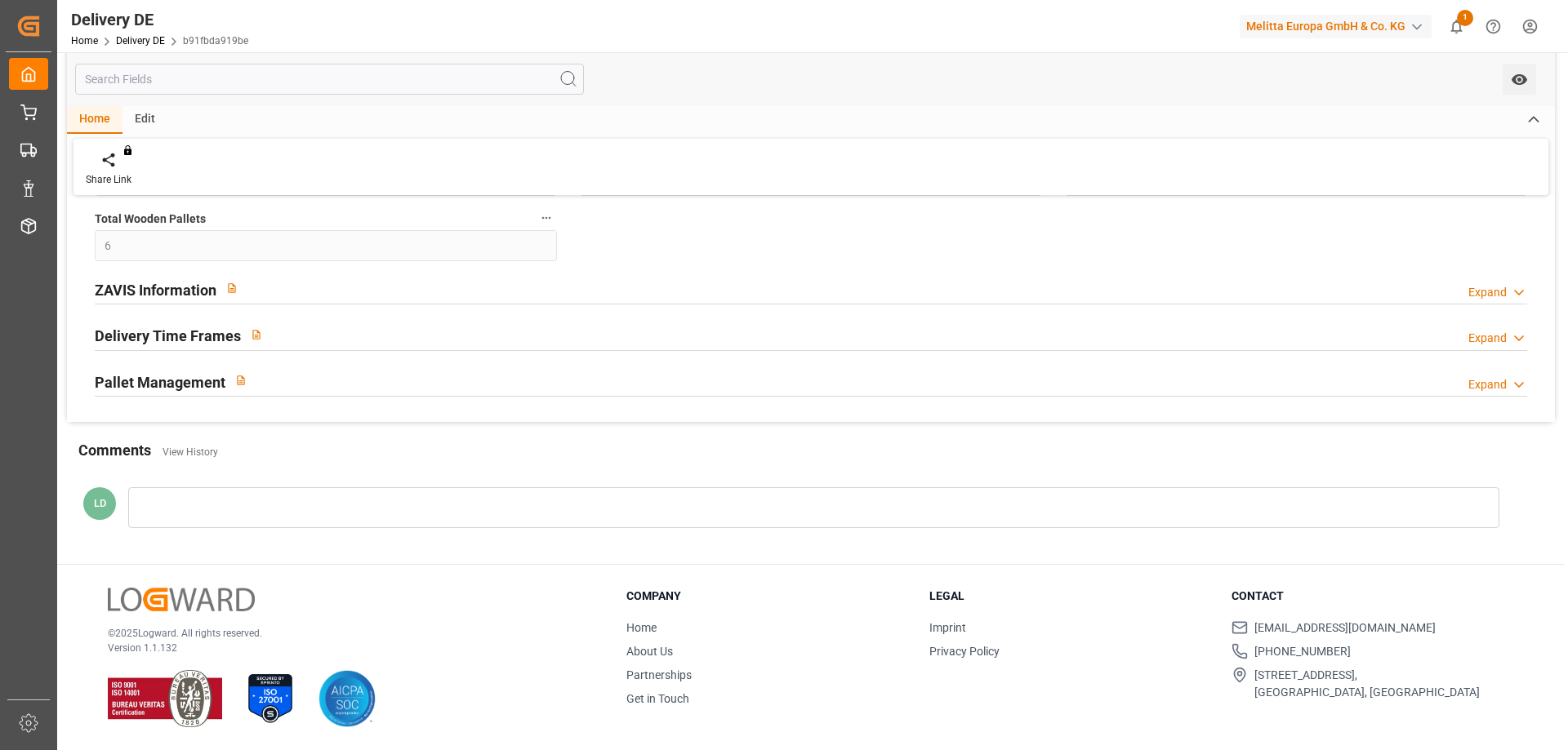
click at [183, 287] on h2 "ZAVIS Information" at bounding box center [155, 290] width 122 height 22
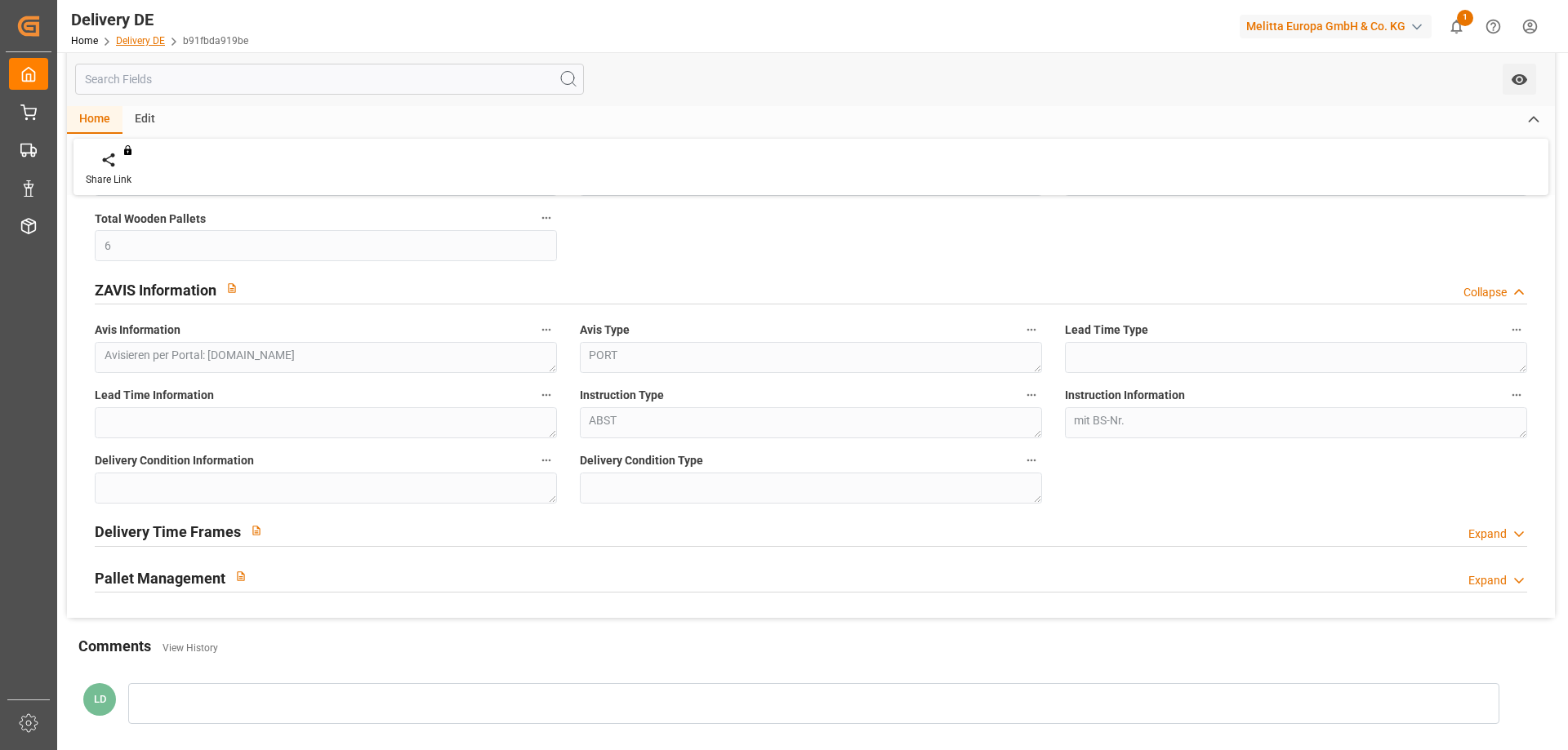
click at [157, 39] on link "Delivery DE" at bounding box center [140, 40] width 49 height 11
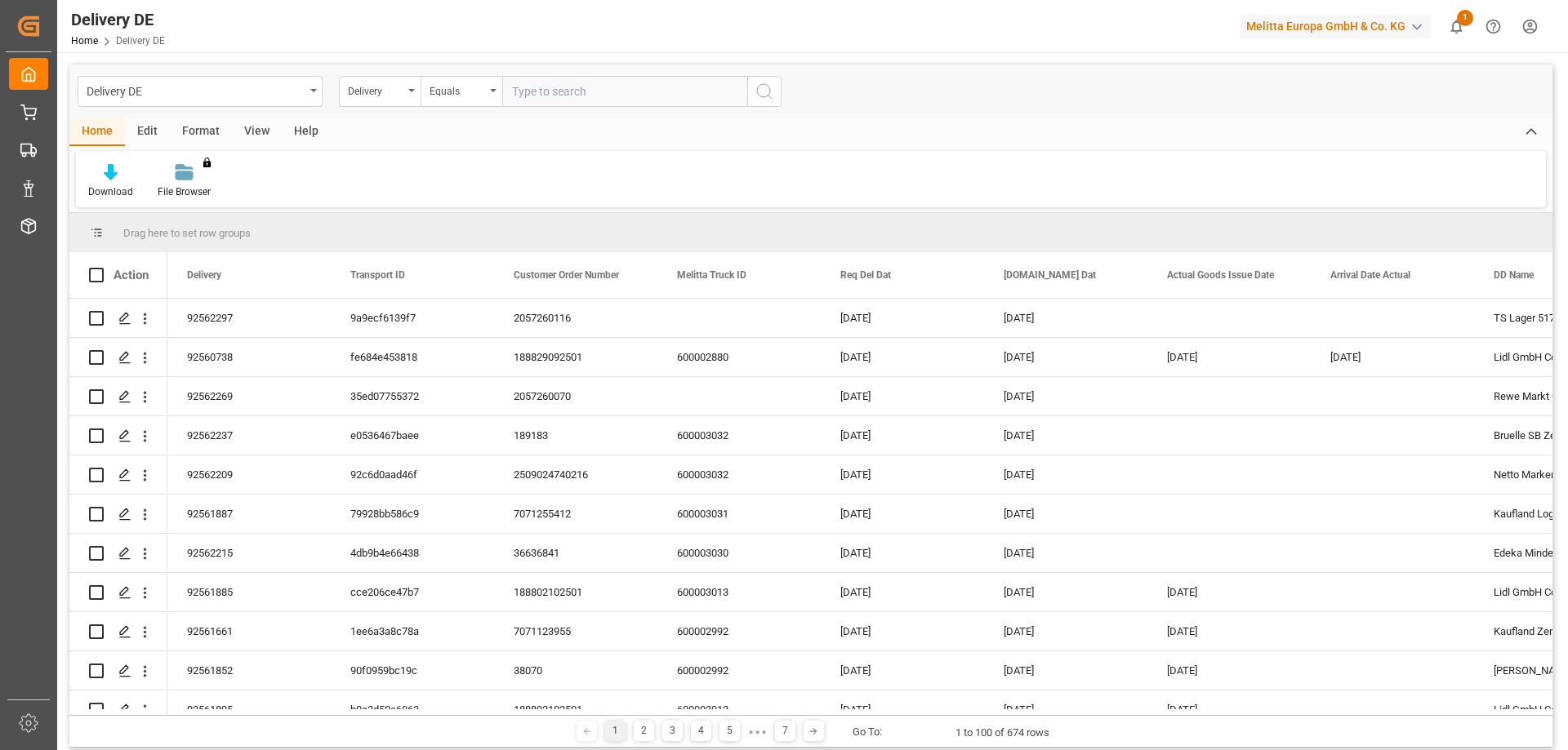
click at [528, 98] on input "text" at bounding box center [625, 91] width 245 height 31
type input "92562275"
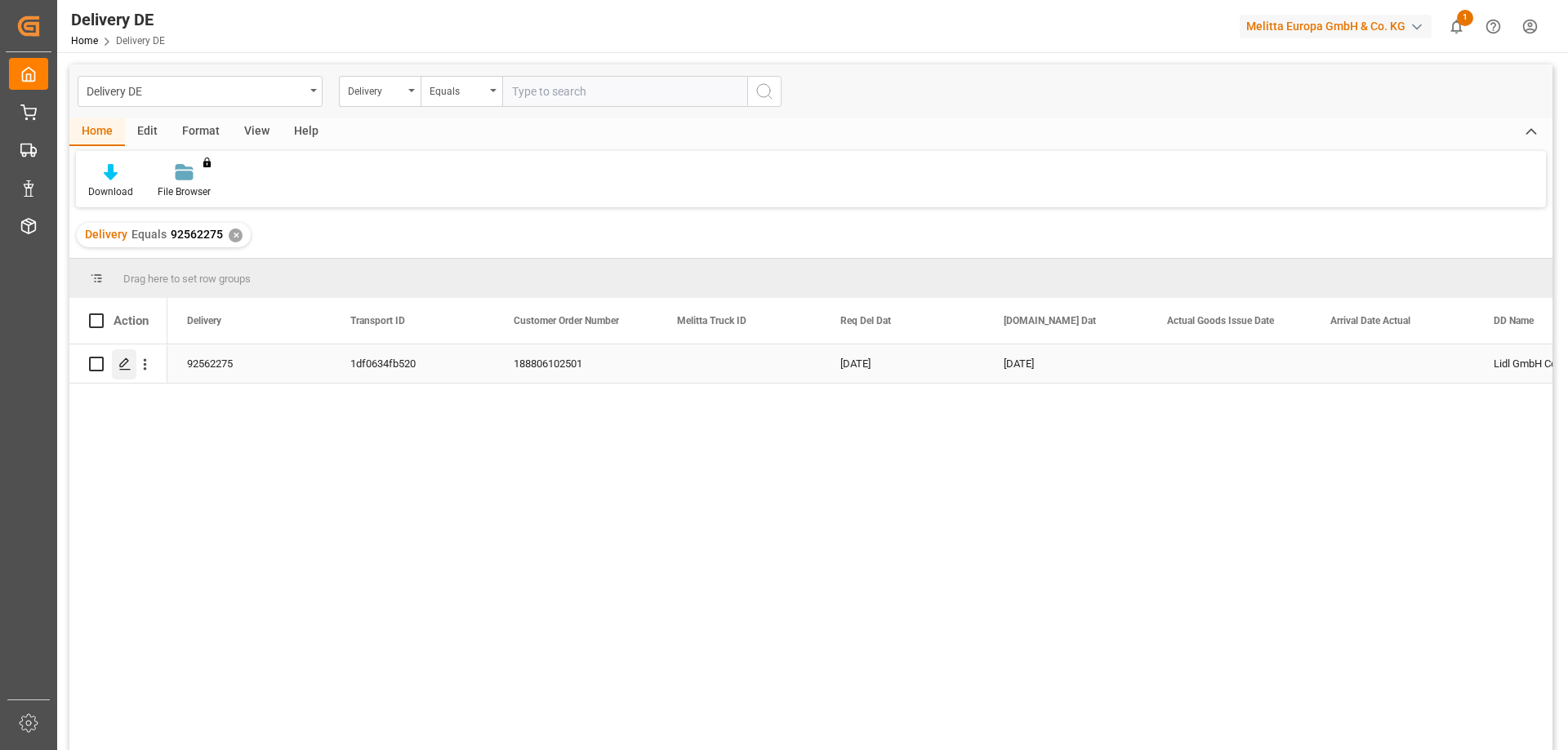
click at [121, 365] on icon "Press SPACE to select this row." at bounding box center [124, 364] width 13 height 13
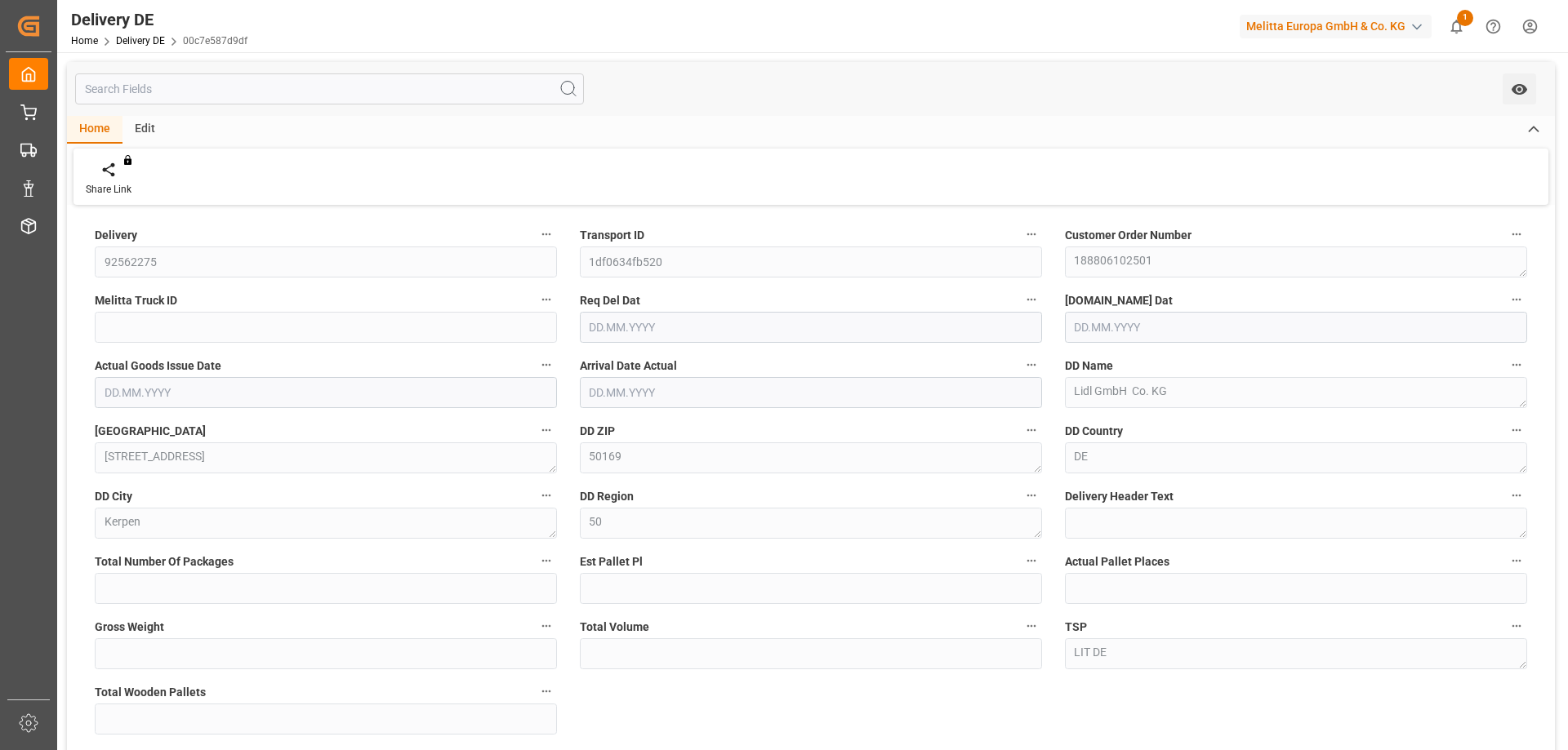
type input "0"
type input "2"
type input "642"
type input "3667.68"
type input "2"
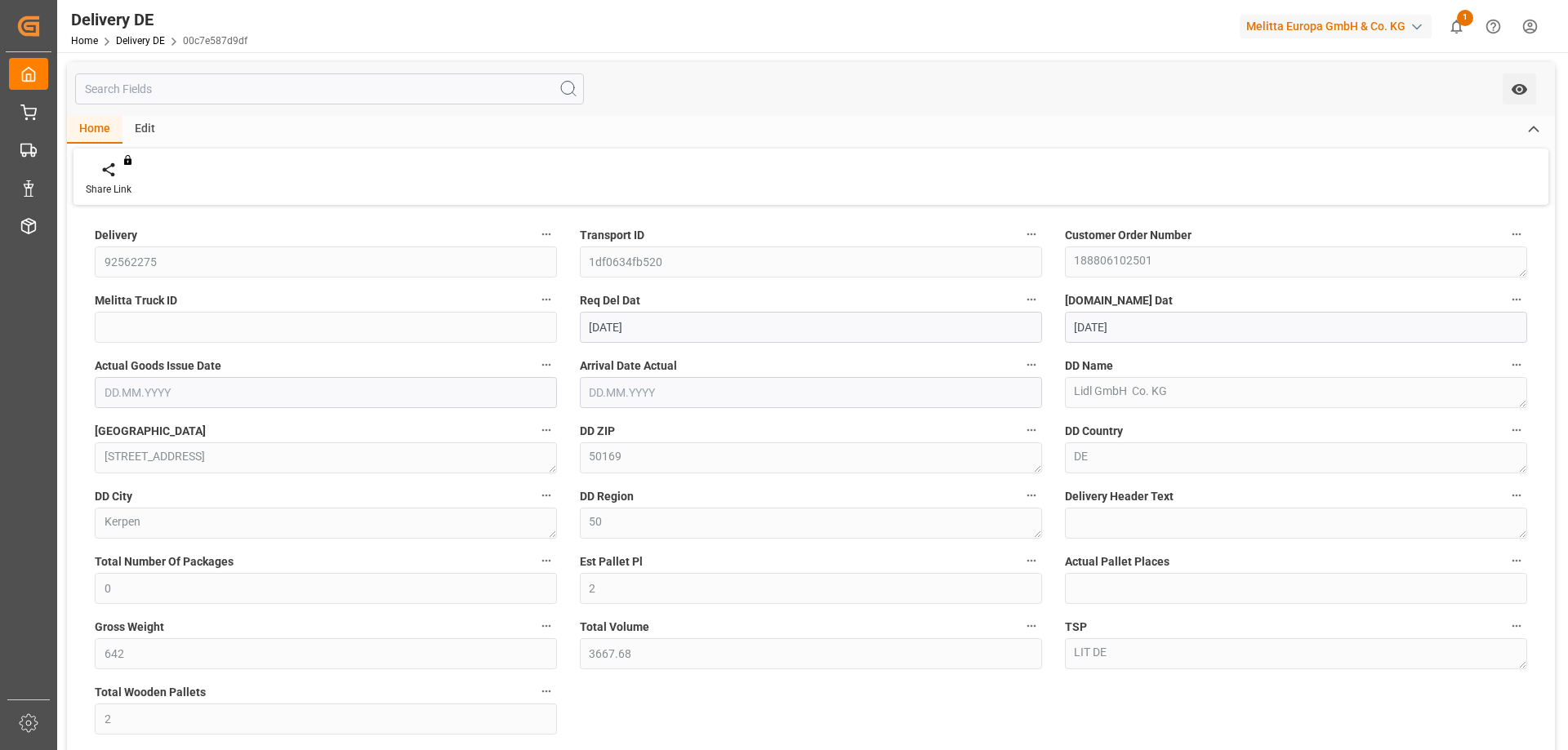
type input "[DATE]"
click at [753, 697] on div "Delivery 92562275 Transport ID 1df0634fb520 Customer Order Number 188806102501 …" at bounding box center [811, 552] width 1488 height 686
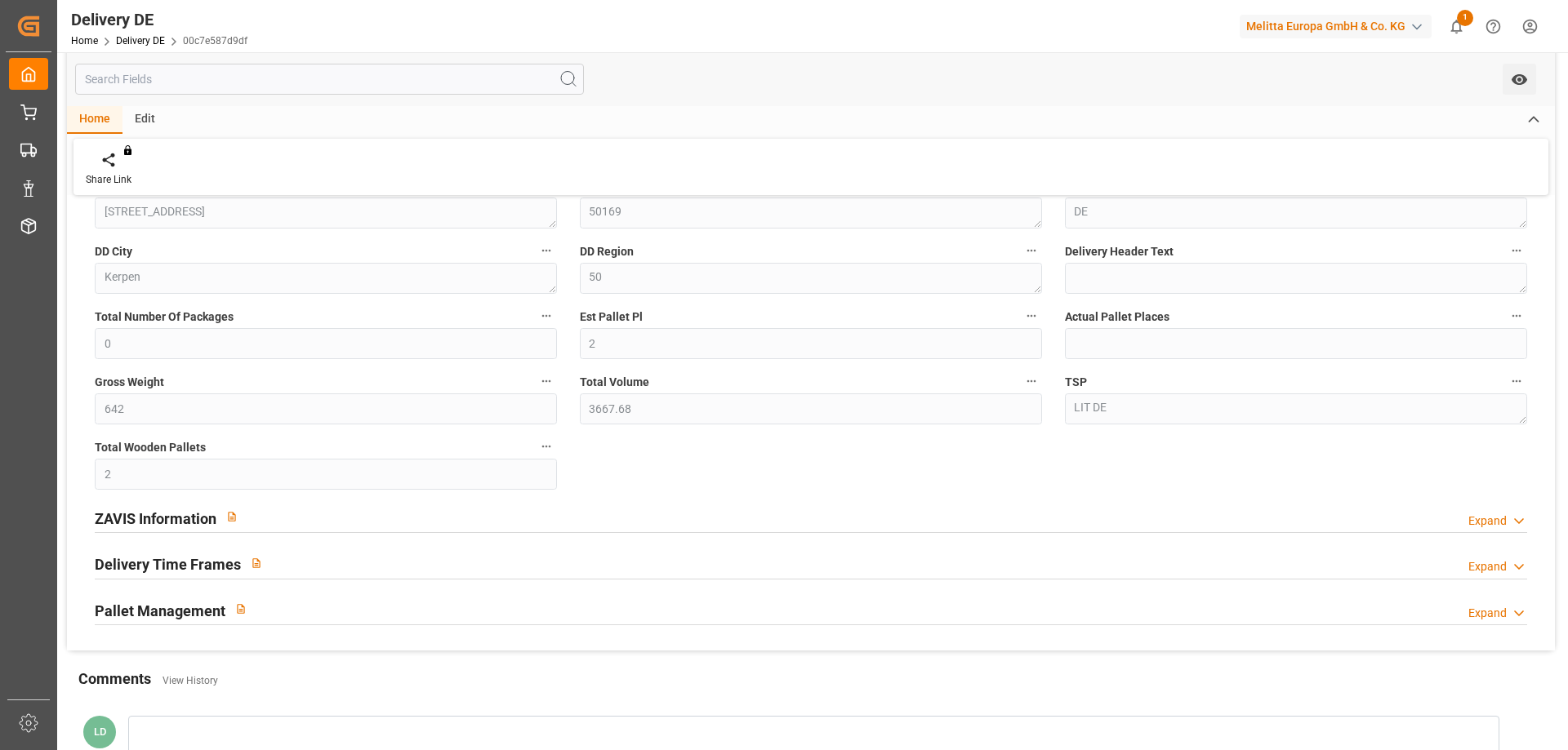
click at [174, 521] on h2 "ZAVIS Information" at bounding box center [155, 519] width 122 height 22
